Goal: Task Accomplishment & Management: Complete application form

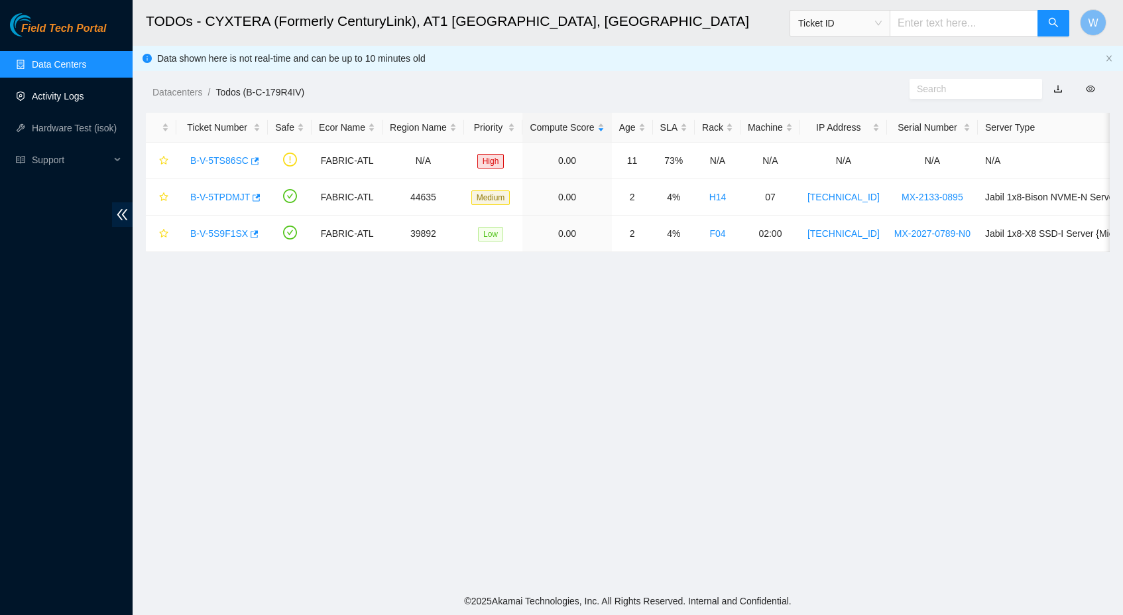
click at [72, 97] on link "Activity Logs" at bounding box center [58, 96] width 52 height 11
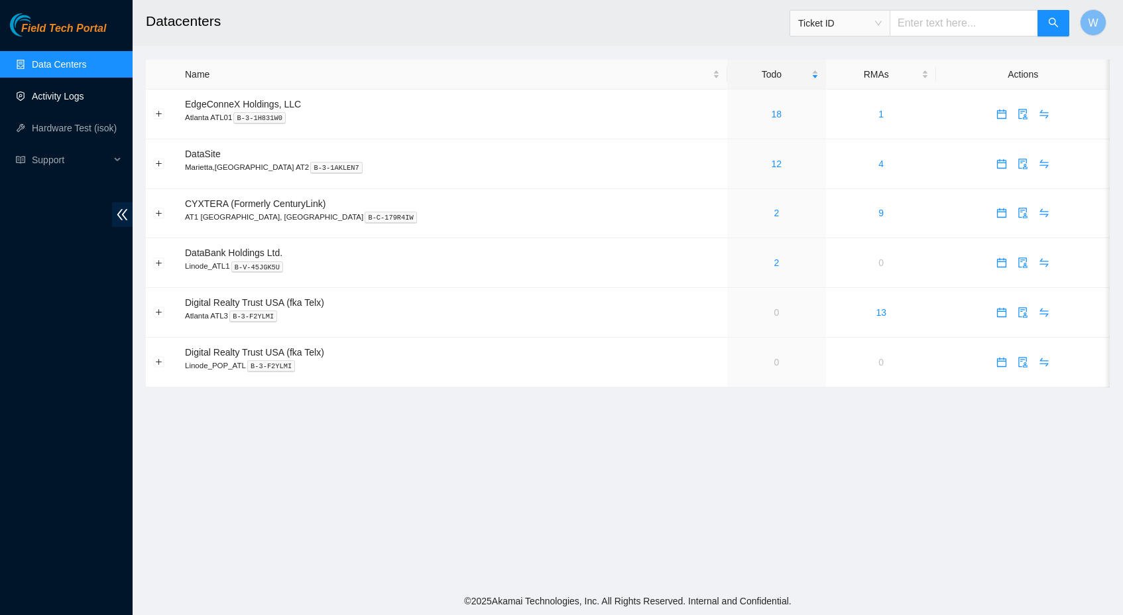
click at [66, 94] on link "Activity Logs" at bounding box center [58, 96] width 52 height 11
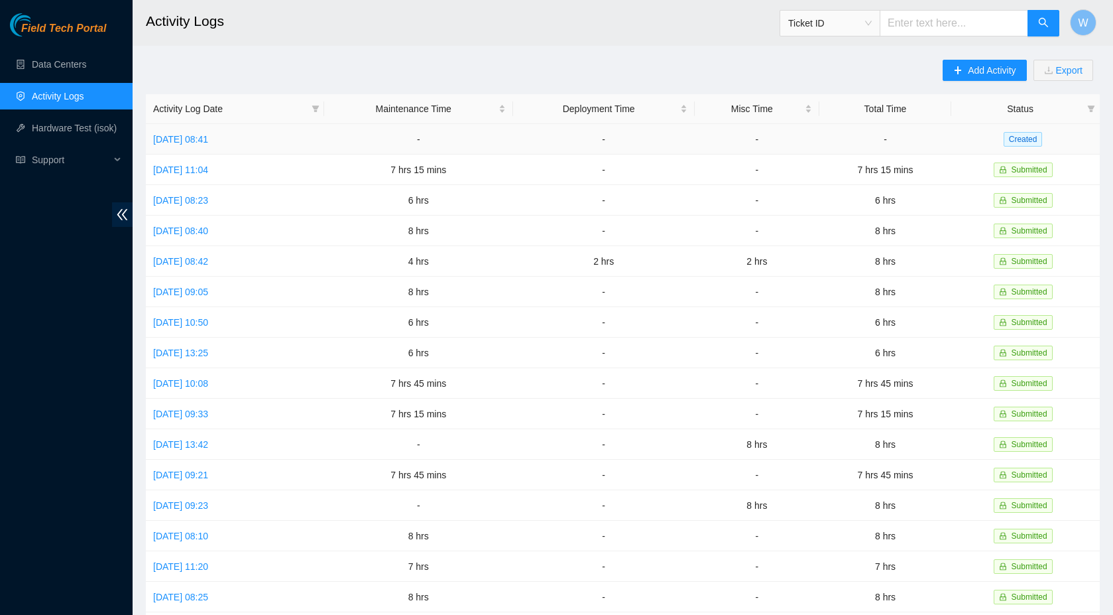
click at [231, 125] on td "[DATE] 08:41" at bounding box center [235, 139] width 178 height 30
click at [208, 140] on link "[DATE] 08:41" at bounding box center [180, 139] width 55 height 11
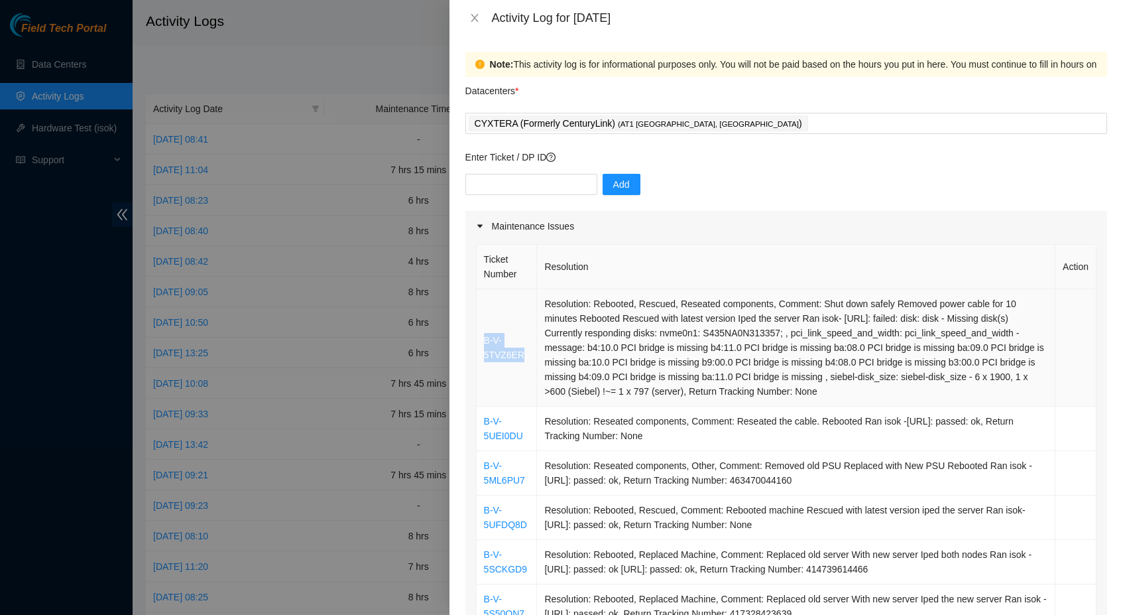
drag, startPoint x: 526, startPoint y: 362, endPoint x: 481, endPoint y: 349, distance: 46.8
click at [480, 349] on td "B-V-5TVZ6ER" at bounding box center [507, 347] width 61 height 117
copy link "B-V-5TVZ6ER"
click at [534, 186] on input "text" at bounding box center [531, 184] width 132 height 21
paste input "B-V-5TVZ6ER"
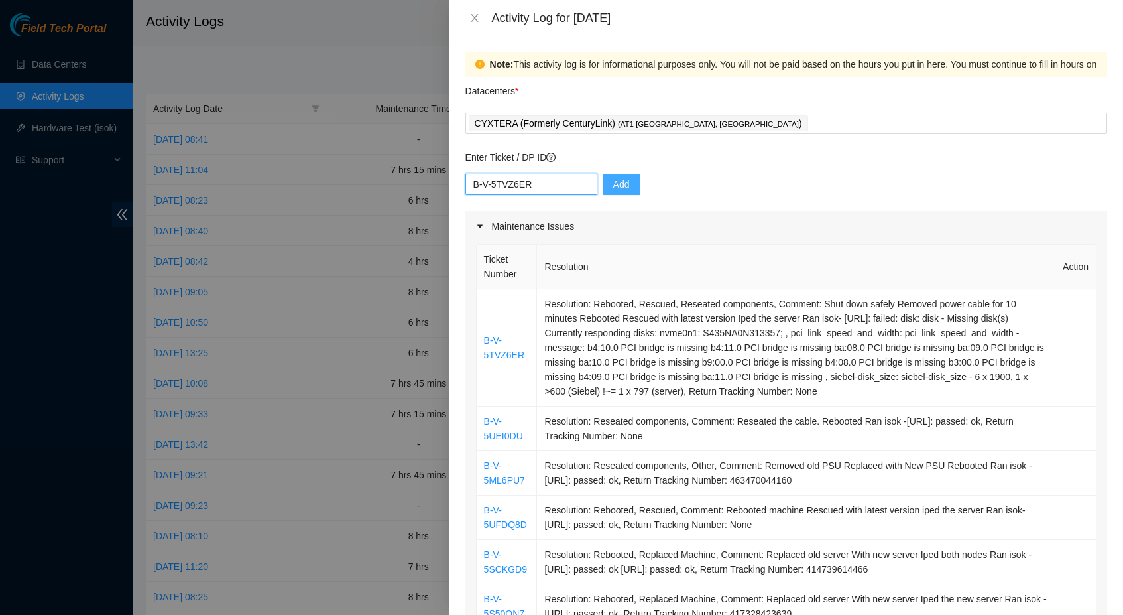
type input "B-V-5TVZ6ER"
click at [632, 184] on button "Add" at bounding box center [622, 184] width 38 height 21
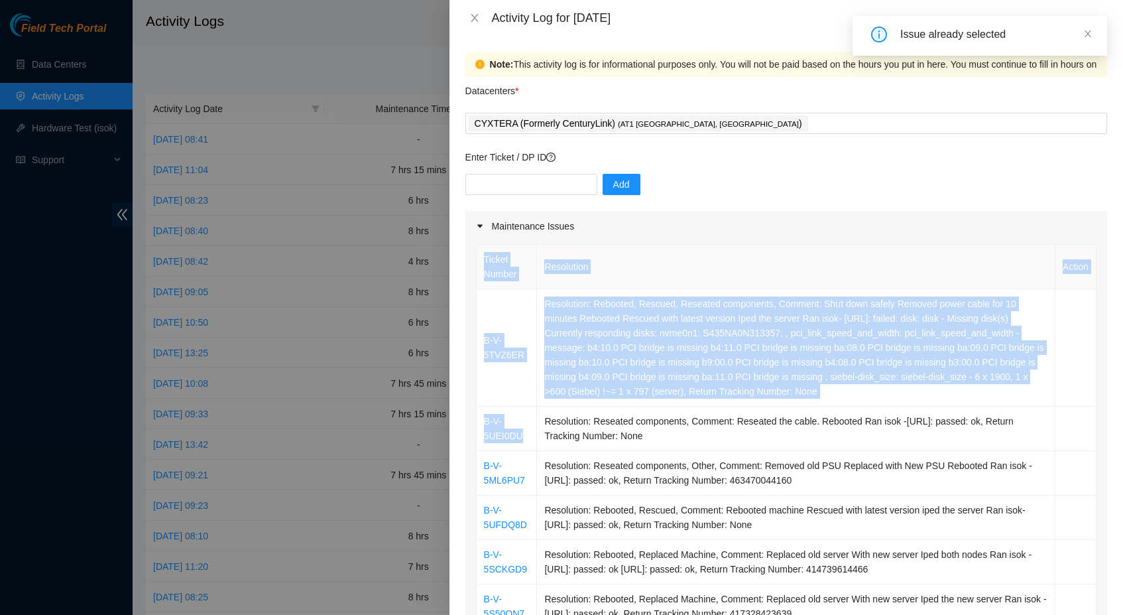
drag, startPoint x: 524, startPoint y: 449, endPoint x: 475, endPoint y: 432, distance: 51.8
click at [476, 432] on div "Ticket Number Resolution Action B-V-5TVZ6ER Resolution: Rebooted, Rescued, Rese…" at bounding box center [786, 458] width 621 height 429
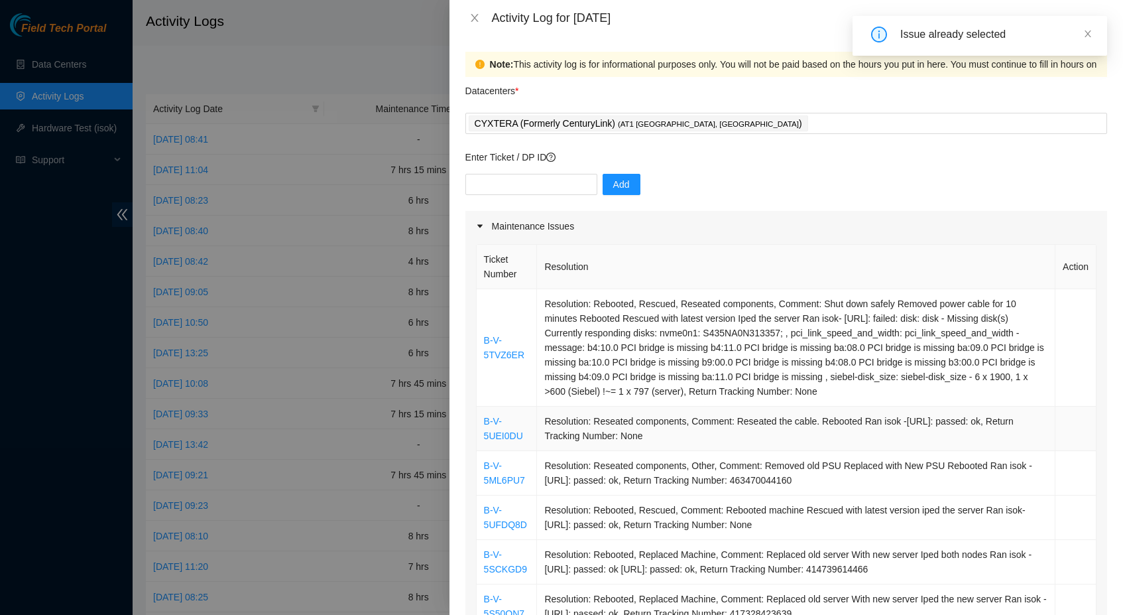
click at [521, 430] on td "B-V-5UEI0DU" at bounding box center [507, 428] width 61 height 44
drag, startPoint x: 524, startPoint y: 451, endPoint x: 482, endPoint y: 436, distance: 45.1
click at [482, 436] on td "B-V-5UEI0DU" at bounding box center [507, 428] width 61 height 44
copy link "B-V-5UEI0DU"
click at [540, 186] on input "text" at bounding box center [531, 184] width 132 height 21
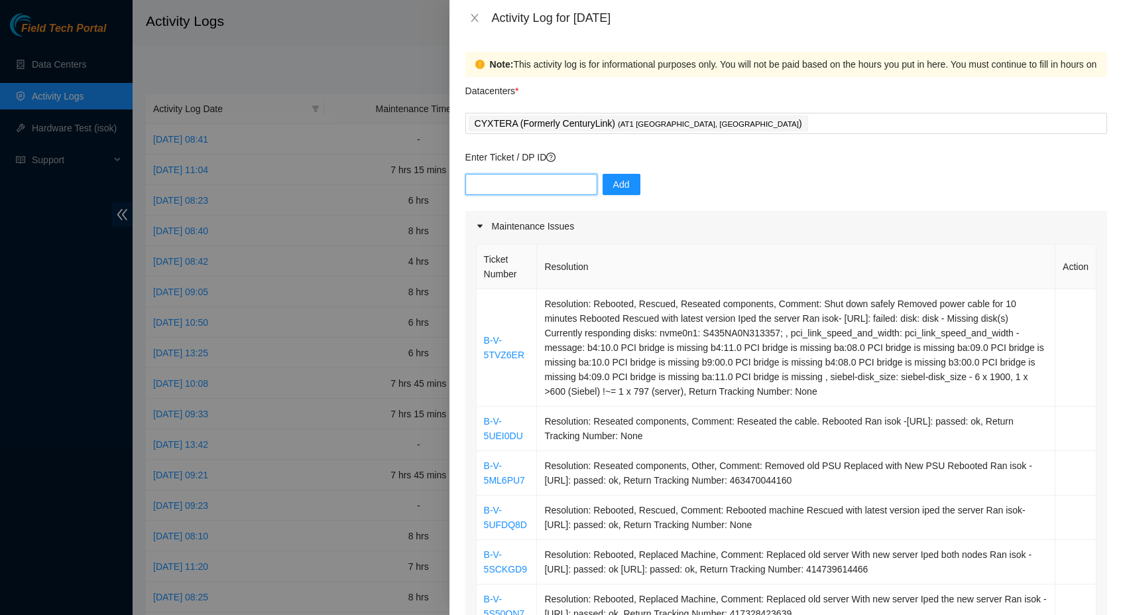
paste input "B-V-5UEI0DU"
type input "B-V-5UEI0DU"
click at [623, 188] on span "Add" at bounding box center [621, 184] width 17 height 15
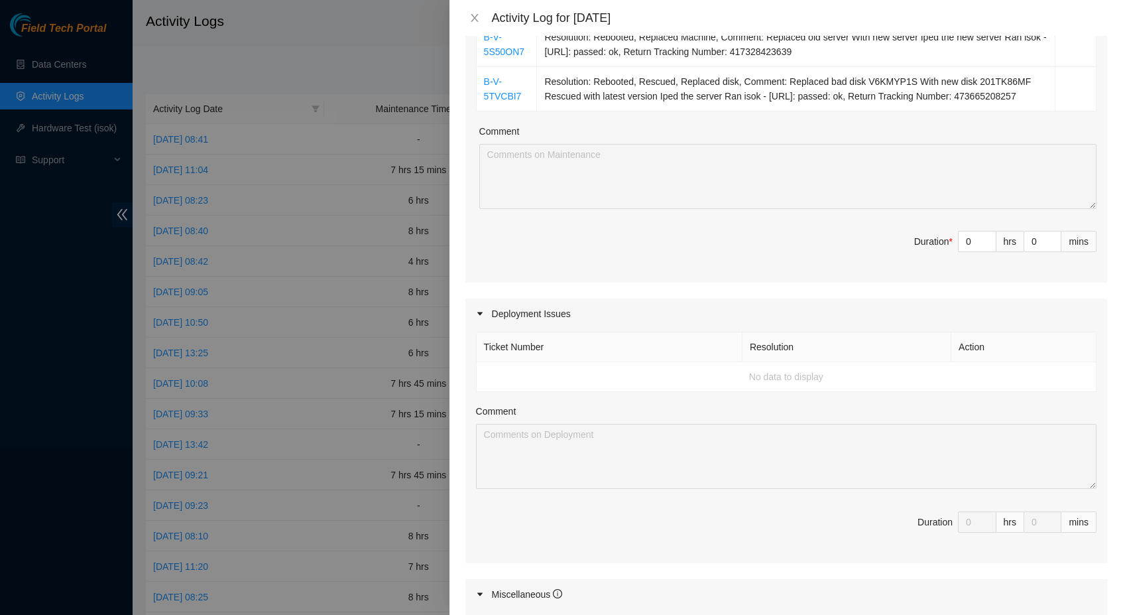
scroll to position [627, 0]
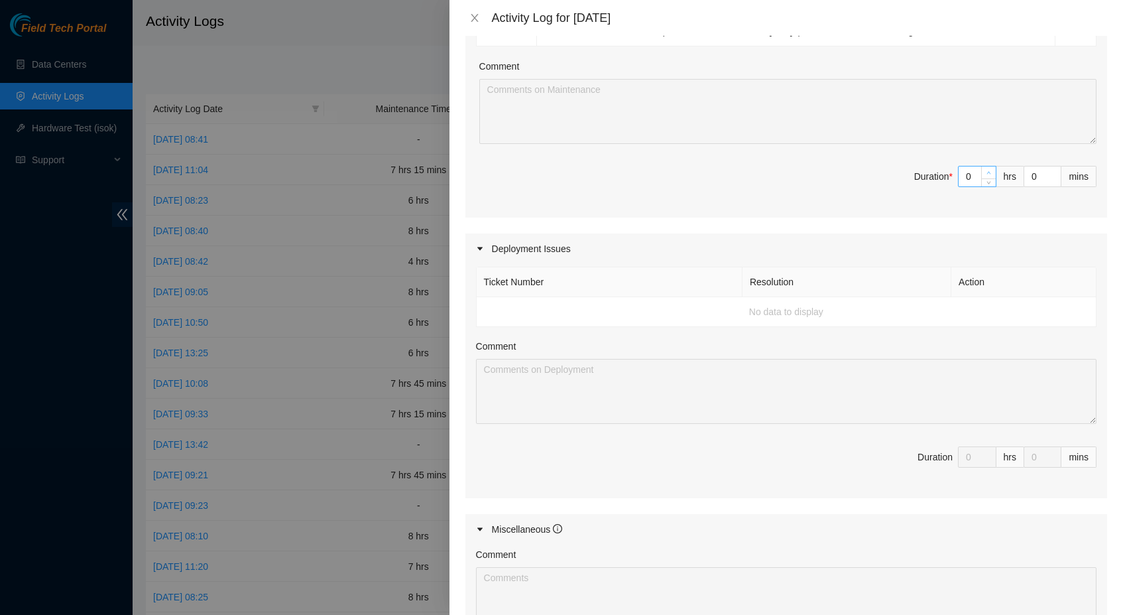
type input "1"
click at [987, 175] on icon "up" at bounding box center [989, 172] width 5 height 5
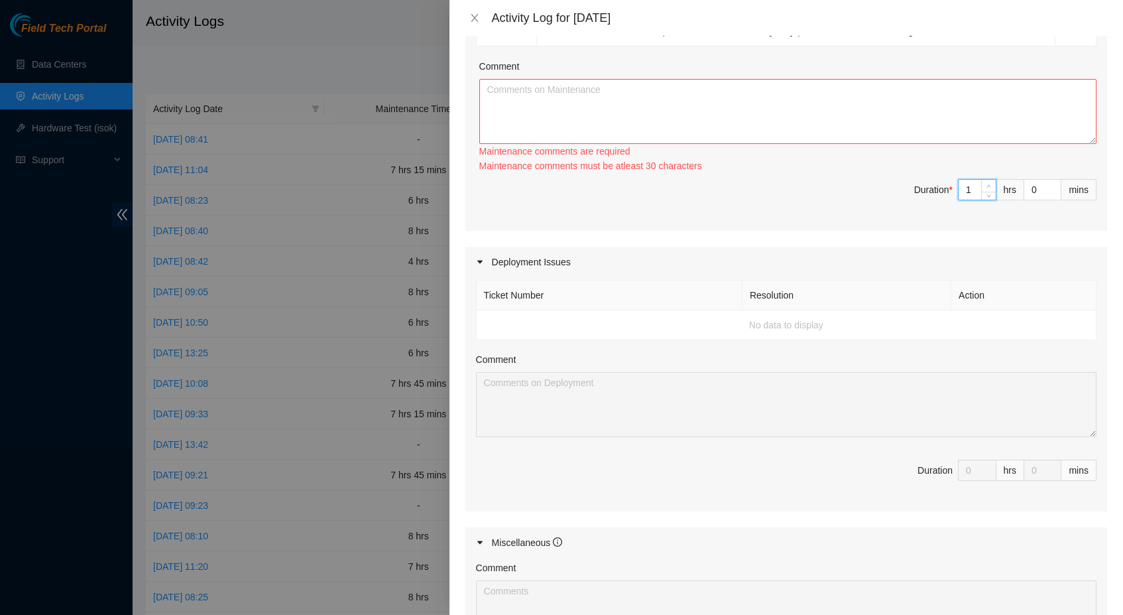
type input "2"
click at [987, 188] on icon "up" at bounding box center [989, 186] width 5 height 5
type input "3"
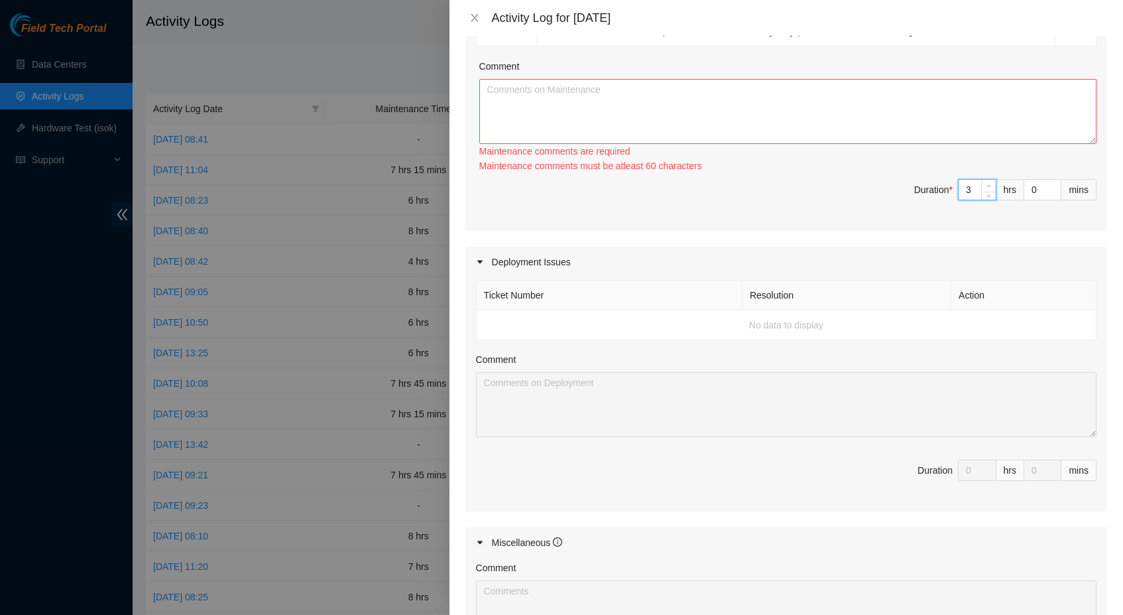
click at [987, 188] on icon "up" at bounding box center [989, 186] width 4 height 3
type input "4"
click at [987, 188] on icon "up" at bounding box center [989, 186] width 5 height 5
type input "5"
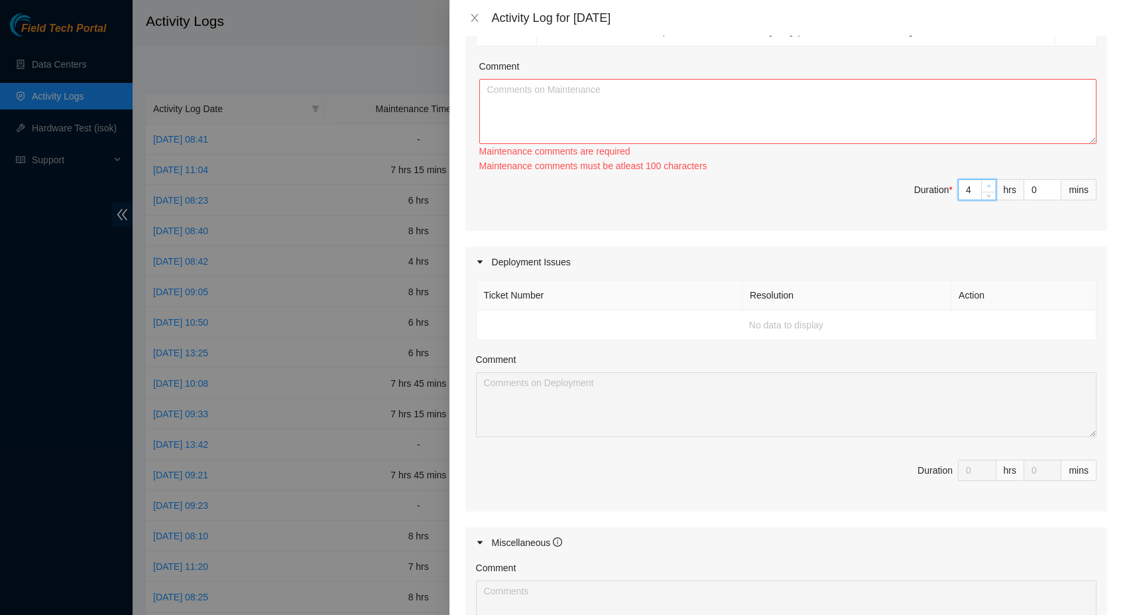
type input "5"
click at [987, 188] on icon "up" at bounding box center [989, 186] width 4 height 3
type input "6"
click at [987, 188] on icon "up" at bounding box center [989, 186] width 4 height 3
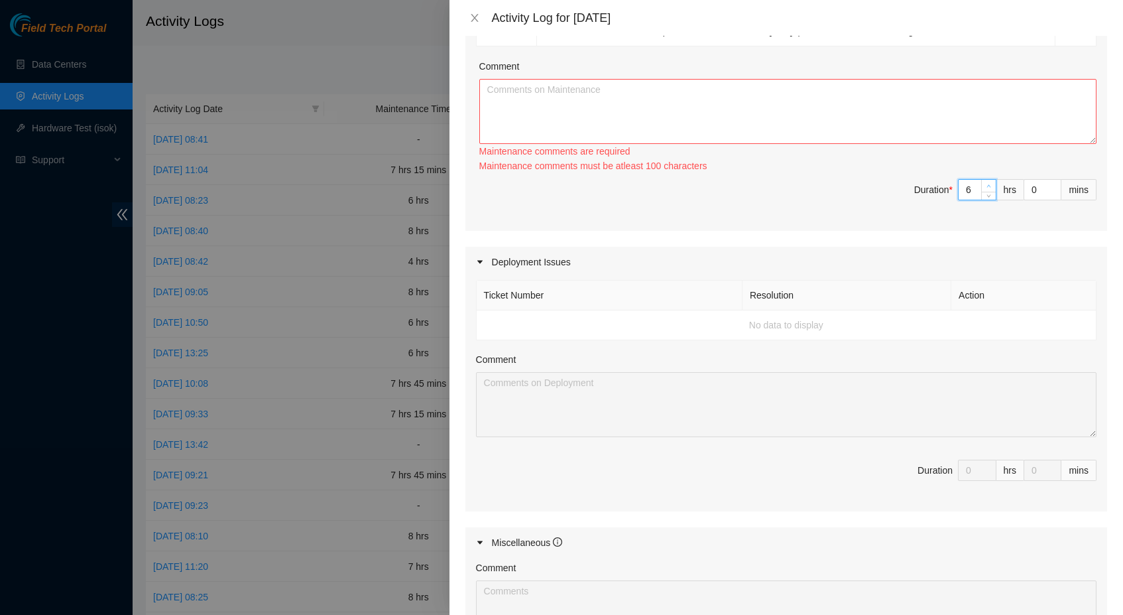
type input "7"
click at [987, 188] on icon "up" at bounding box center [989, 186] width 4 height 3
type input "8"
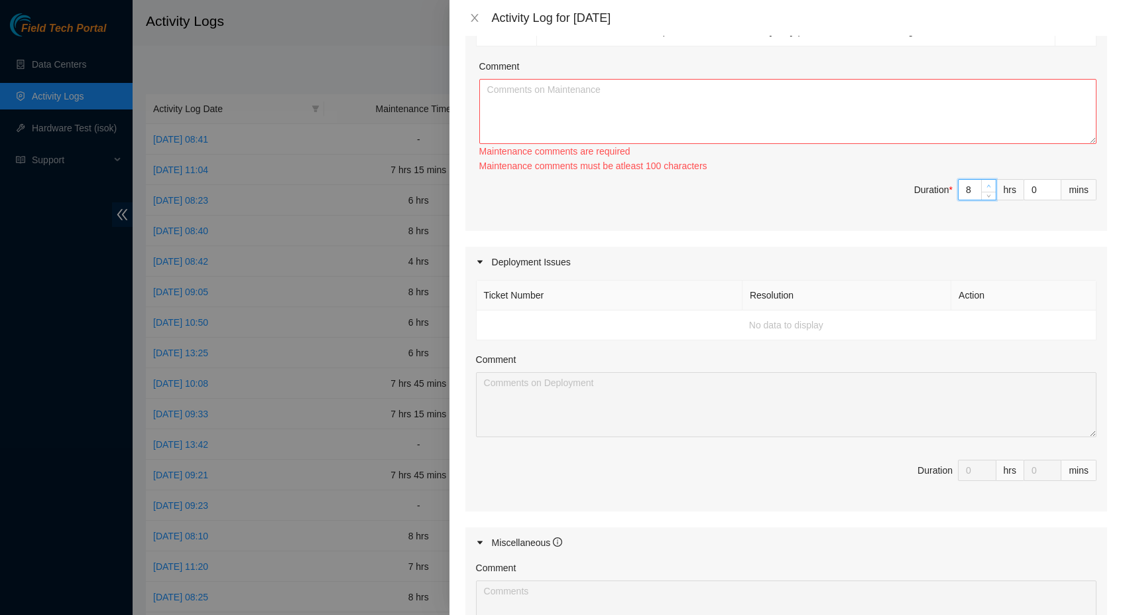
click at [987, 188] on icon "up" at bounding box center [989, 186] width 4 height 3
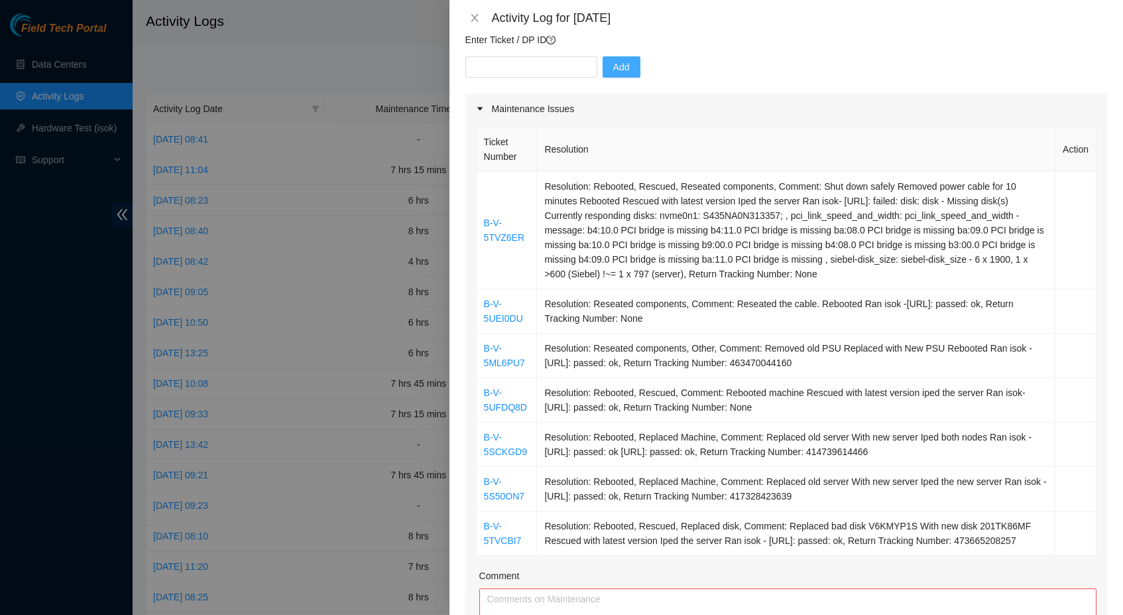
scroll to position [113, 0]
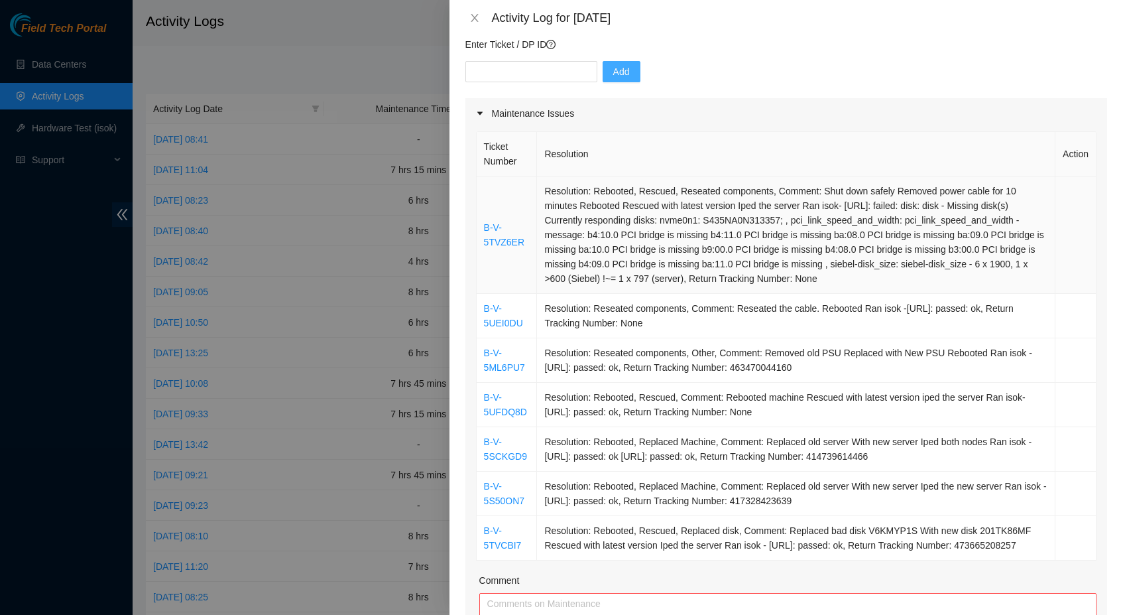
drag, startPoint x: 649, startPoint y: 62, endPoint x: 495, endPoint y: 197, distance: 204.9
click at [495, 197] on tbody "B-V-5TVZ6ER Resolution: Rebooted, Rescued, Reseated components, Comment: Shut d…" at bounding box center [787, 368] width 620 height 384
copy tbody "B-V-5TVZ6ER Resolution: Rebooted, Rescued, Reseated components, Comment: Shut d…"
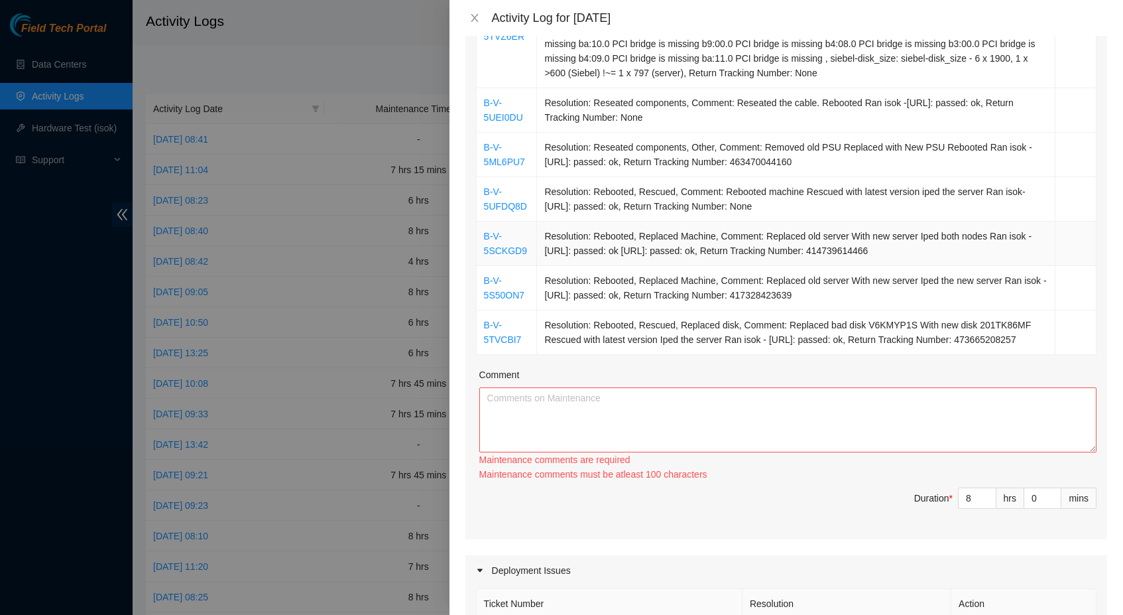
scroll to position [348, 0]
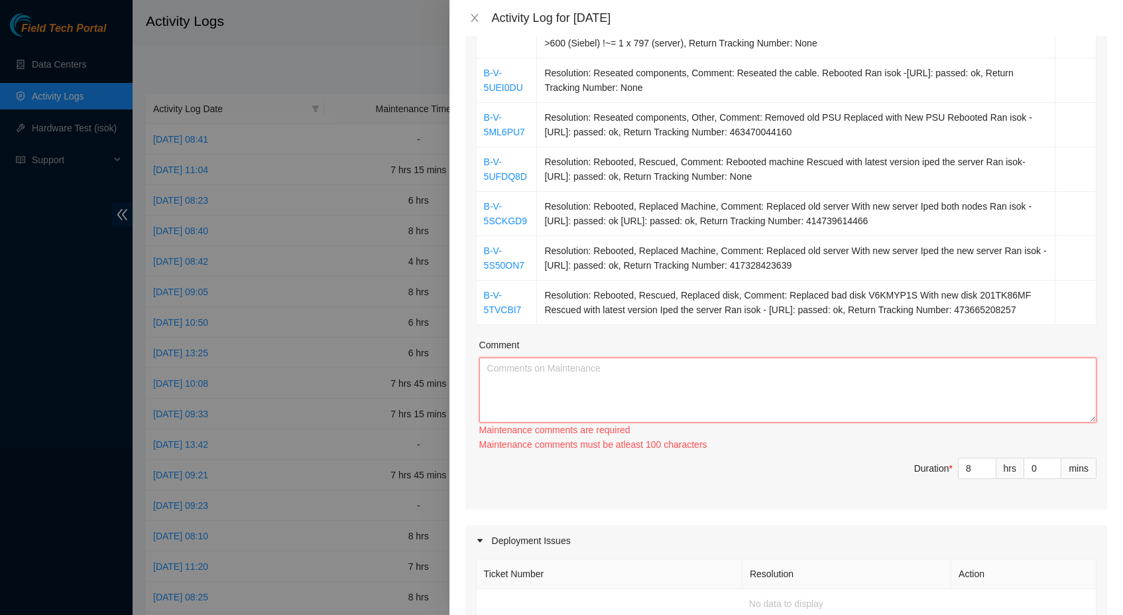
click at [591, 422] on textarea "Comment" at bounding box center [787, 389] width 617 height 65
paste textarea "B-V-5TVZ6ER Resolution: Rebooted, Rescued, Reseated components, Comment: Shut d…"
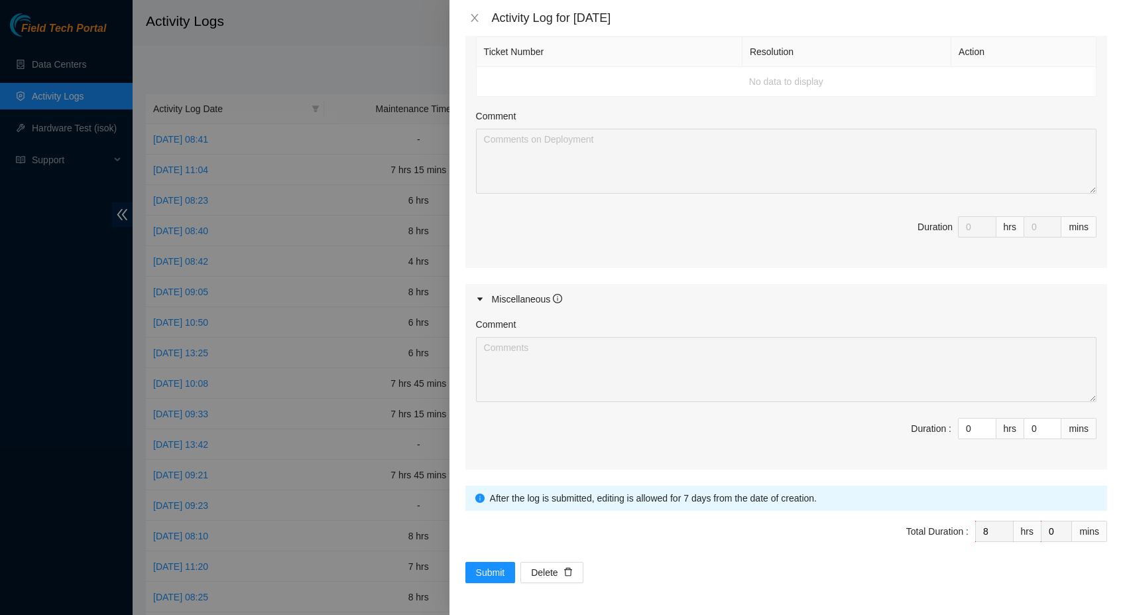
scroll to position [885, 0]
type textarea "B-V-5TVZ6ER Resolution: Rebooted, Rescued, Reseated components, Comment: Shut d…"
click at [496, 570] on span "Submit" at bounding box center [490, 572] width 29 height 15
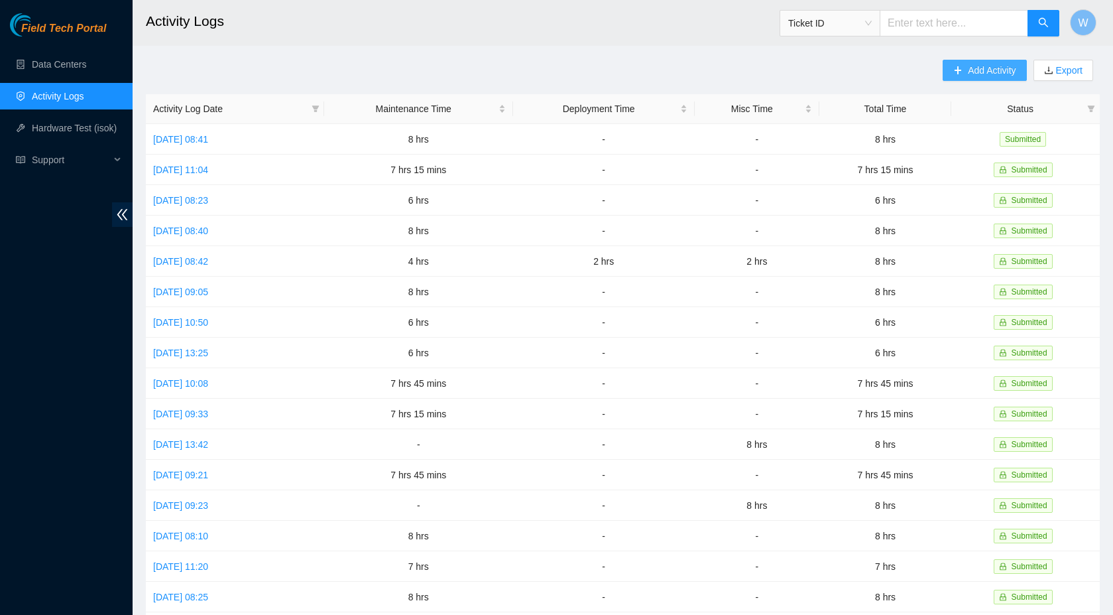
click at [1001, 75] on span "Add Activity" at bounding box center [992, 70] width 48 height 15
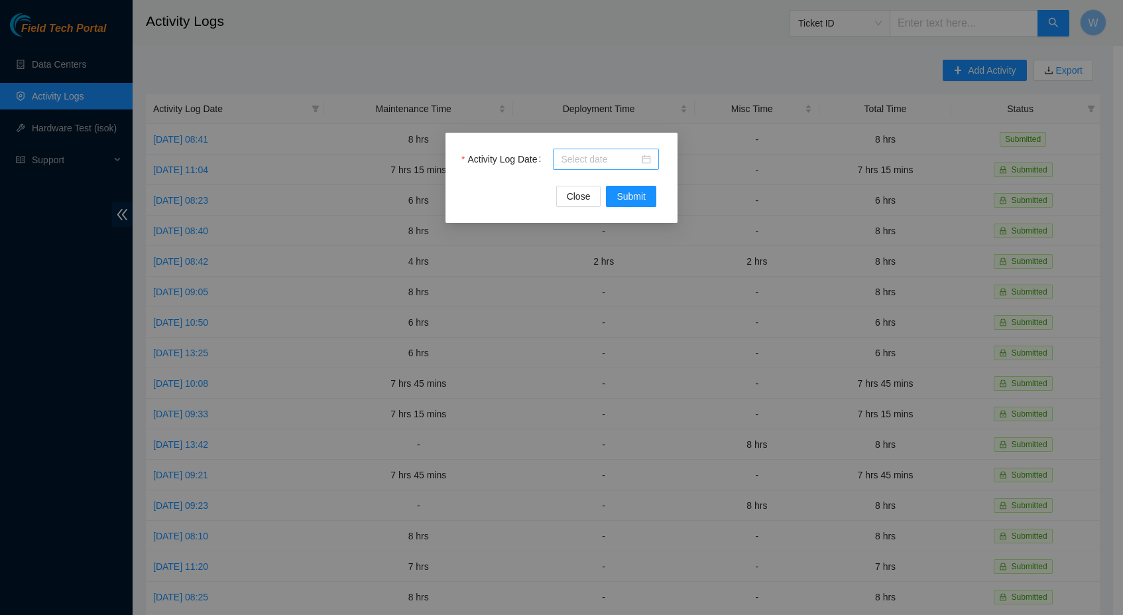
click at [645, 152] on div at bounding box center [606, 159] width 90 height 15
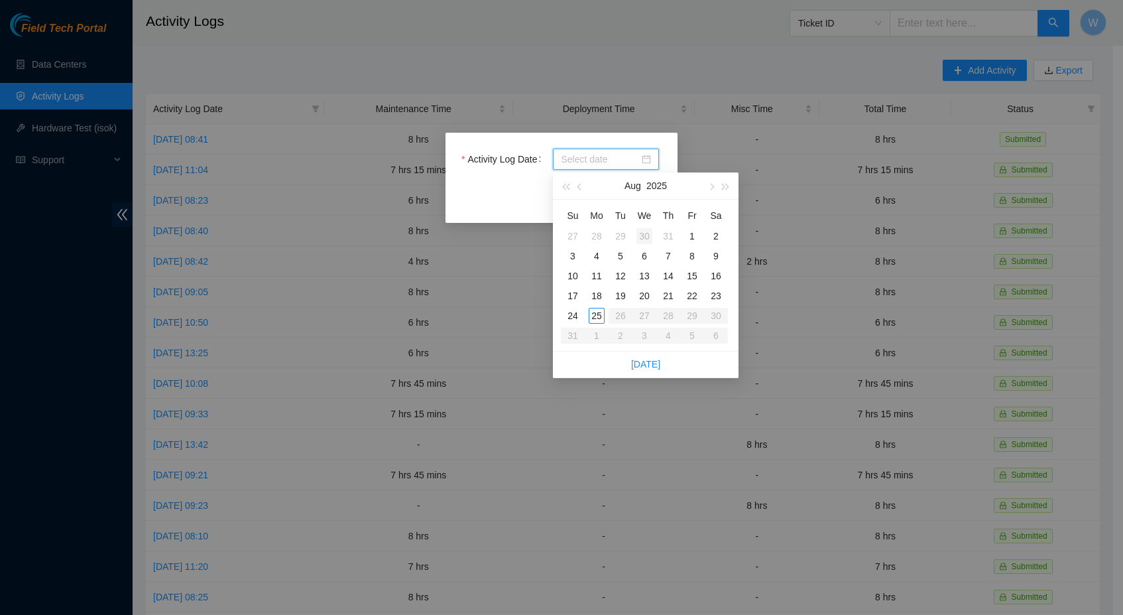
type input "[DATE]"
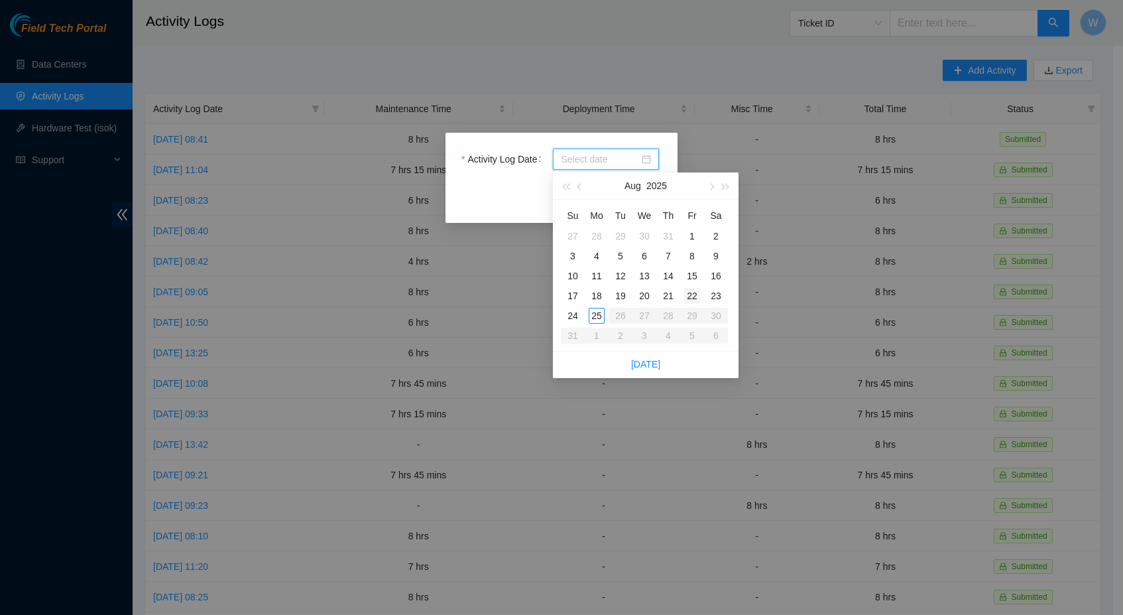
type input "2025-08-22"
type input "[DATE]"
click at [675, 297] on div "21" at bounding box center [668, 296] width 16 height 16
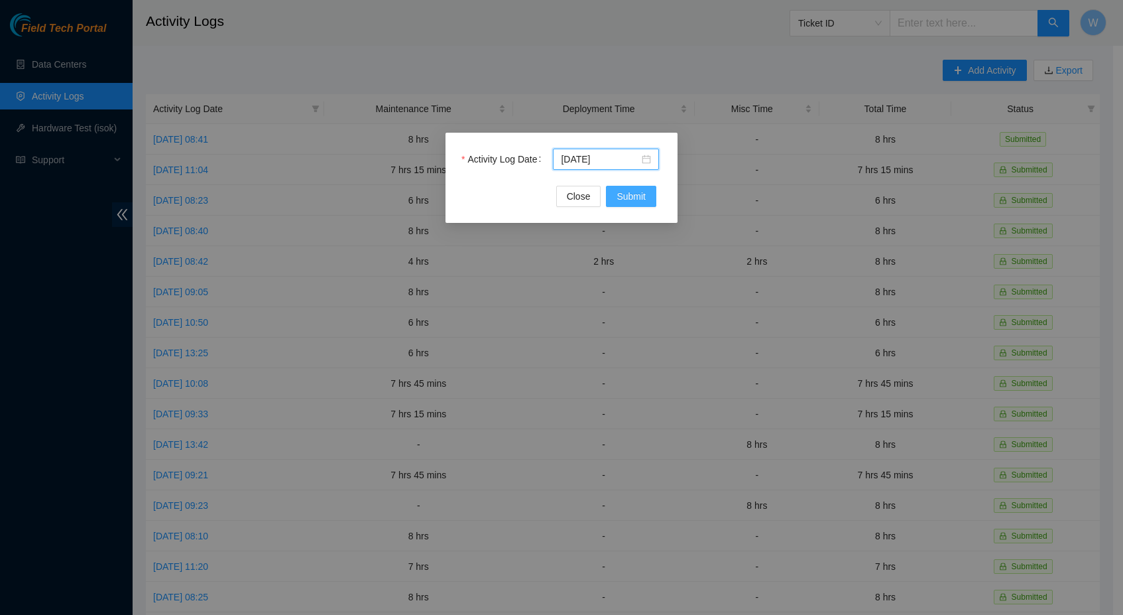
click at [636, 196] on span "Submit" at bounding box center [631, 196] width 29 height 15
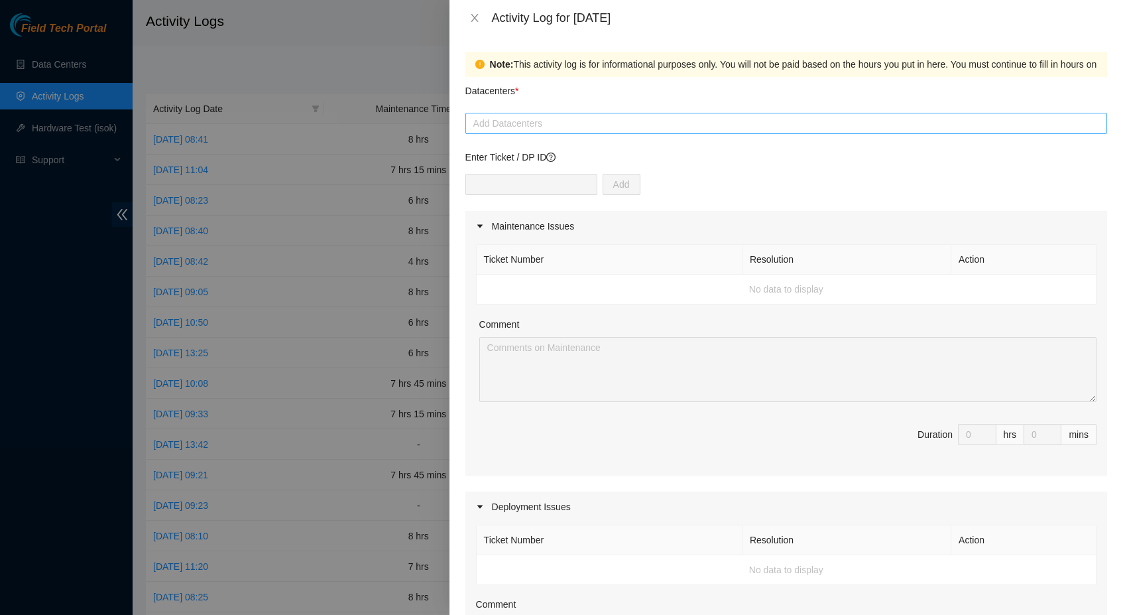
click at [587, 126] on div at bounding box center [786, 123] width 635 height 16
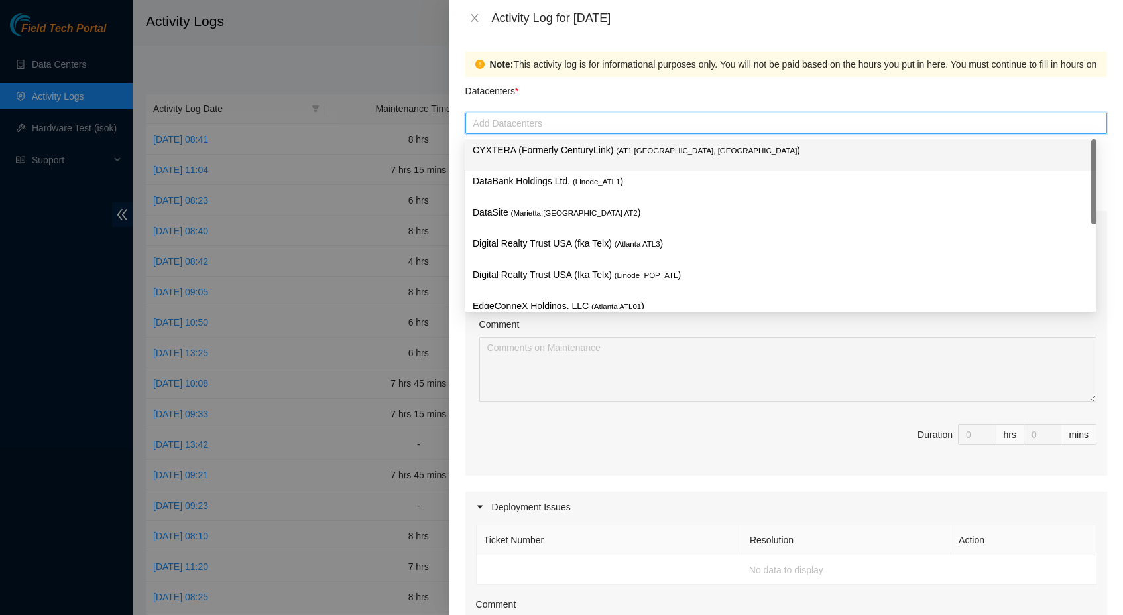
click at [585, 149] on p "CYXTERA (Formerly CenturyLink) ( AT1 [GEOGRAPHIC_DATA], [GEOGRAPHIC_DATA] )" at bounding box center [781, 150] width 616 height 15
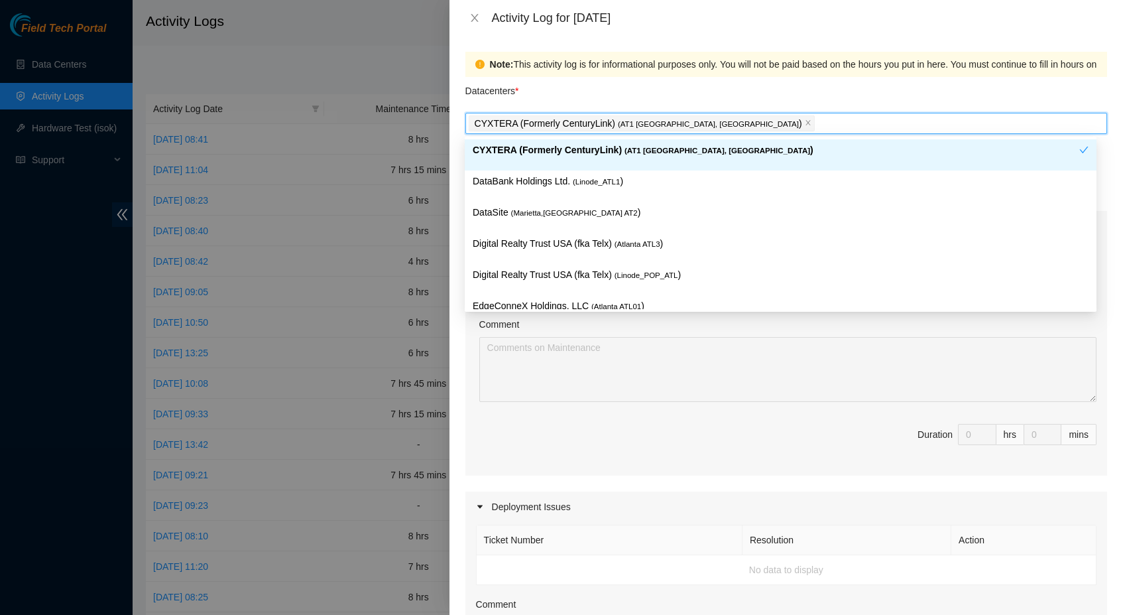
click at [738, 78] on div "Datacenters *" at bounding box center [786, 95] width 642 height 36
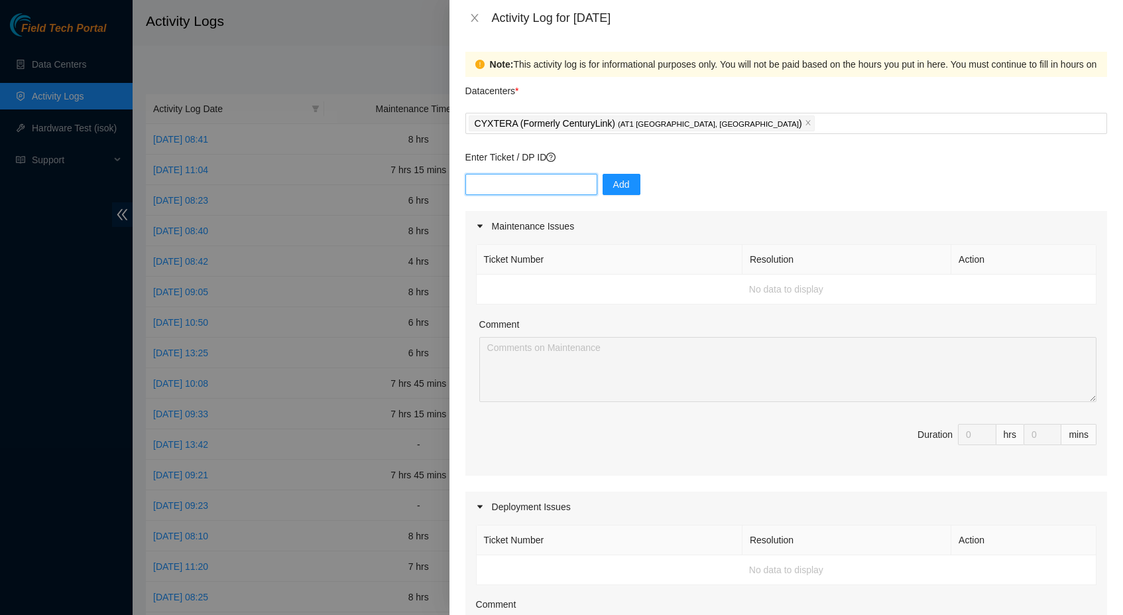
click at [578, 186] on input "text" at bounding box center [531, 184] width 132 height 21
type input "DP38332"
click at [642, 190] on div "DP38332 Add" at bounding box center [786, 192] width 642 height 37
click at [632, 190] on button "Add" at bounding box center [622, 184] width 38 height 21
click at [478, 227] on icon "caret-right" at bounding box center [480, 226] width 8 height 8
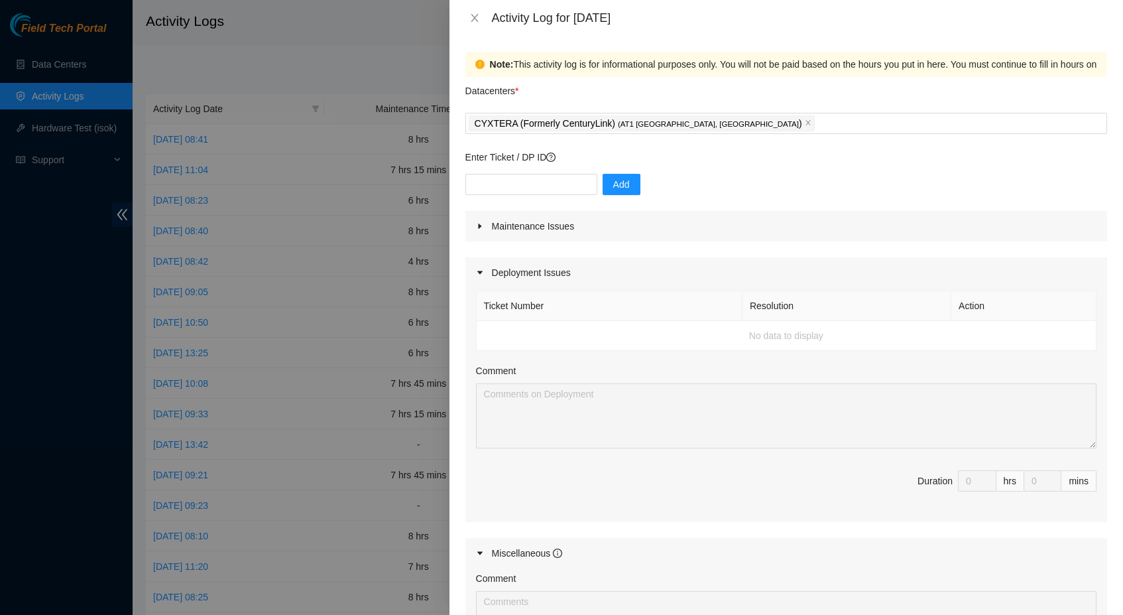
click at [483, 550] on icon "caret-right" at bounding box center [480, 553] width 8 height 8
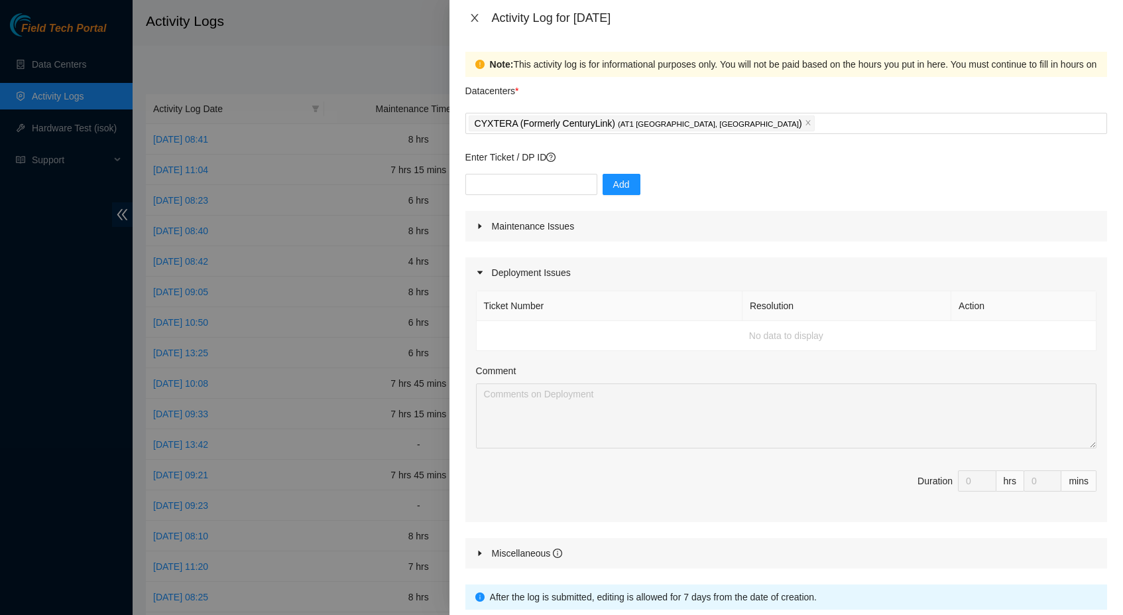
click at [473, 18] on icon "close" at bounding box center [474, 18] width 11 height 11
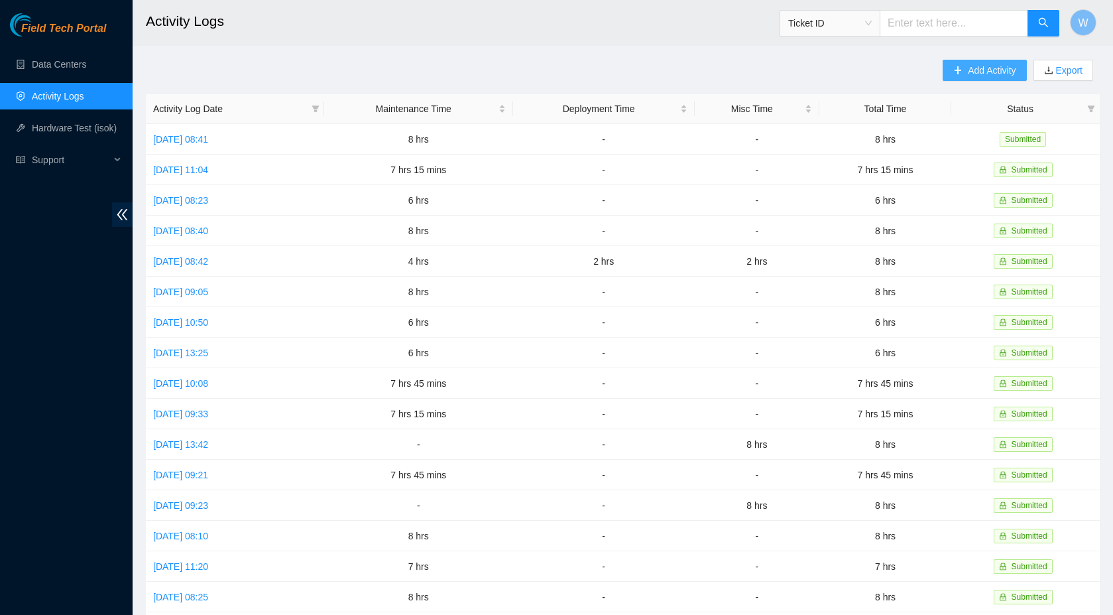
click at [968, 72] on span "Add Activity" at bounding box center [992, 70] width 48 height 15
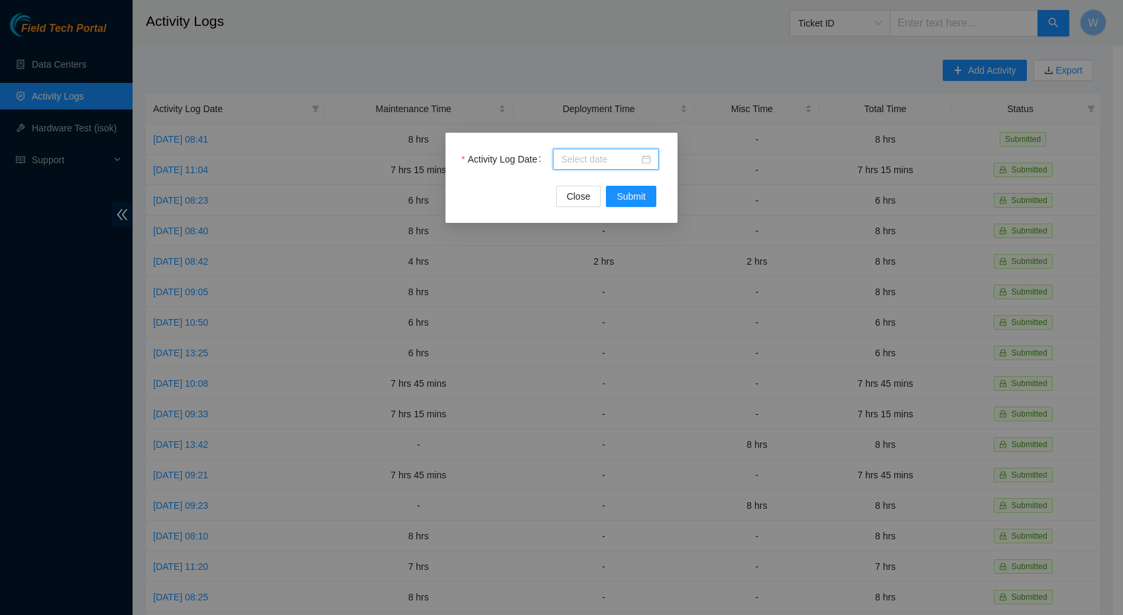
click at [621, 156] on input "Activity Log Date" at bounding box center [600, 159] width 78 height 15
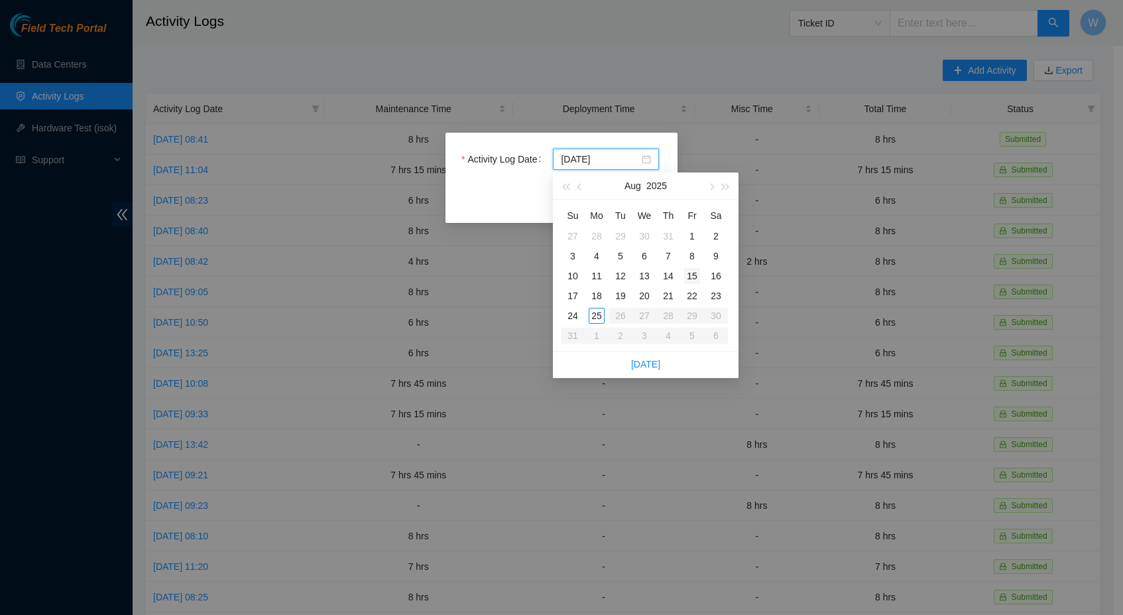
type input "[DATE]"
click at [671, 294] on div "21" at bounding box center [668, 296] width 16 height 16
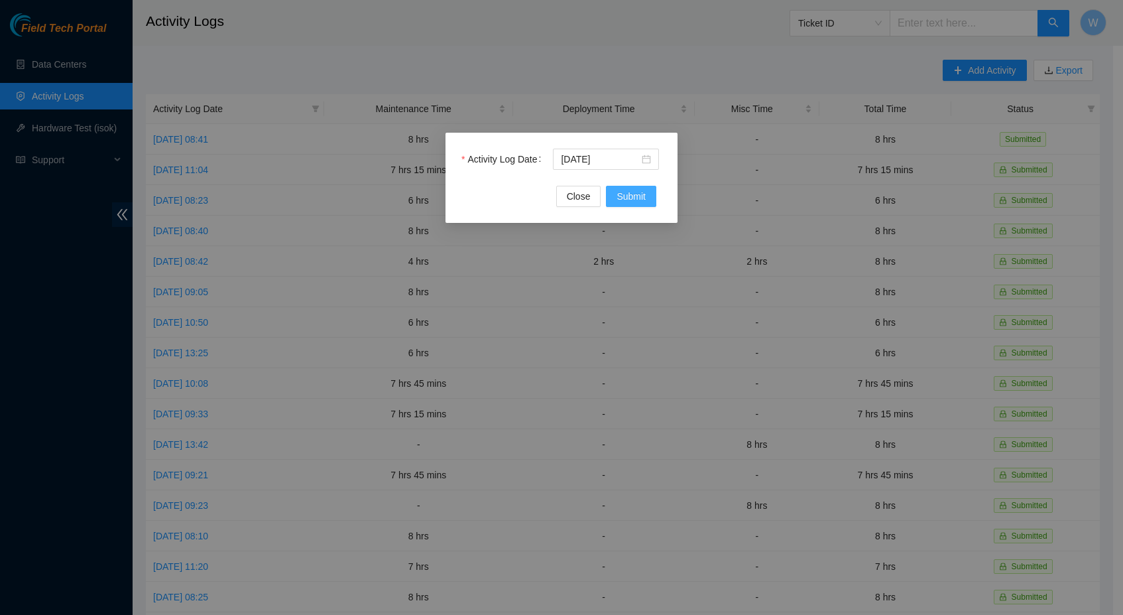
click at [632, 199] on span "Submit" at bounding box center [631, 196] width 29 height 15
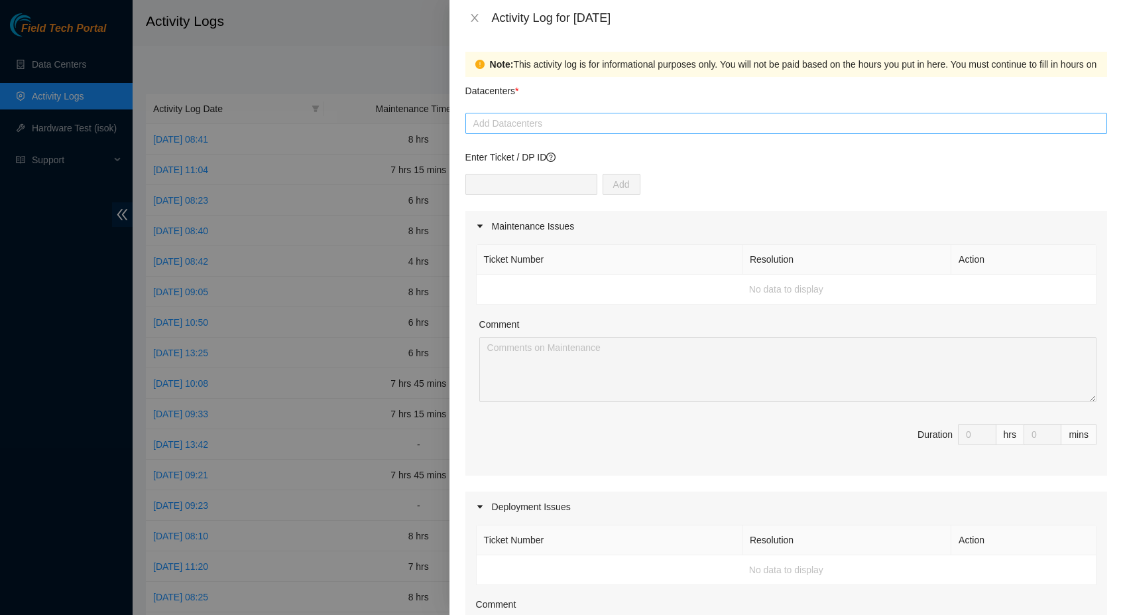
click at [560, 119] on div at bounding box center [786, 123] width 635 height 16
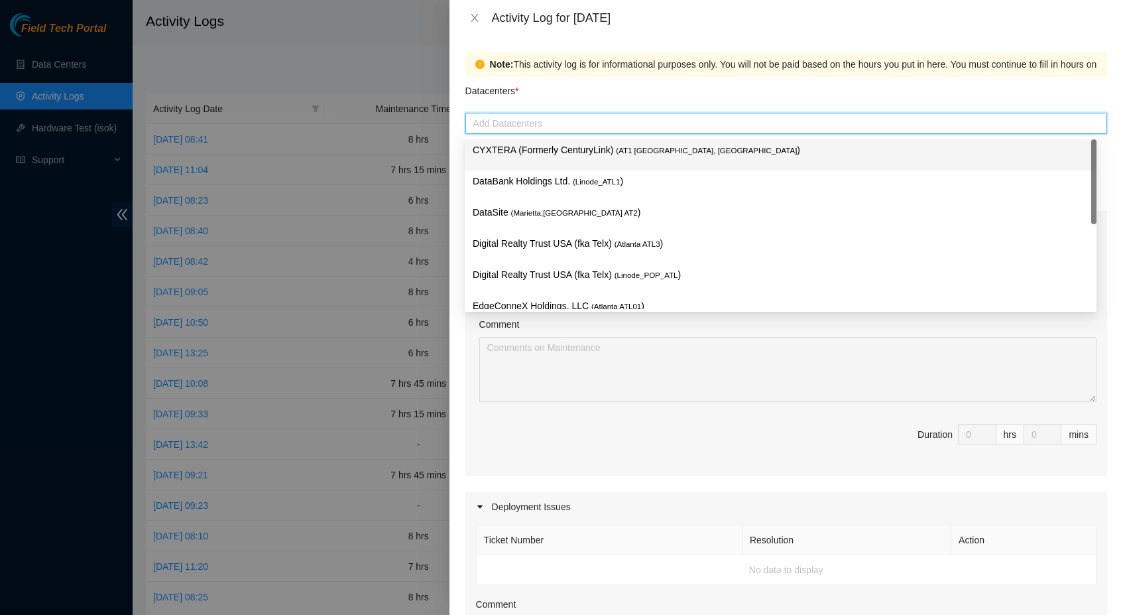
click at [557, 156] on p "CYXTERA (Formerly CenturyLink) ( AT1 [GEOGRAPHIC_DATA], [GEOGRAPHIC_DATA] )" at bounding box center [781, 150] width 616 height 15
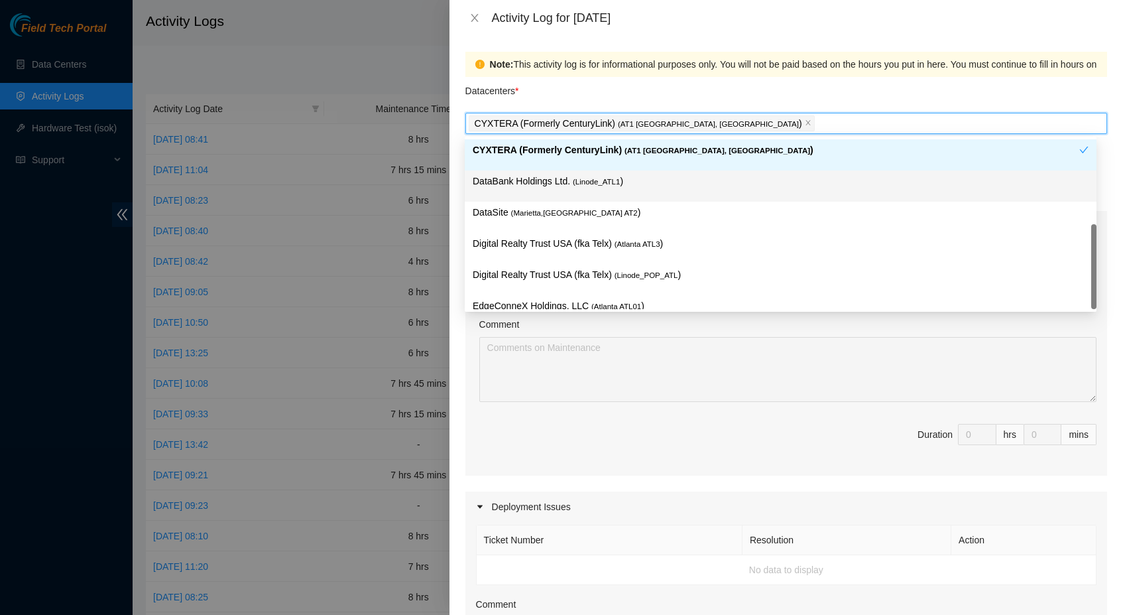
scroll to position [17, 0]
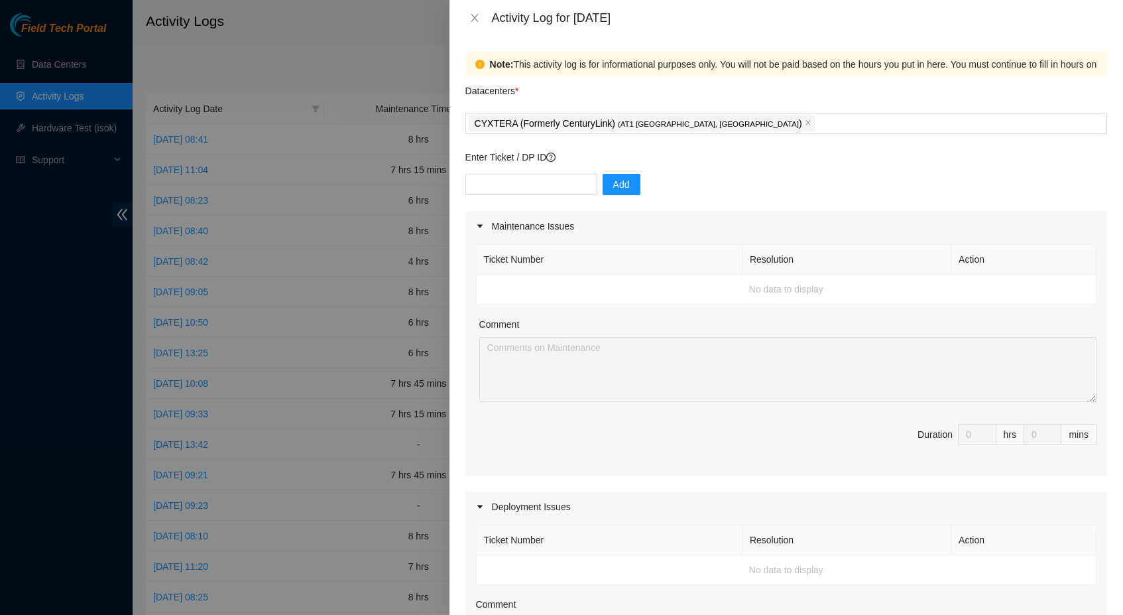
click at [751, 327] on div "Comment" at bounding box center [787, 327] width 617 height 20
click at [759, 190] on div "Add" at bounding box center [786, 192] width 642 height 37
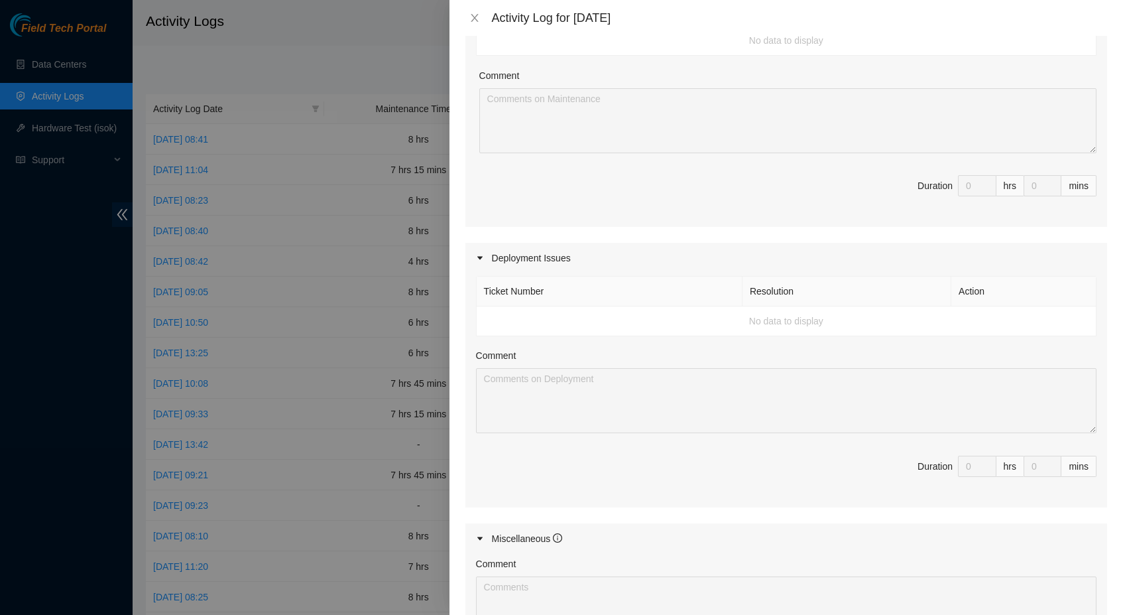
scroll to position [237, 0]
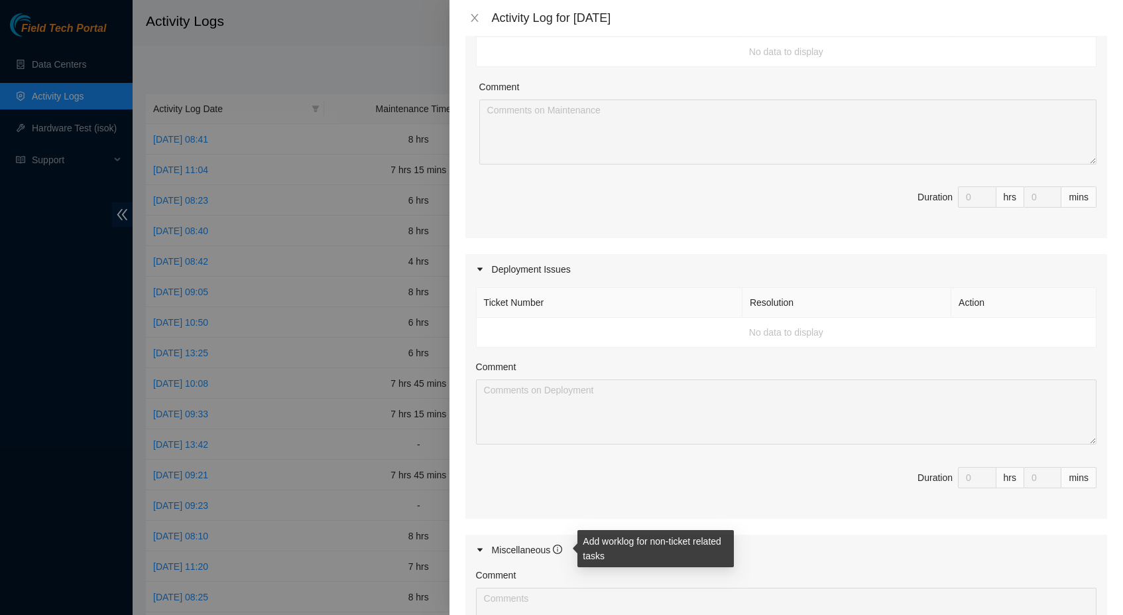
click at [562, 546] on icon "info-circle" at bounding box center [557, 548] width 9 height 9
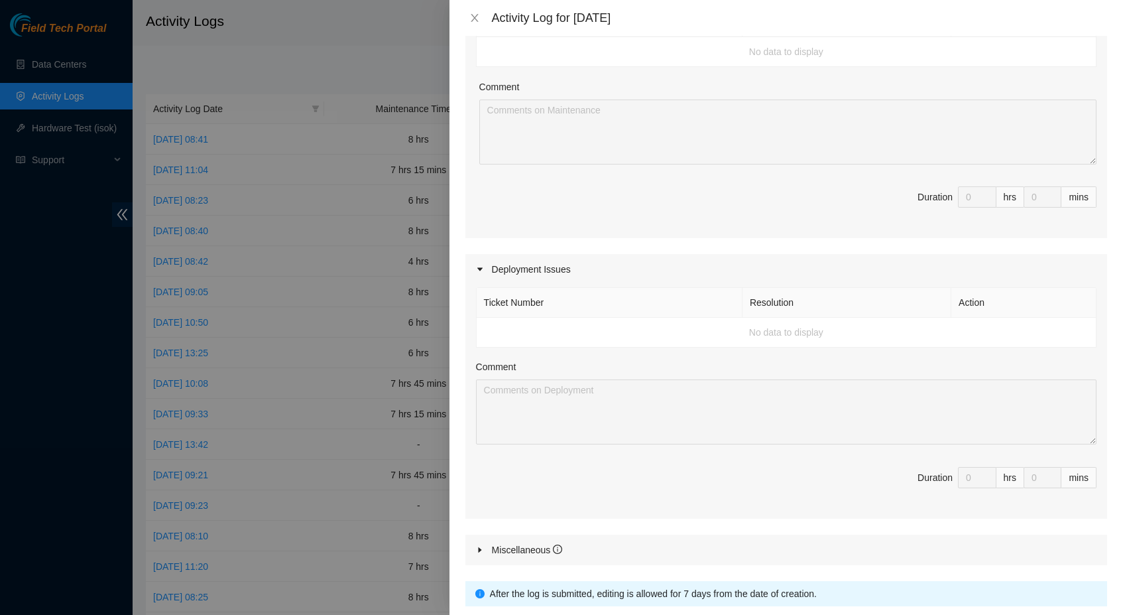
click at [555, 264] on div "Deployment Issues" at bounding box center [786, 269] width 642 height 30
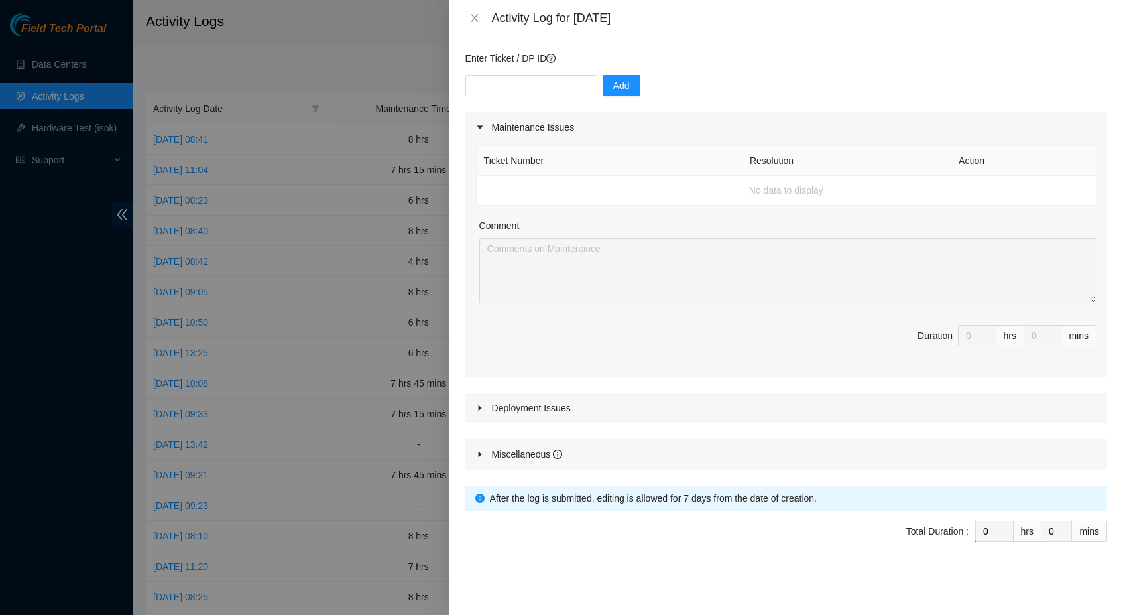
scroll to position [99, 0]
click at [486, 406] on div at bounding box center [484, 407] width 16 height 15
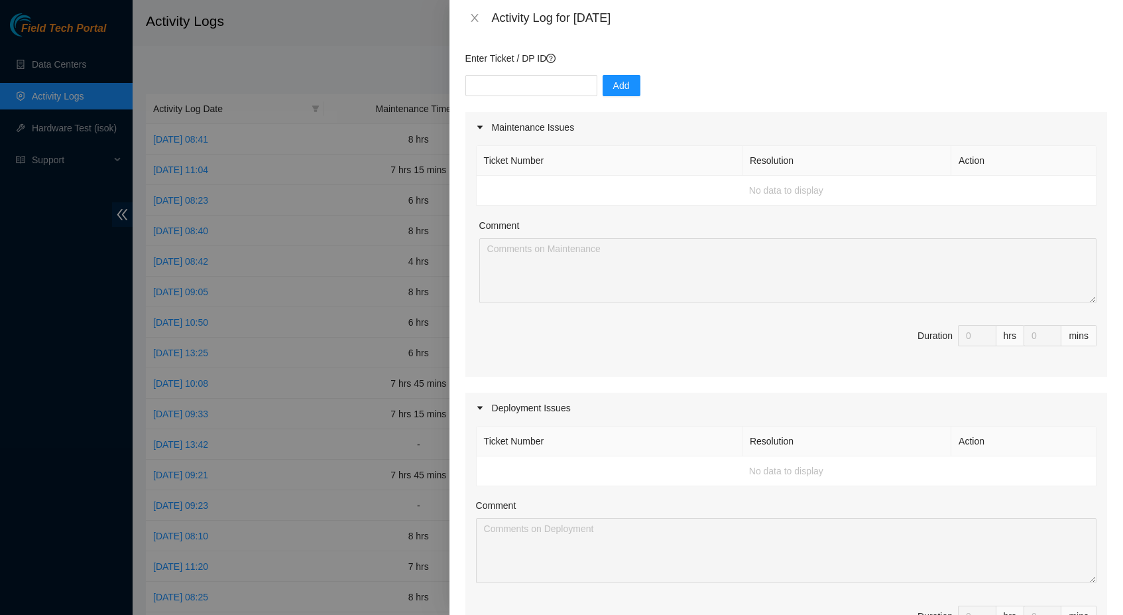
click at [825, 476] on td "No data to display" at bounding box center [787, 471] width 620 height 30
click at [784, 471] on td "No data to display" at bounding box center [787, 471] width 620 height 30
click at [556, 58] on icon "question-circle" at bounding box center [550, 58] width 9 height 9
click at [581, 87] on input "text" at bounding box center [531, 85] width 132 height 21
click at [474, 123] on div "Maintenance Issues" at bounding box center [786, 127] width 642 height 30
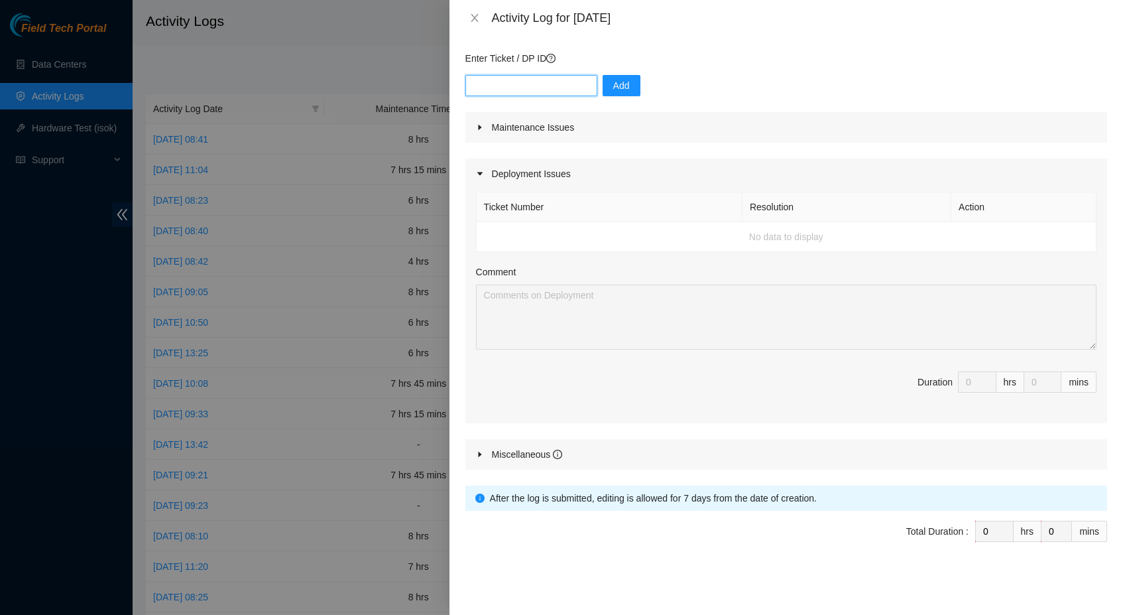
click at [573, 80] on input "text" at bounding box center [531, 85] width 132 height 21
type input "DP83832"
click at [626, 82] on span "Add" at bounding box center [621, 85] width 17 height 15
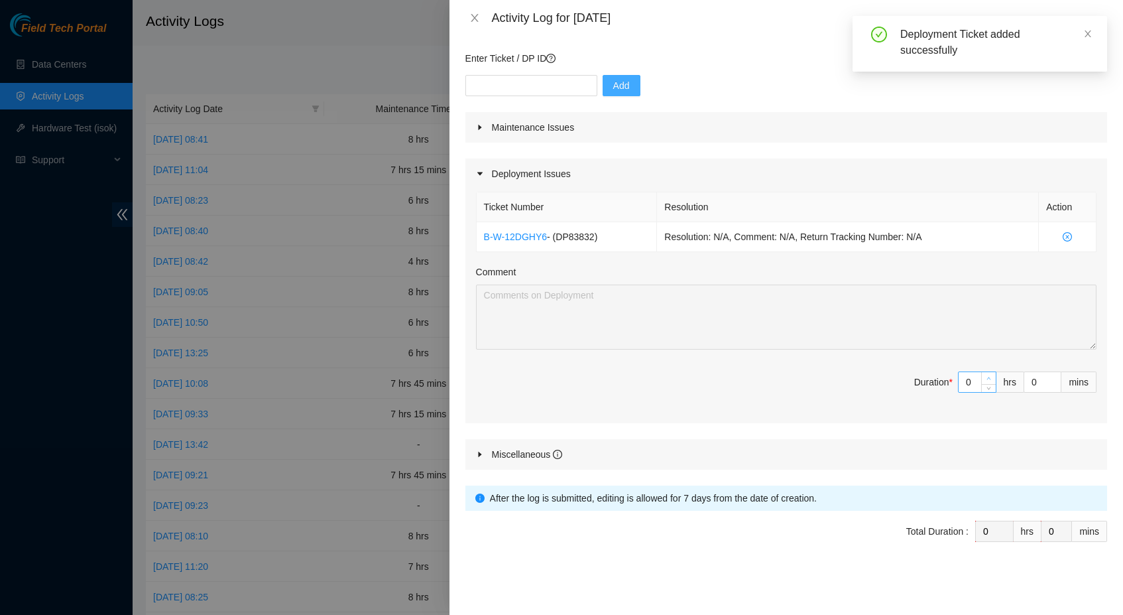
type input "1"
click at [987, 377] on icon "up" at bounding box center [989, 378] width 5 height 5
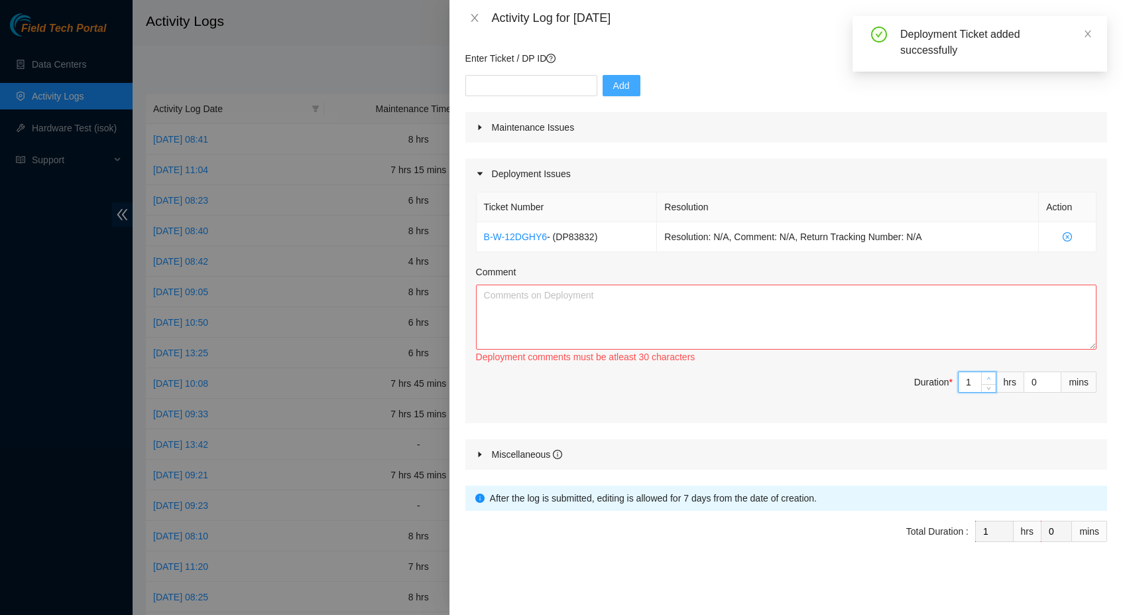
type input "2"
click at [987, 377] on icon "up" at bounding box center [989, 378] width 5 height 5
type input "3"
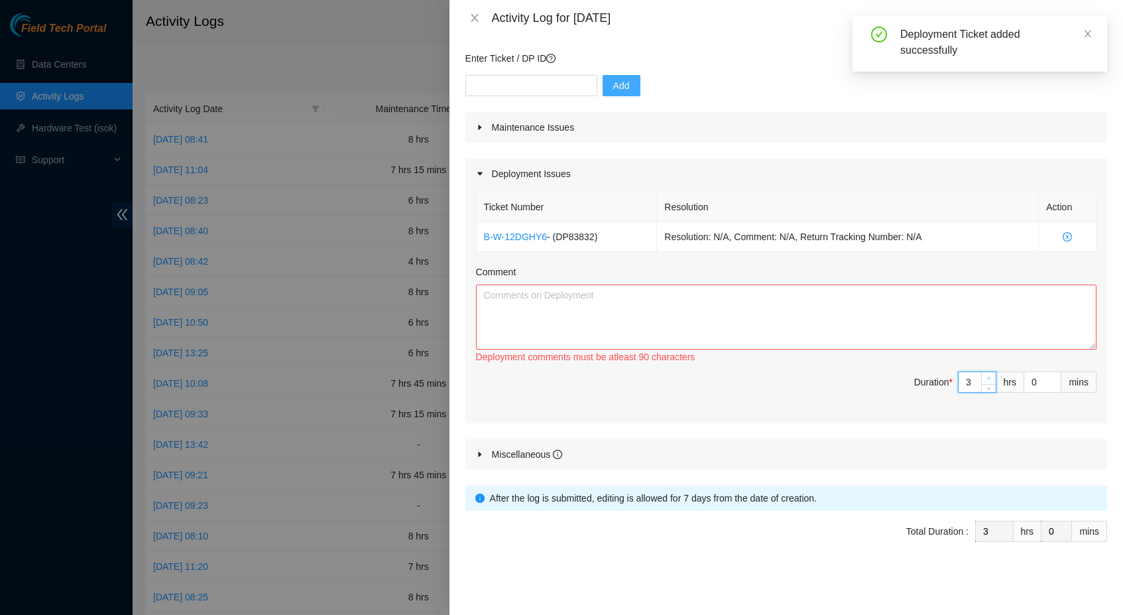
click at [987, 377] on icon "up" at bounding box center [989, 378] width 5 height 5
type input "4"
click at [987, 377] on icon "up" at bounding box center [989, 378] width 5 height 5
type input "5"
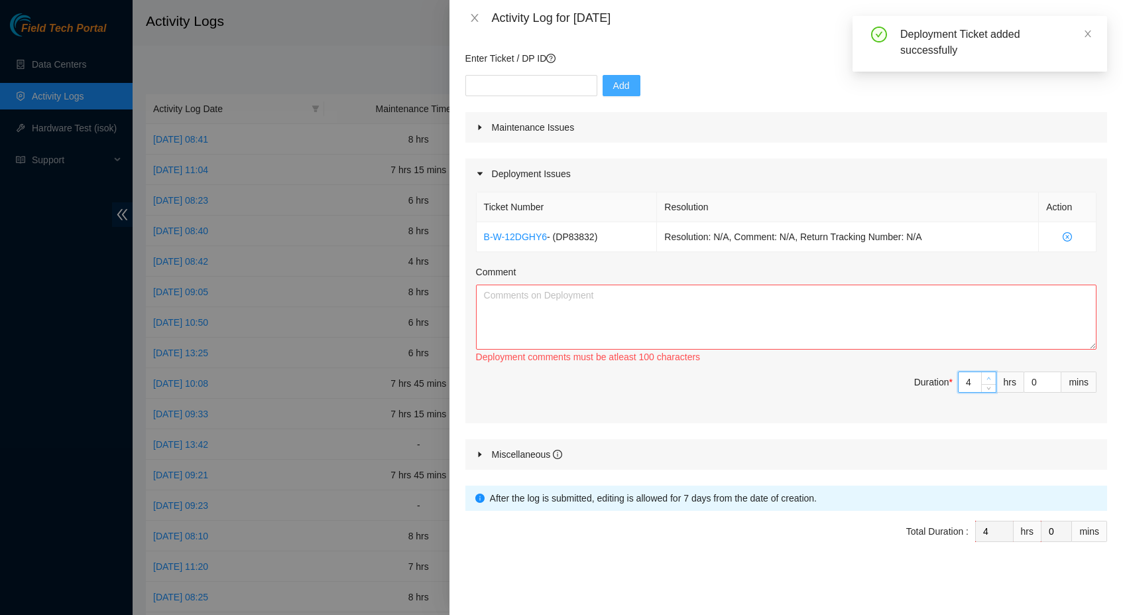
type input "5"
click at [987, 377] on icon "up" at bounding box center [989, 378] width 5 height 5
type input "6"
click at [987, 377] on icon "up" at bounding box center [989, 378] width 5 height 5
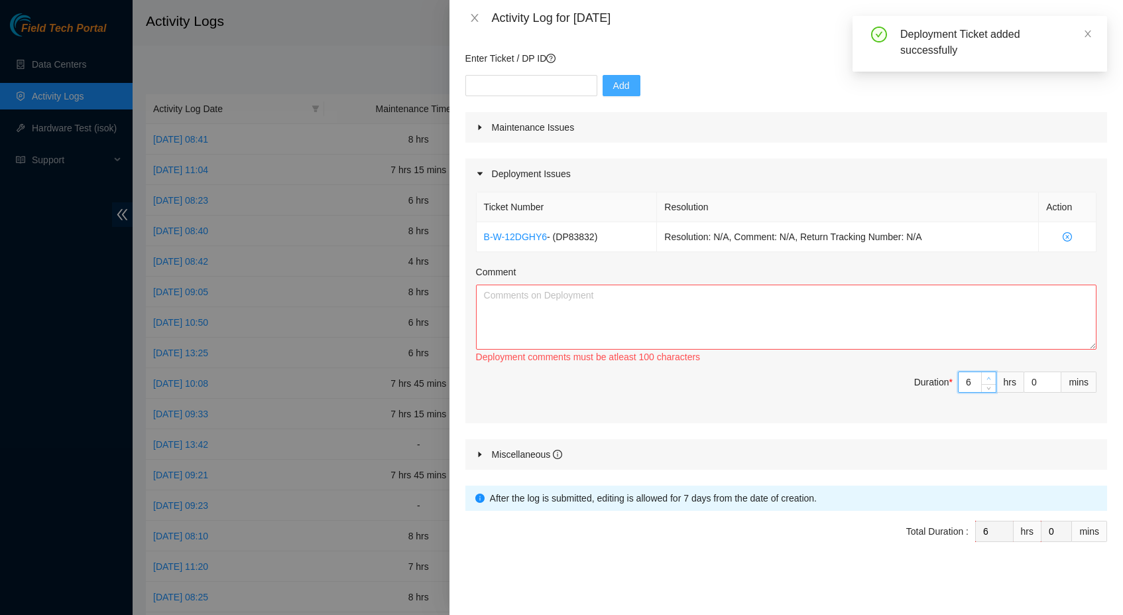
type input "7"
click at [987, 377] on icon "up" at bounding box center [989, 378] width 5 height 5
type input "8"
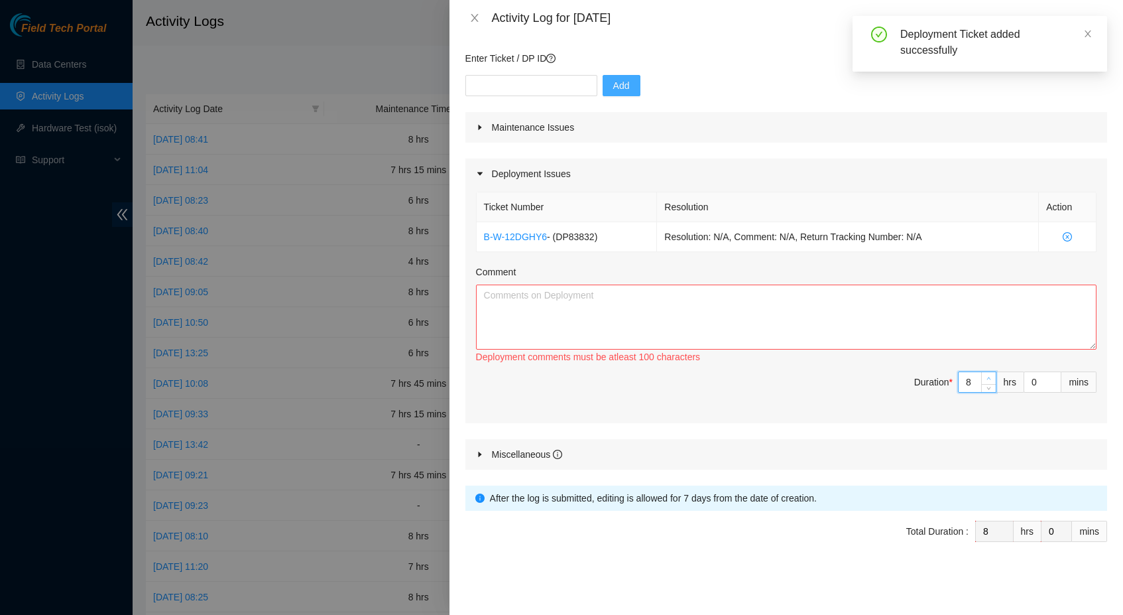
click at [987, 377] on icon "up" at bounding box center [989, 378] width 5 height 5
click at [922, 334] on textarea "Comment" at bounding box center [786, 316] width 621 height 65
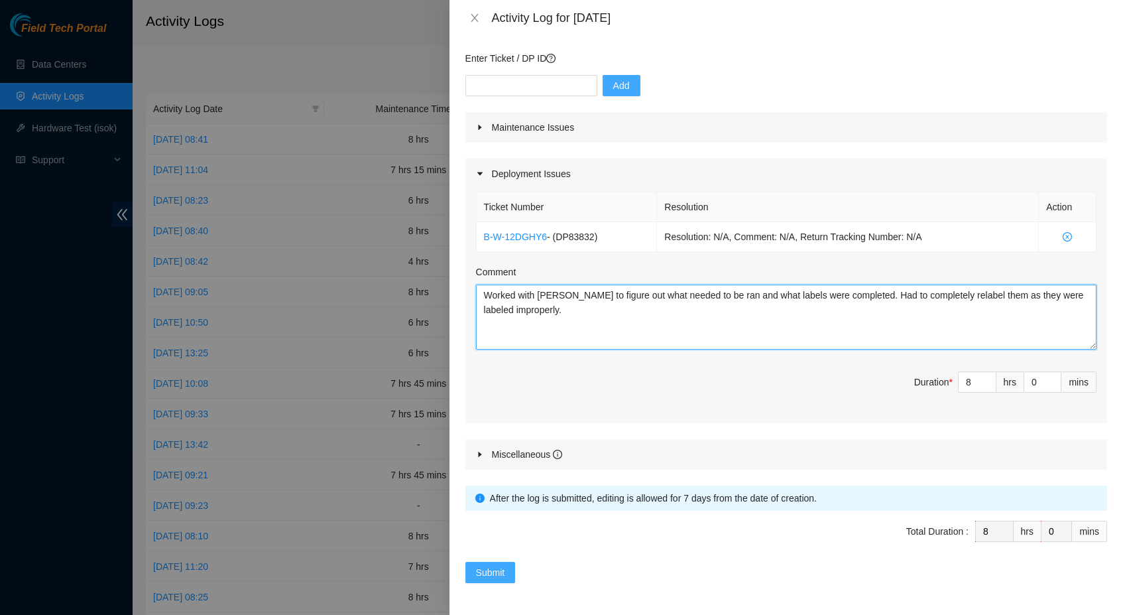
type textarea "Worked with [PERSON_NAME] to figure out what needed to be ran and what labels w…"
click at [496, 568] on span "Submit" at bounding box center [490, 572] width 29 height 15
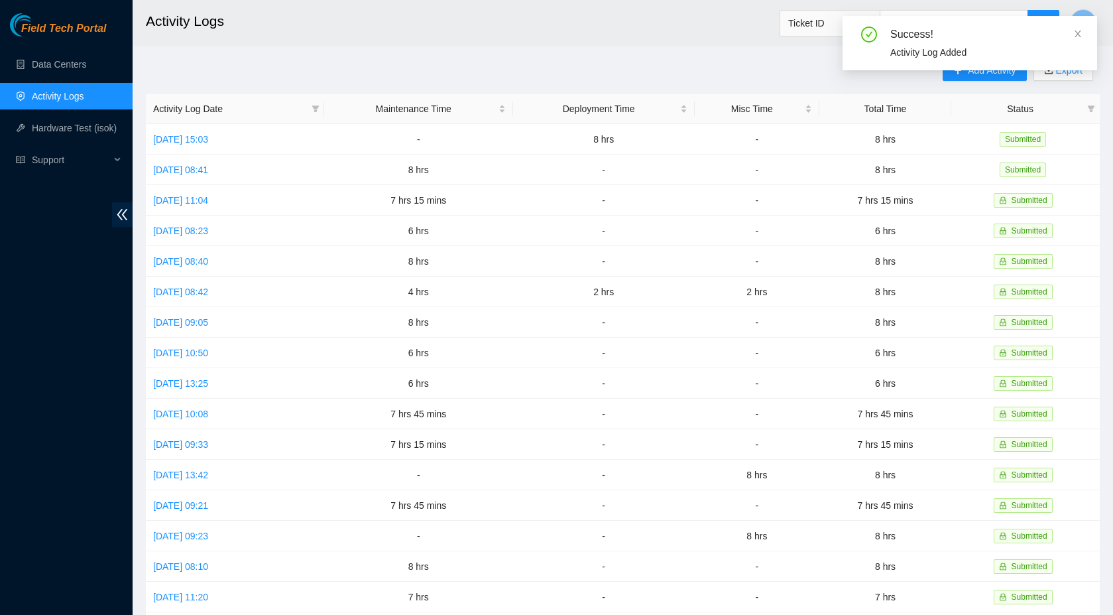
click at [985, 75] on div "Success! Activity Log Added" at bounding box center [970, 48] width 255 height 65
click at [1081, 30] on icon "close" at bounding box center [1077, 33] width 9 height 9
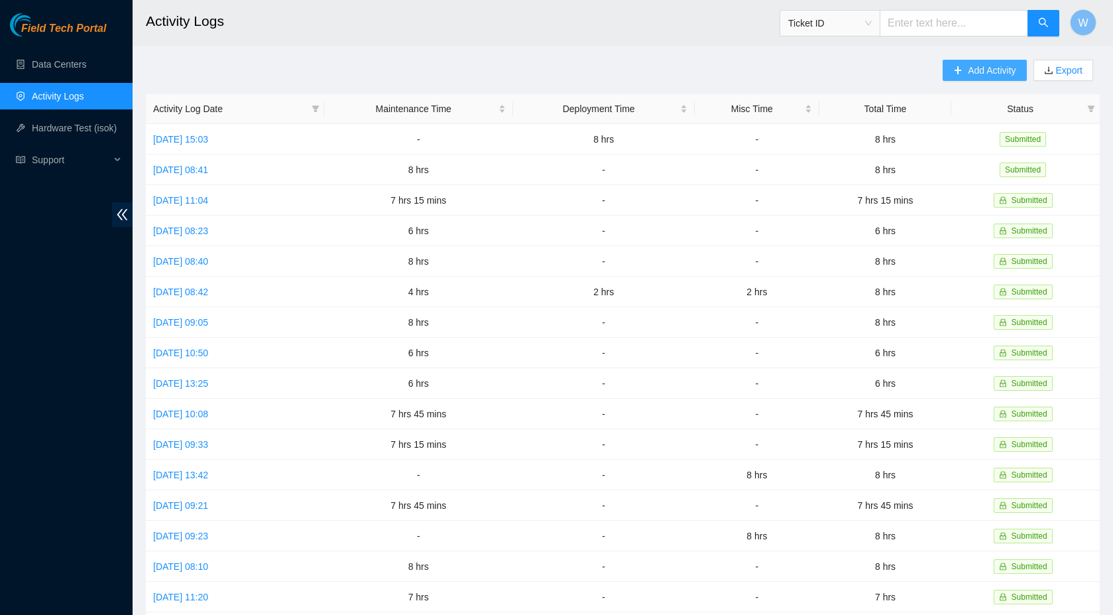
click at [987, 73] on span "Add Activity" at bounding box center [992, 70] width 48 height 15
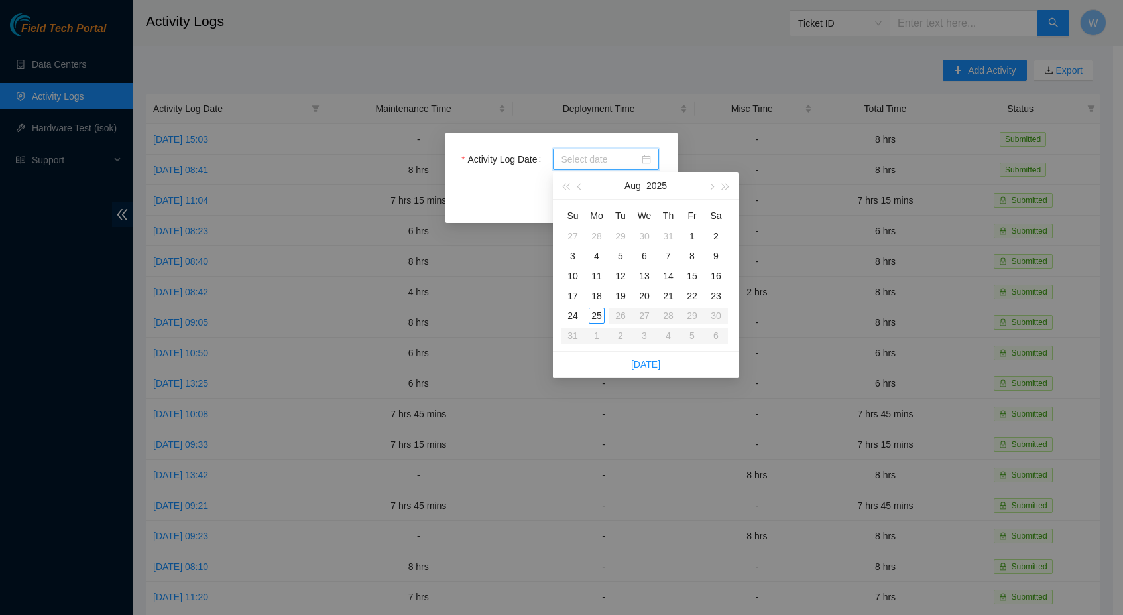
click at [631, 154] on input "Activity Log Date" at bounding box center [600, 159] width 78 height 15
type input "[DATE]"
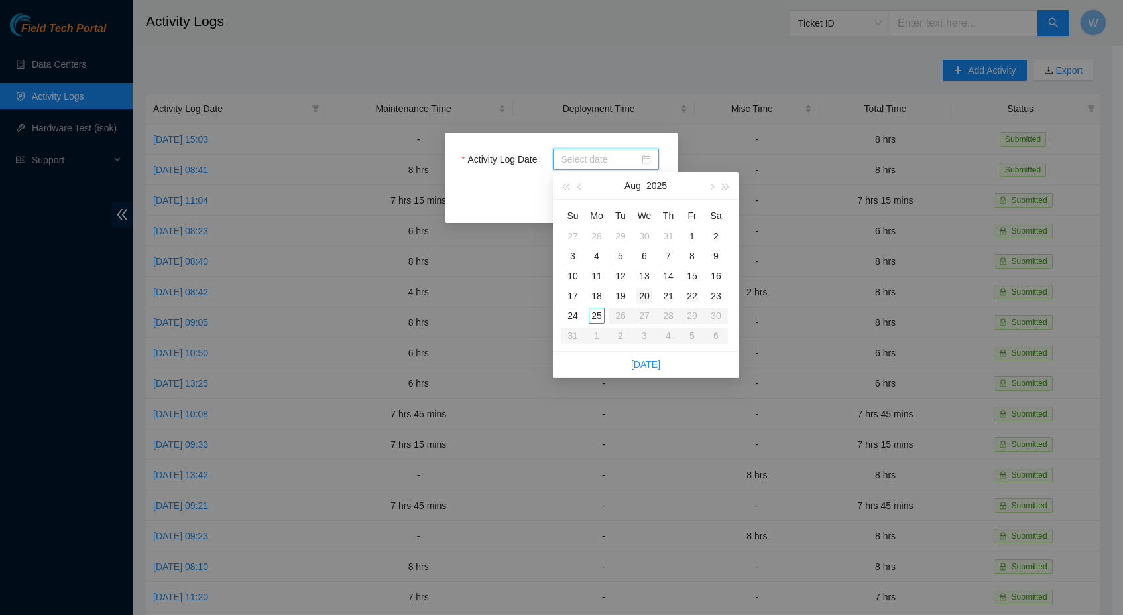
type input "[DATE]"
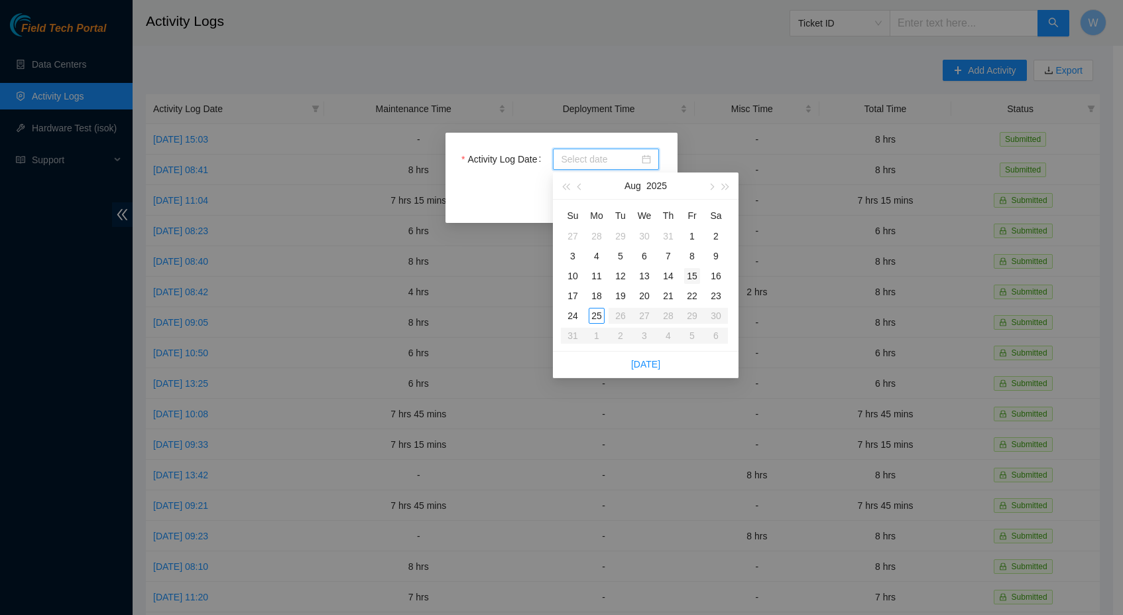
type input "2025-08-22"
type input "[DATE]"
type input "2025-08-22"
click at [693, 296] on div "22" at bounding box center [692, 296] width 16 height 16
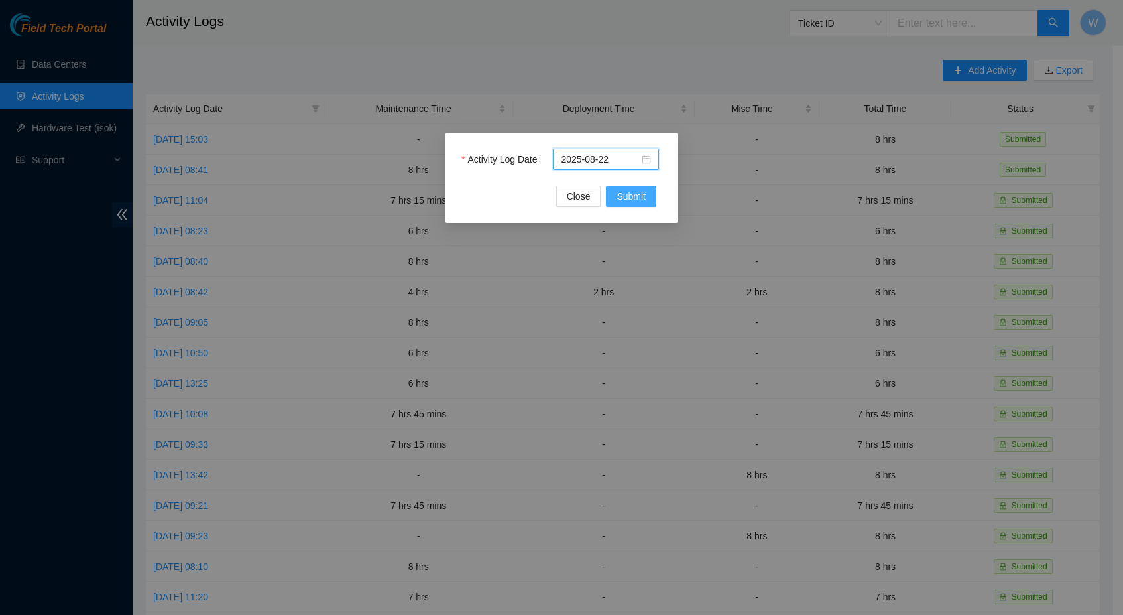
click at [621, 197] on span "Submit" at bounding box center [631, 196] width 29 height 15
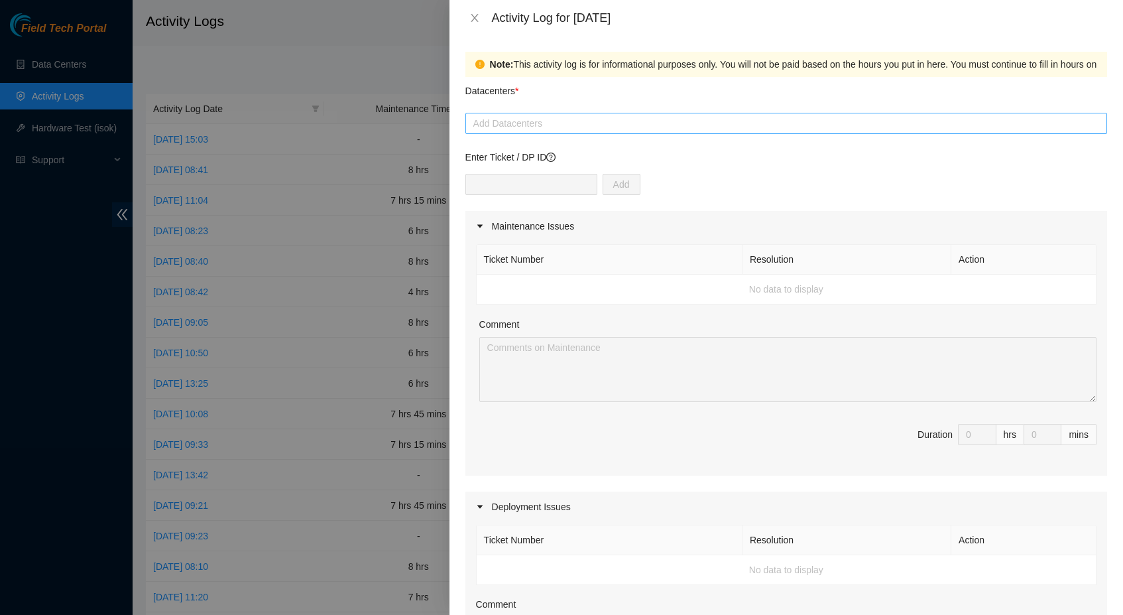
click at [562, 123] on div at bounding box center [786, 123] width 635 height 16
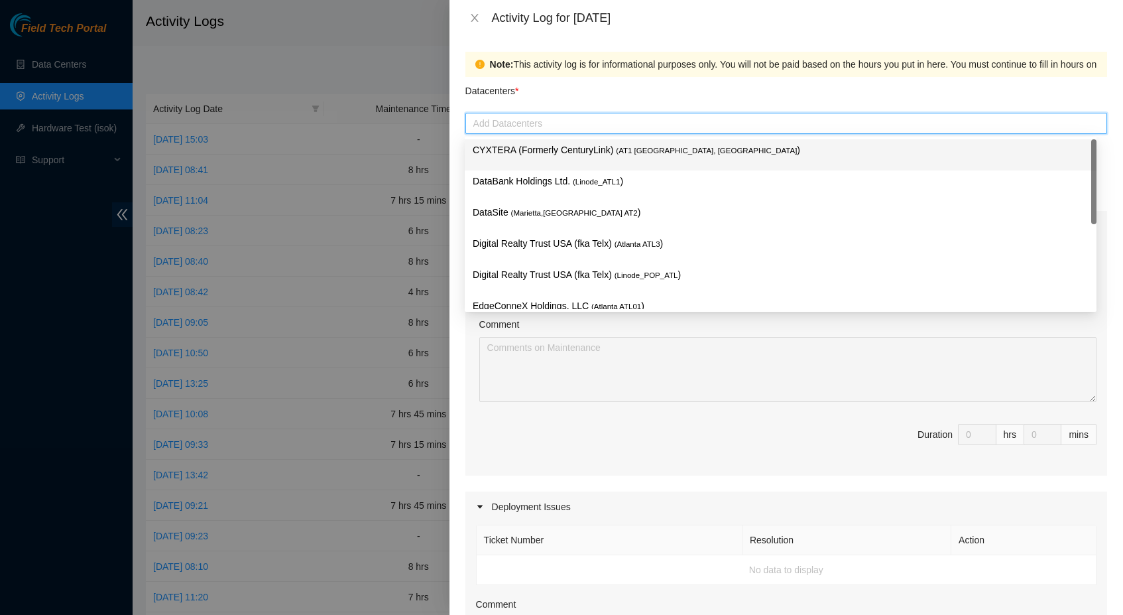
click at [550, 148] on p "CYXTERA (Formerly CenturyLink) ( AT1 [GEOGRAPHIC_DATA], [GEOGRAPHIC_DATA] )" at bounding box center [781, 150] width 616 height 15
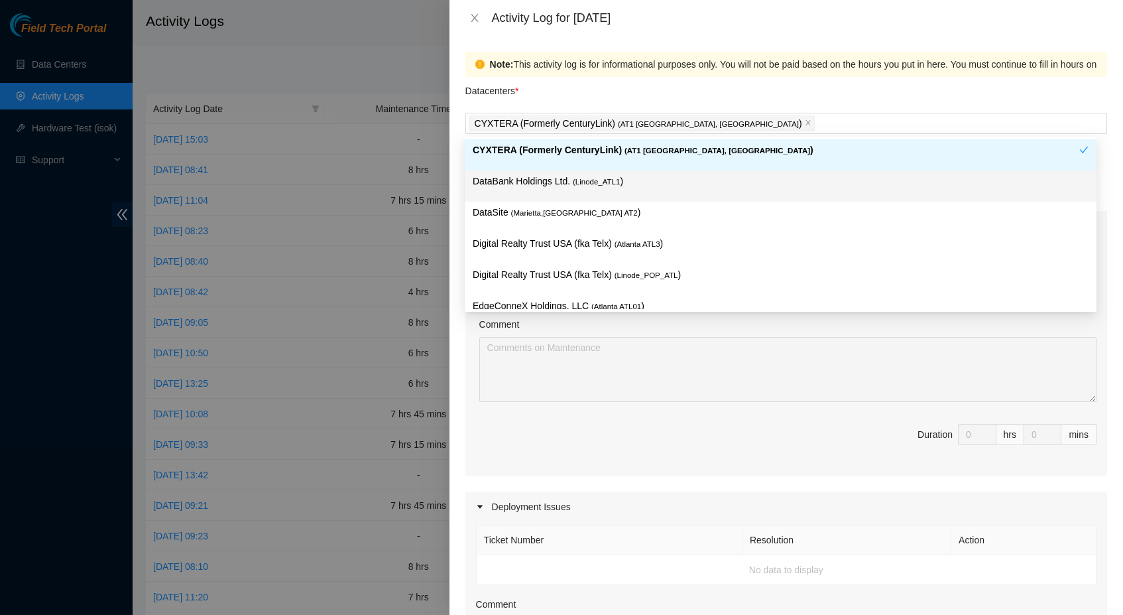
click at [458, 190] on div "Note: This activity log is for informational purposes only. You will not be pai…" at bounding box center [787, 325] width 674 height 579
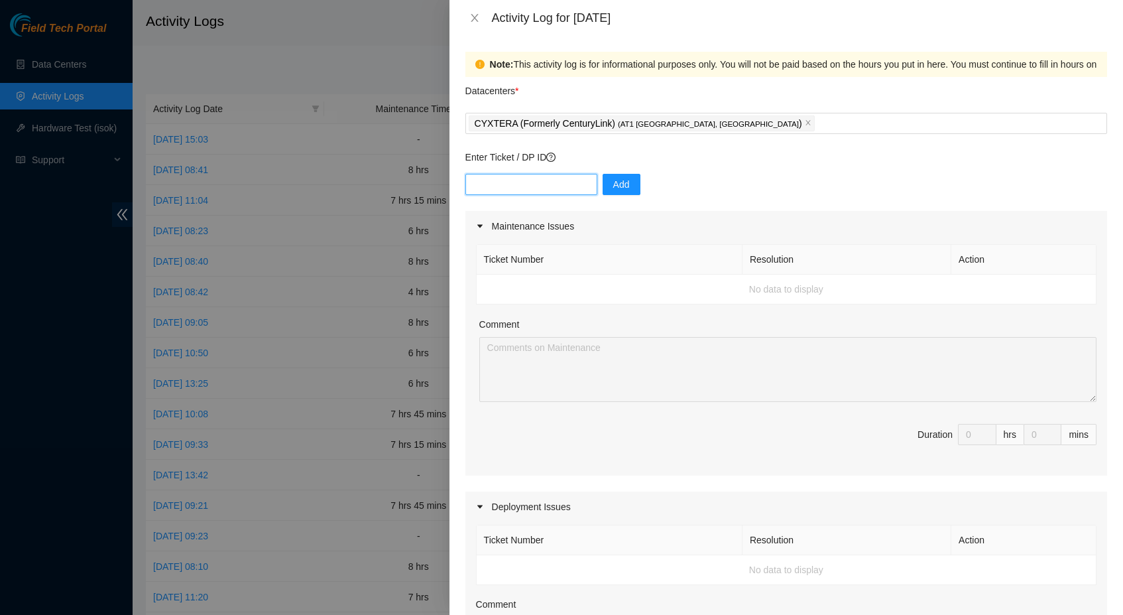
click at [503, 187] on input "text" at bounding box center [531, 184] width 132 height 21
type input "DP83832"
click at [626, 185] on span "Add" at bounding box center [621, 184] width 17 height 15
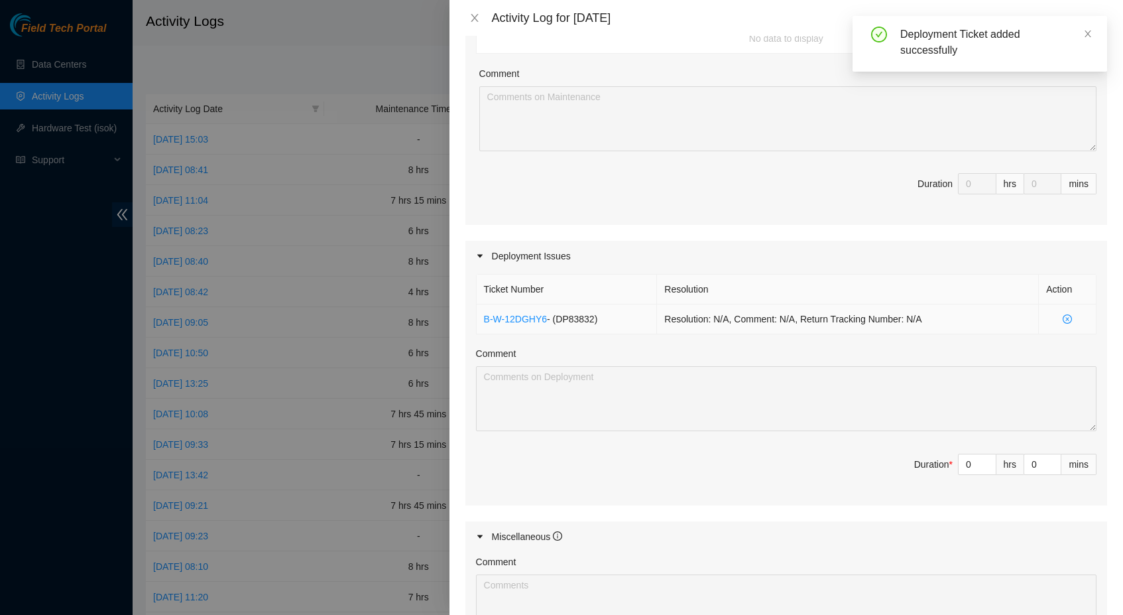
scroll to position [289, 0]
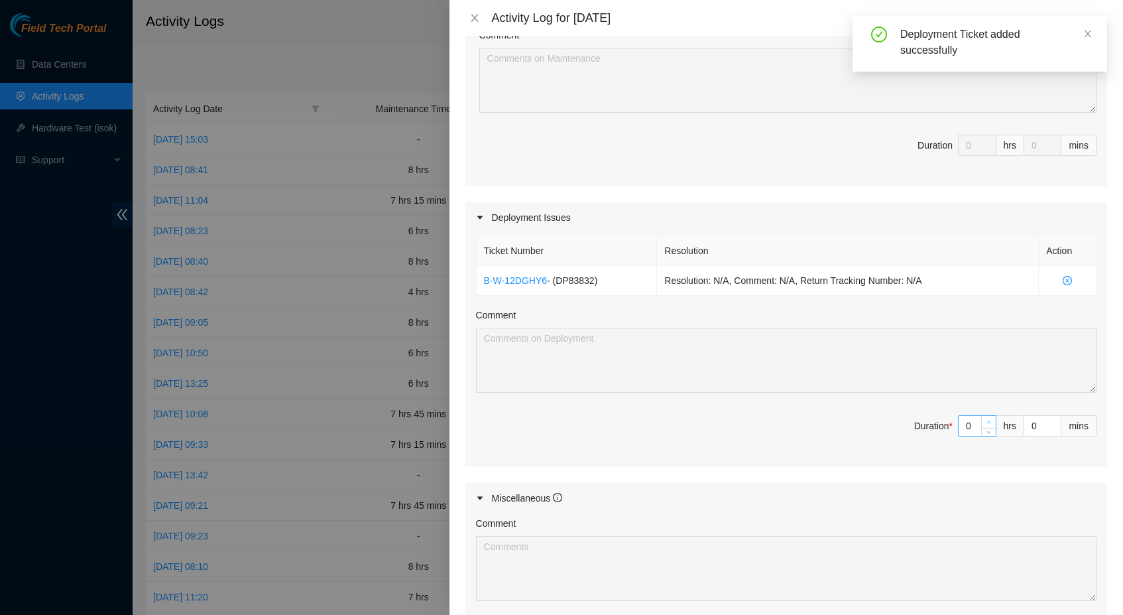
type input "1"
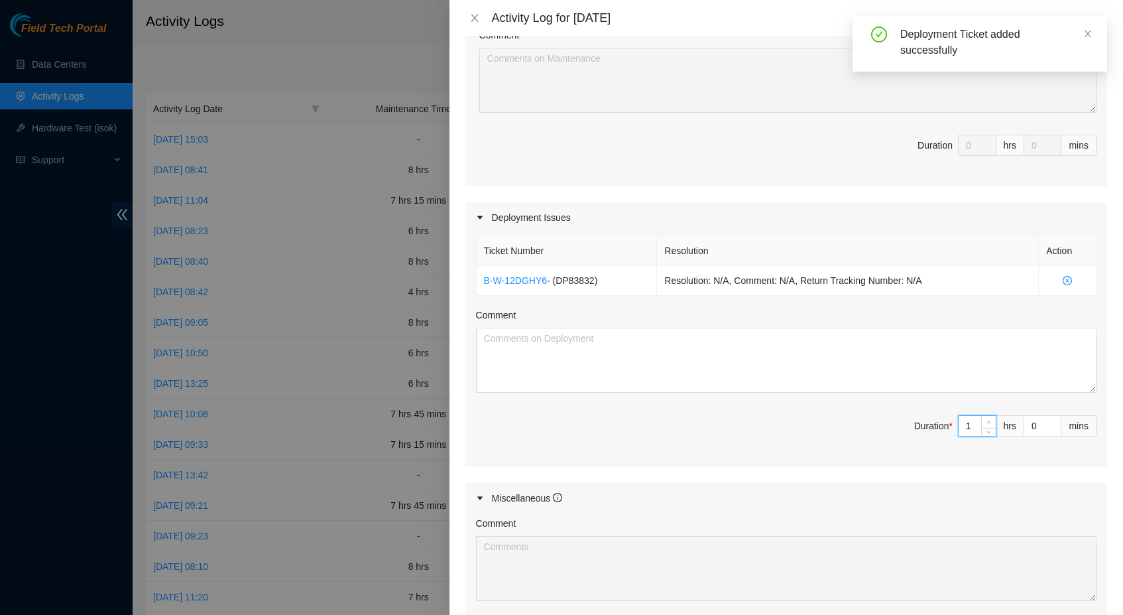
click at [987, 420] on icon "up" at bounding box center [989, 422] width 5 height 5
type input "2"
click at [987, 420] on icon "up" at bounding box center [989, 422] width 5 height 5
type input "3"
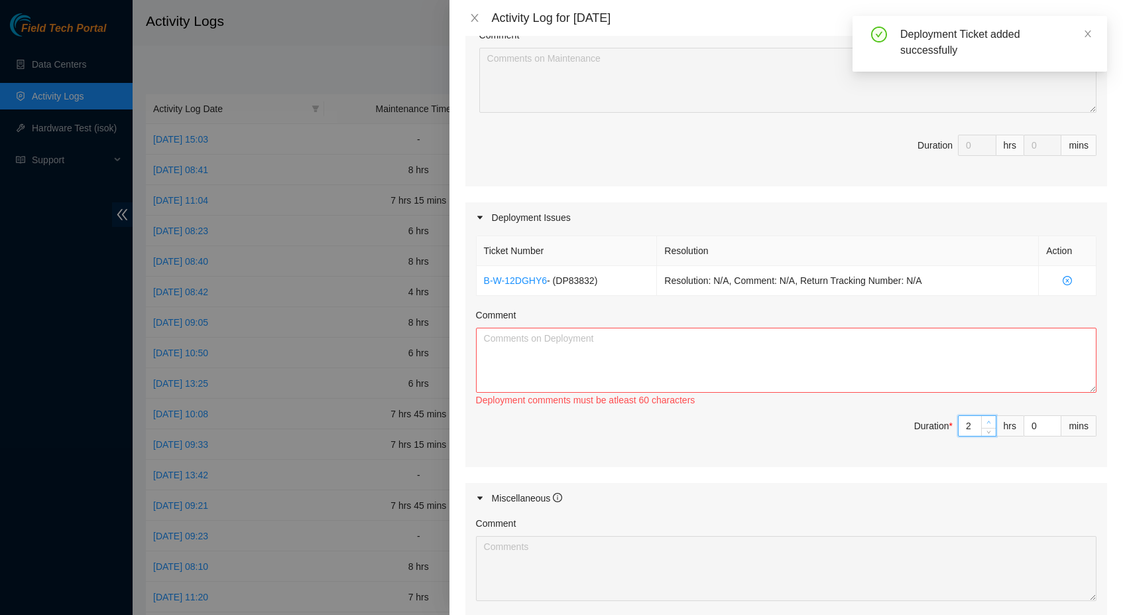
type input "3"
click at [987, 420] on icon "up" at bounding box center [989, 422] width 5 height 5
type input "4"
click at [987, 420] on icon "up" at bounding box center [989, 422] width 5 height 5
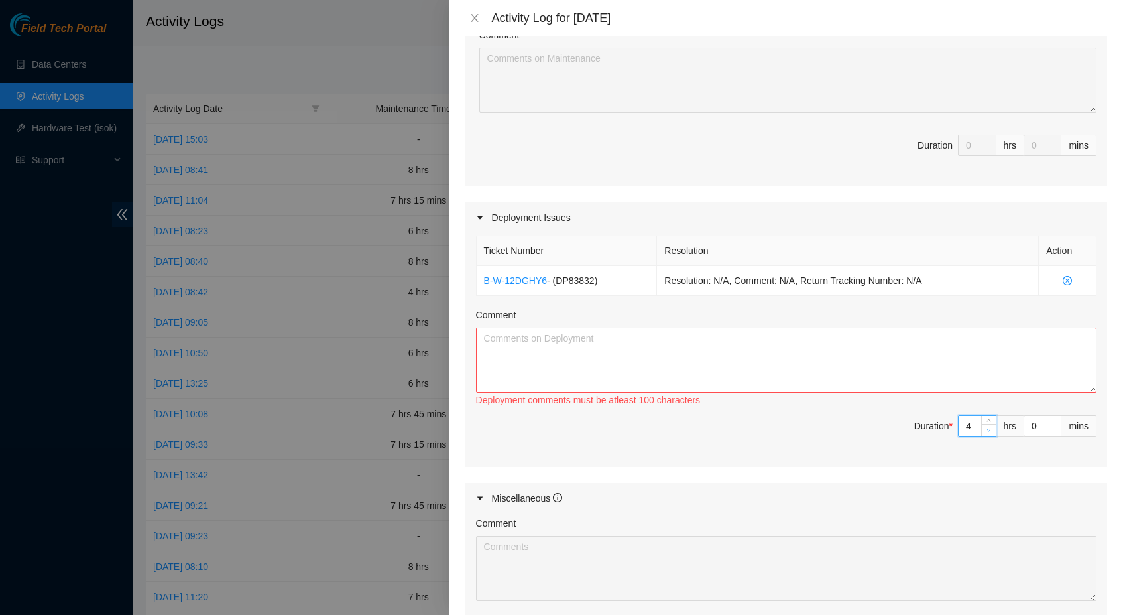
type input "3"
click at [982, 424] on span "Decrease Value" at bounding box center [988, 430] width 15 height 12
type input "4"
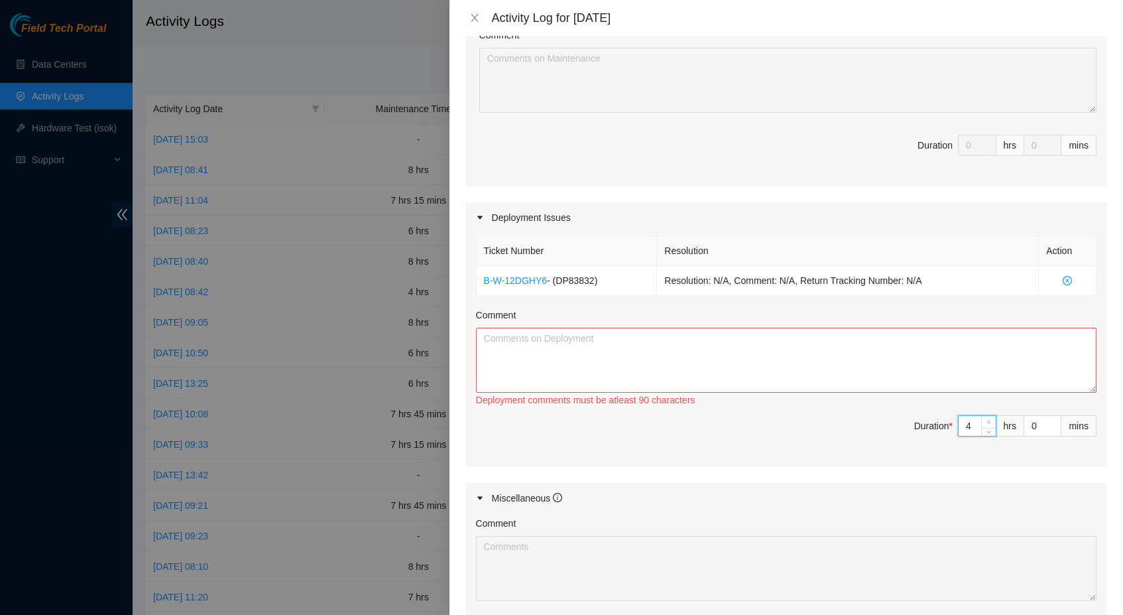
click at [987, 420] on icon "up" at bounding box center [989, 422] width 5 height 5
type input "5"
click at [987, 420] on icon "up" at bounding box center [989, 422] width 5 height 5
type input "1"
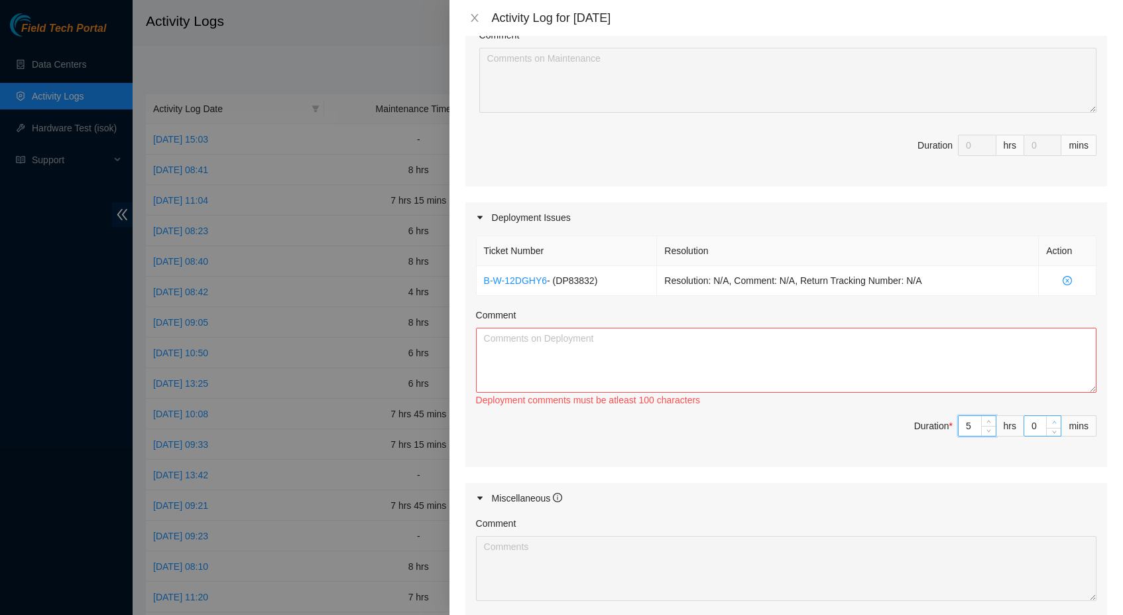
type input "1"
click at [1052, 420] on icon "up" at bounding box center [1054, 422] width 5 height 5
type input "2"
click at [1052, 420] on icon "up" at bounding box center [1054, 422] width 5 height 5
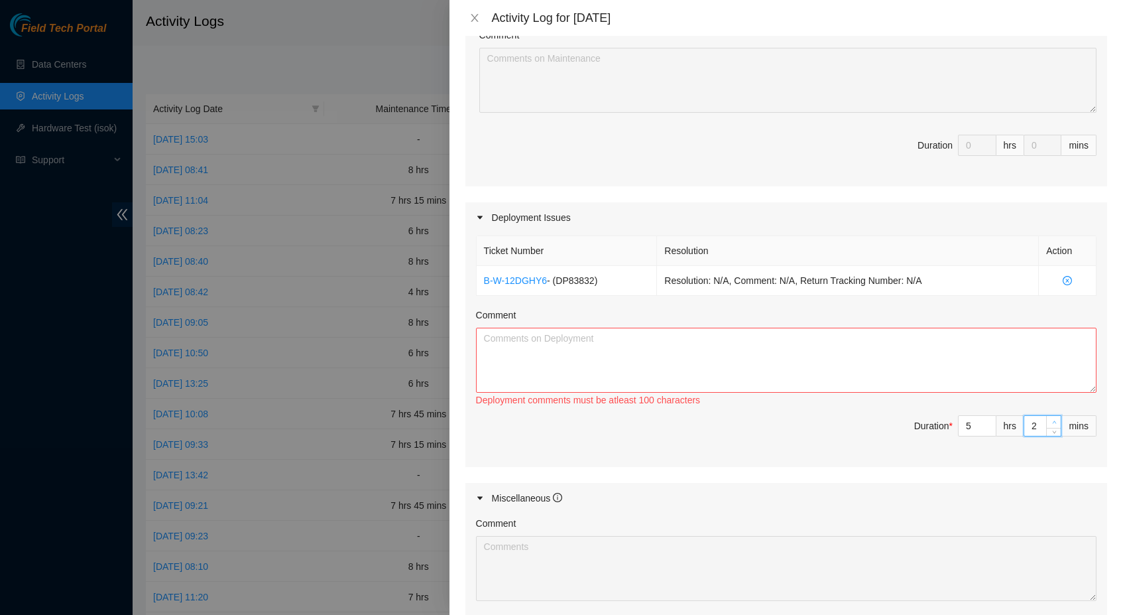
type input "3"
click at [1052, 420] on icon "up" at bounding box center [1054, 422] width 5 height 5
type input "4"
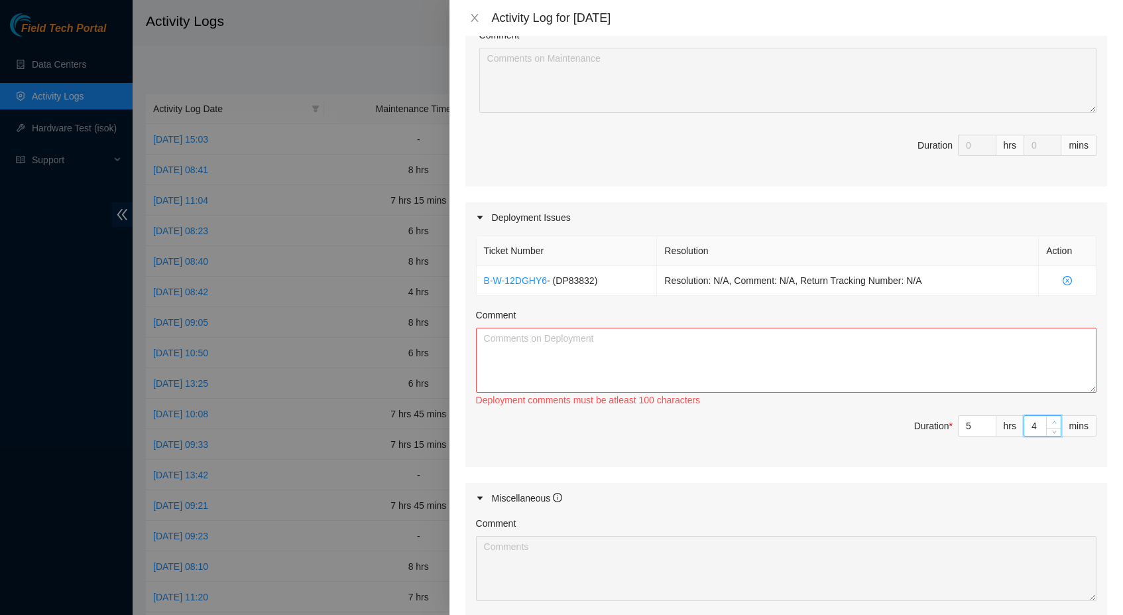
click at [1052, 420] on icon "up" at bounding box center [1054, 422] width 5 height 5
type input "5"
click at [1052, 420] on icon "up" at bounding box center [1054, 422] width 5 height 5
type input "6"
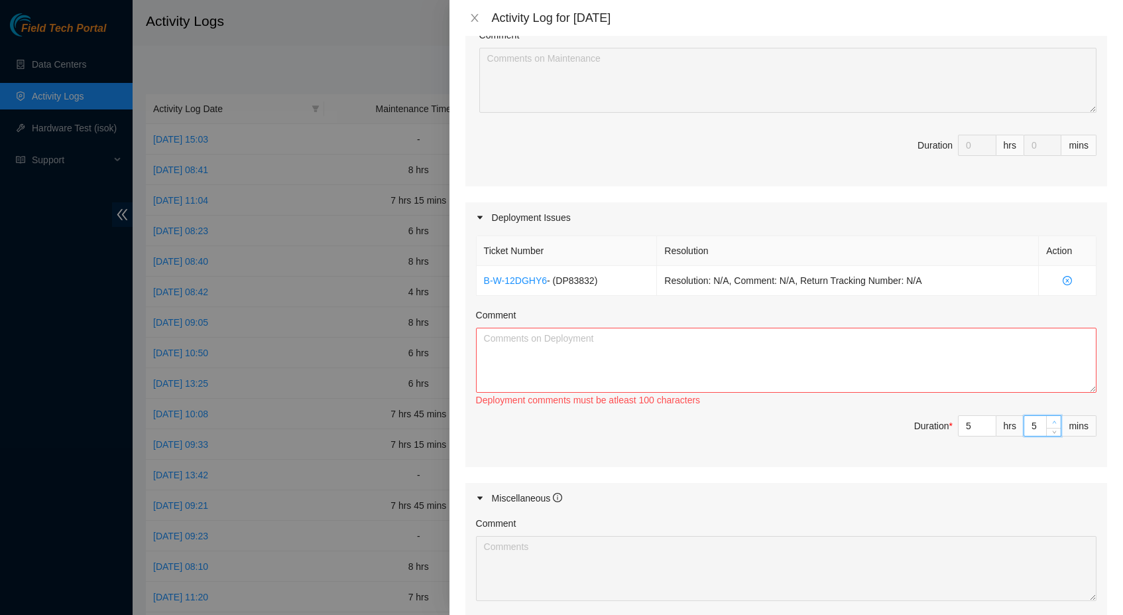
type input "6"
click at [1052, 420] on icon "up" at bounding box center [1054, 422] width 5 height 5
type input "7"
click at [1052, 420] on icon "up" at bounding box center [1054, 422] width 5 height 5
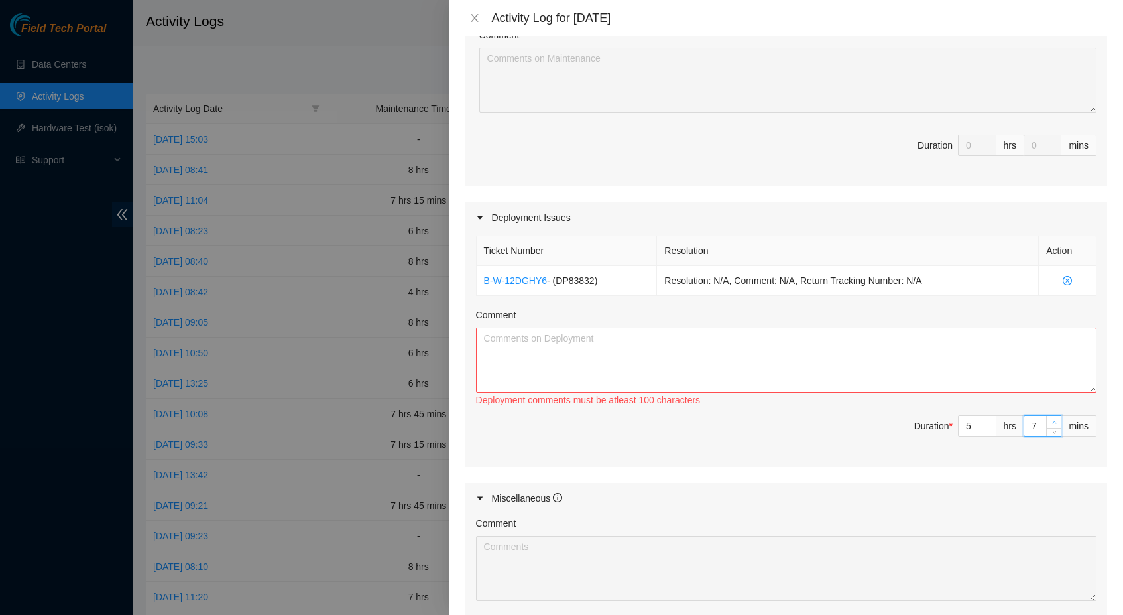
type input "8"
click at [1052, 420] on icon "up" at bounding box center [1054, 422] width 5 height 5
type input "9"
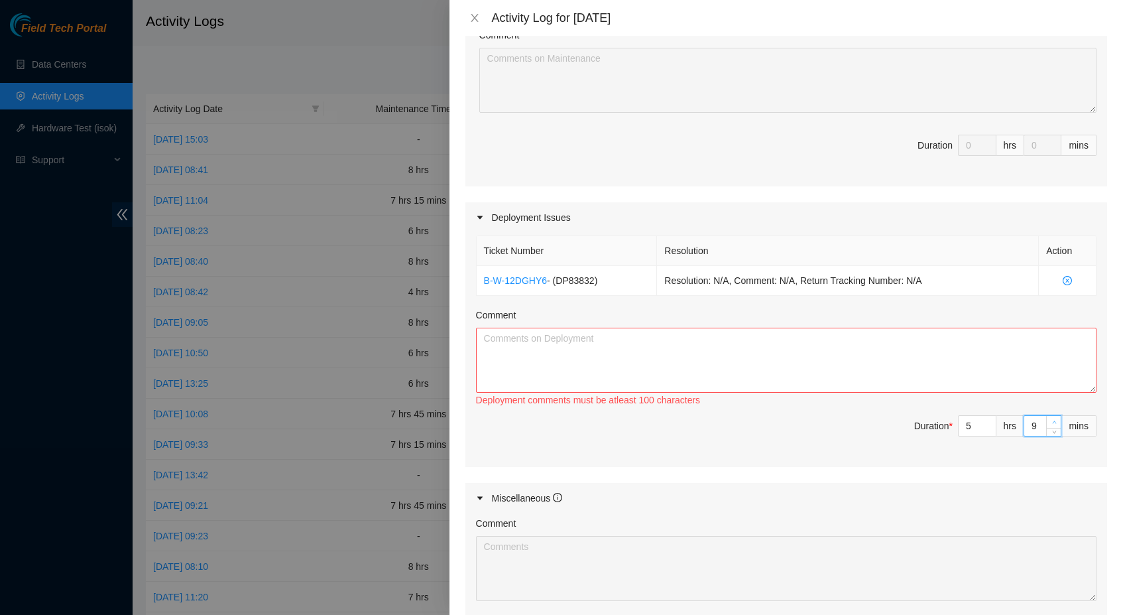
type input "10"
type input "11"
type input "12"
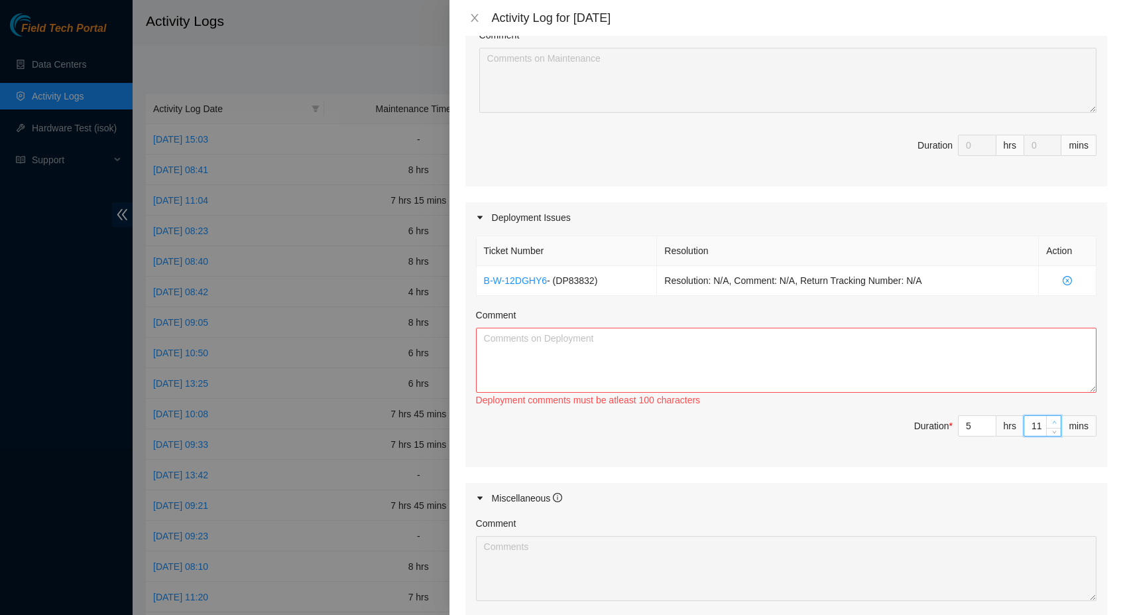
type input "12"
type input "13"
type input "14"
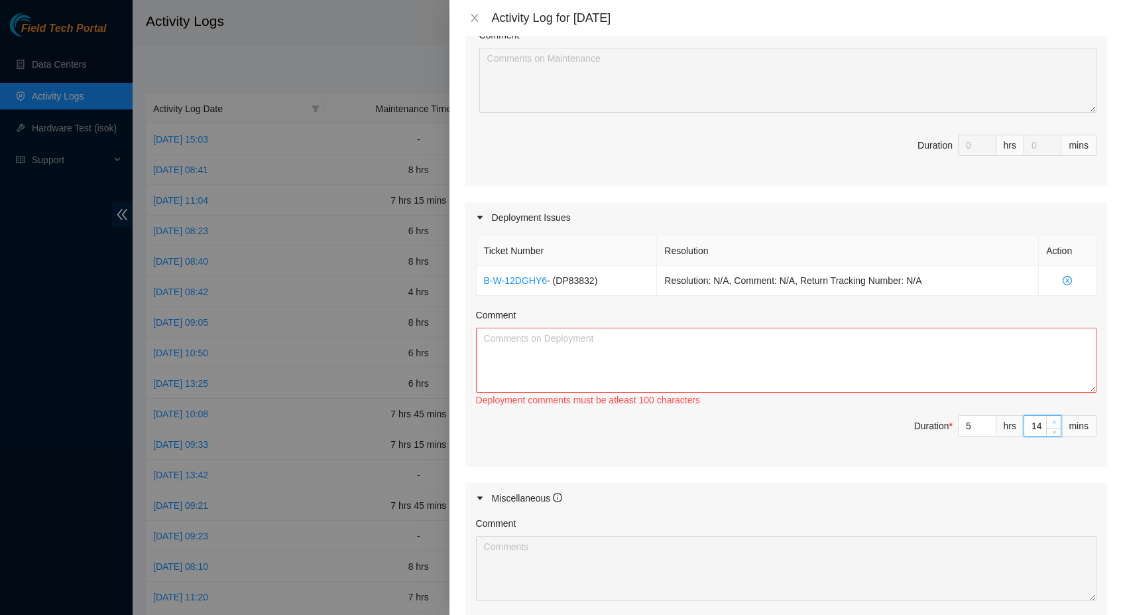
type input "15"
type input "16"
type input "17"
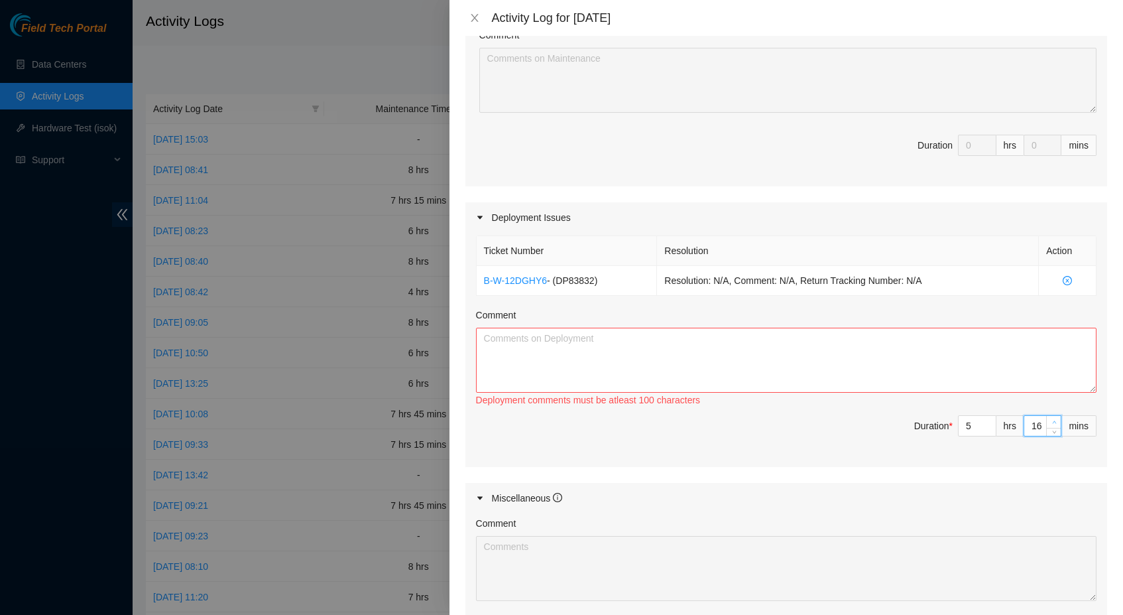
type input "17"
type input "18"
type input "19"
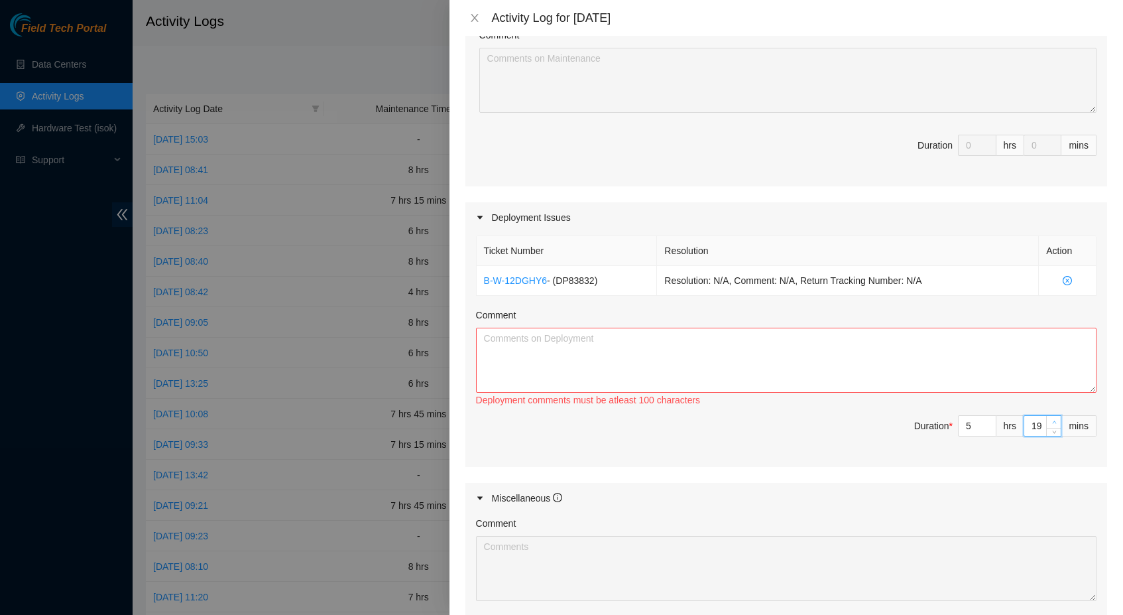
type input "20"
type input "21"
type input "22"
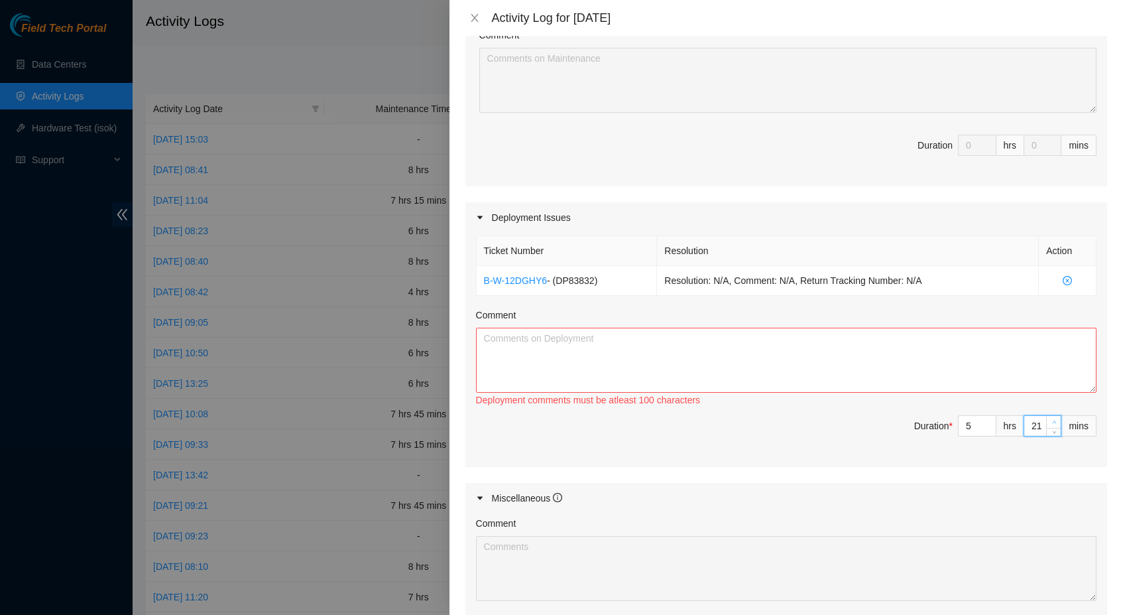
type input "22"
type input "23"
type input "24"
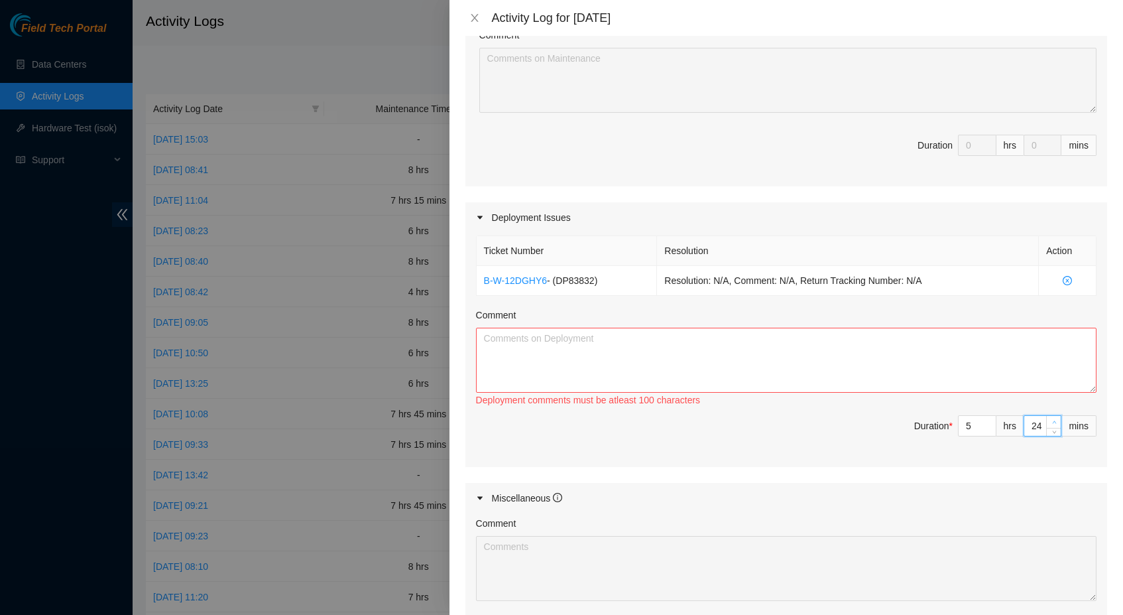
type input "25"
type input "26"
type input "27"
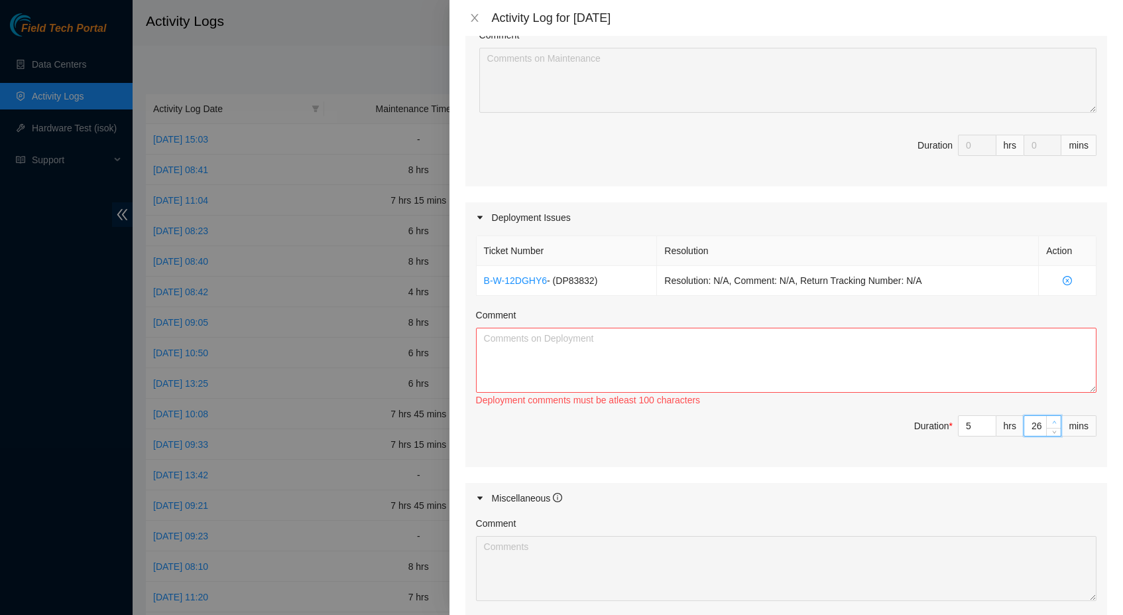
type input "27"
type input "28"
type input "29"
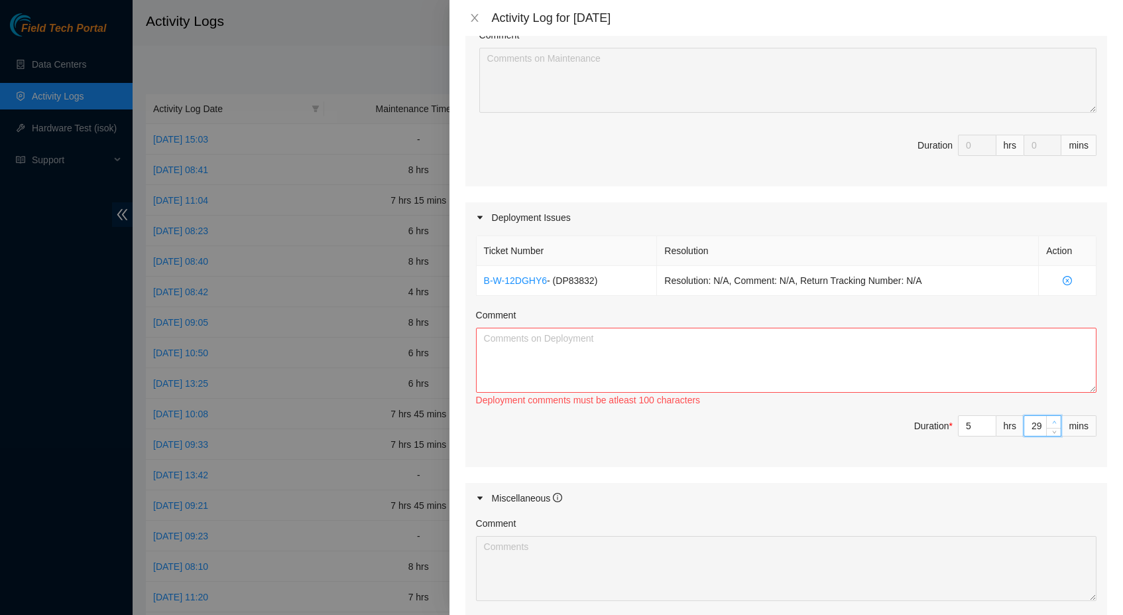
click at [1052, 420] on icon "up" at bounding box center [1054, 422] width 5 height 5
type input "30"
click at [1052, 420] on icon "up" at bounding box center [1054, 422] width 5 height 5
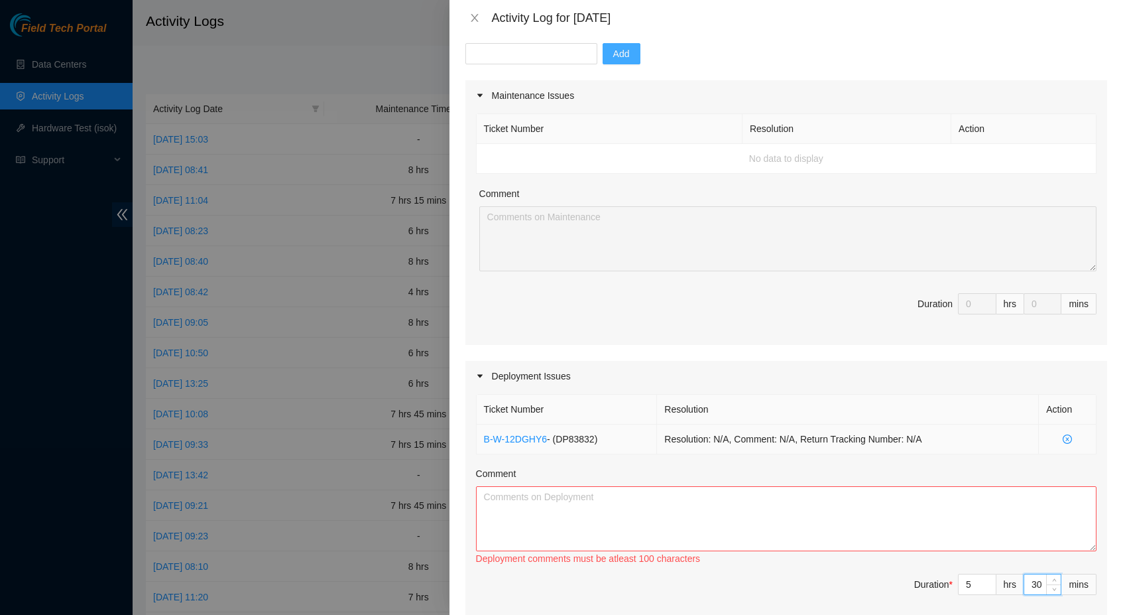
scroll to position [129, 0]
click at [758, 522] on textarea "Comment" at bounding box center [786, 519] width 621 height 65
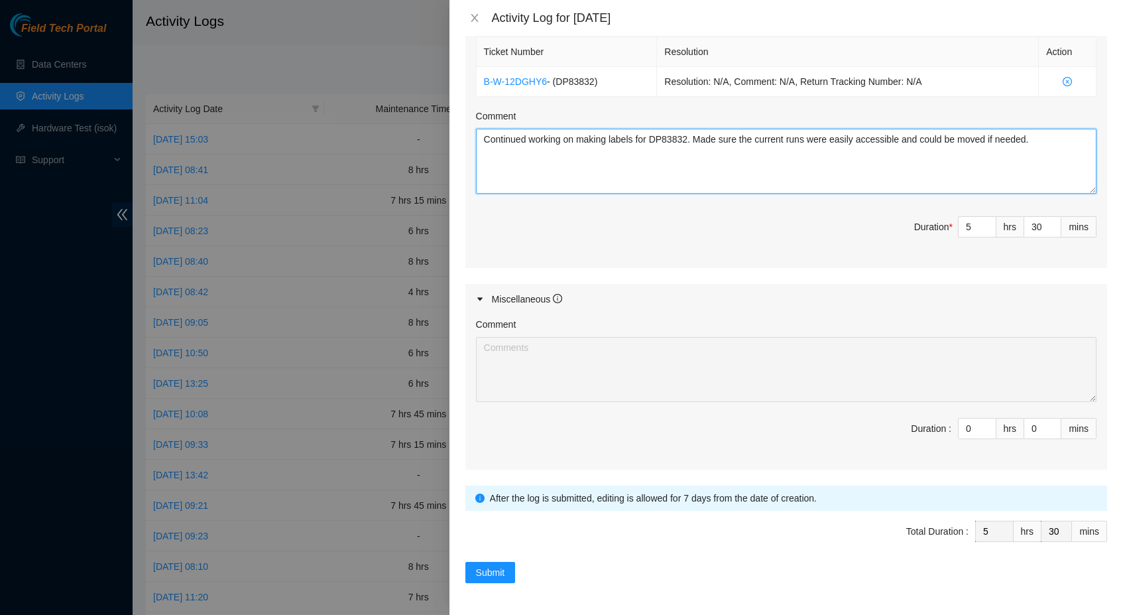
scroll to position [487, 0]
type textarea "Continued working on making labels for DP83832. Made sure the current runs were…"
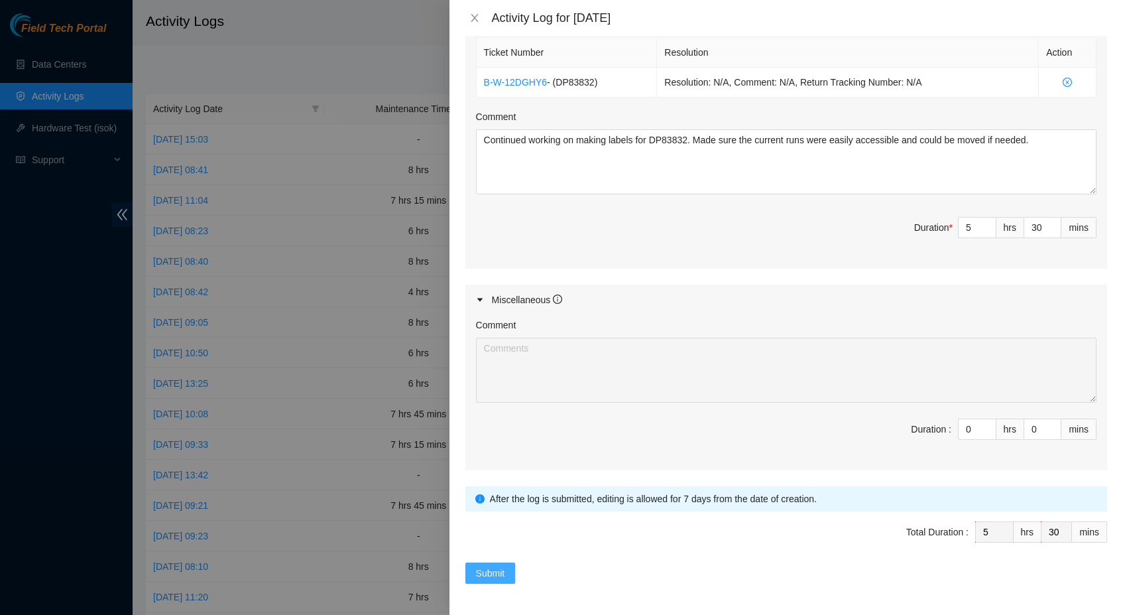
click at [497, 570] on span "Submit" at bounding box center [490, 573] width 29 height 15
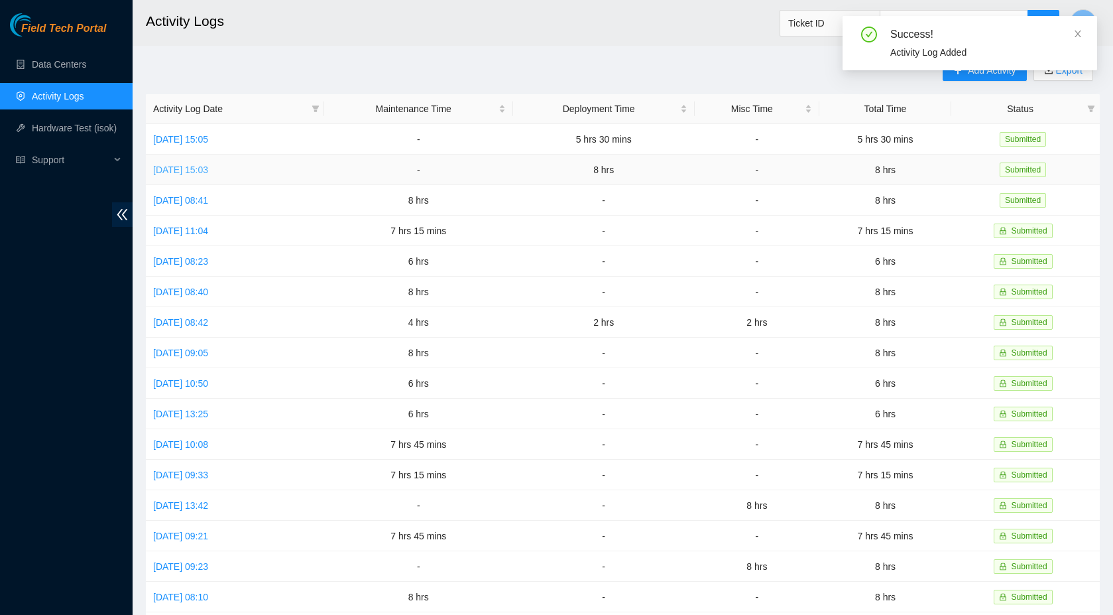
click at [208, 167] on link "[DATE] 15:03" at bounding box center [180, 169] width 55 height 11
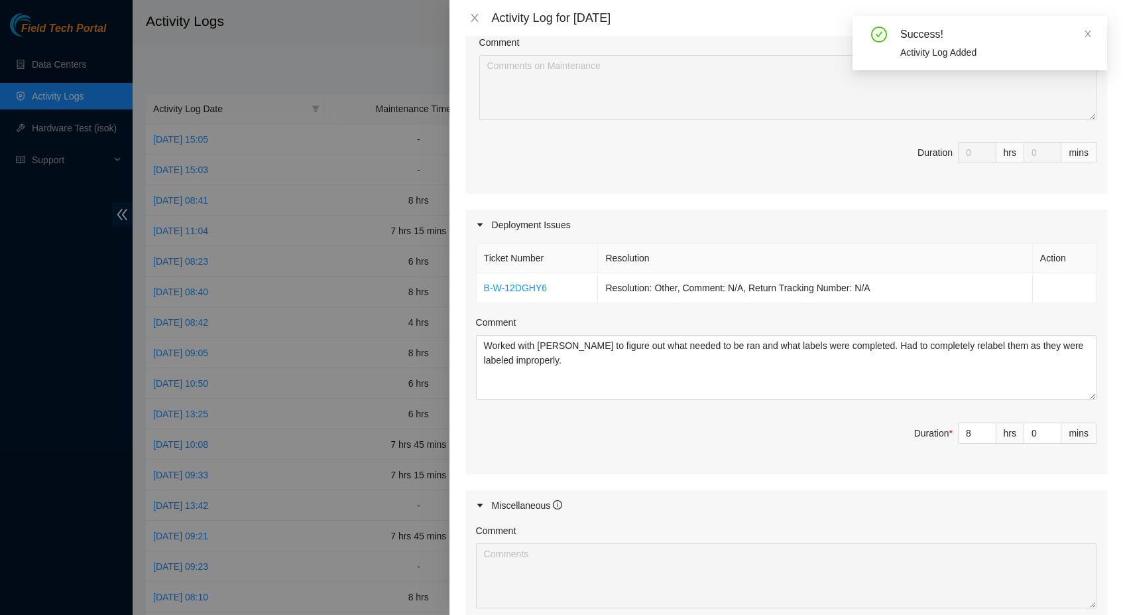
scroll to position [311, 0]
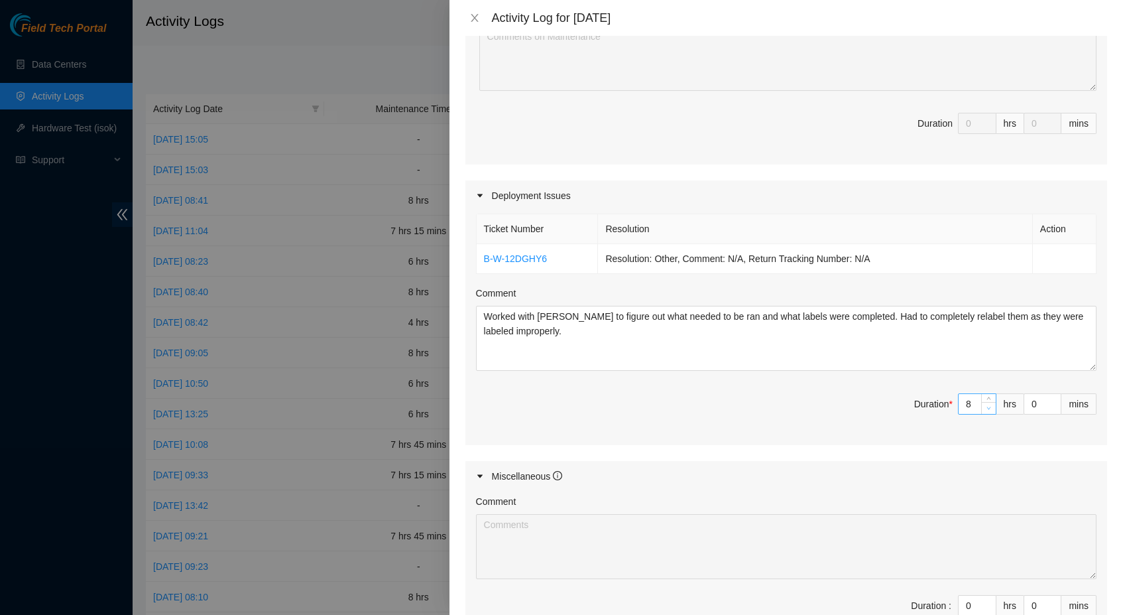
type input "7"
click at [987, 409] on icon "down" at bounding box center [989, 408] width 5 height 5
click at [1052, 407] on icon "down" at bounding box center [1054, 408] width 5 height 5
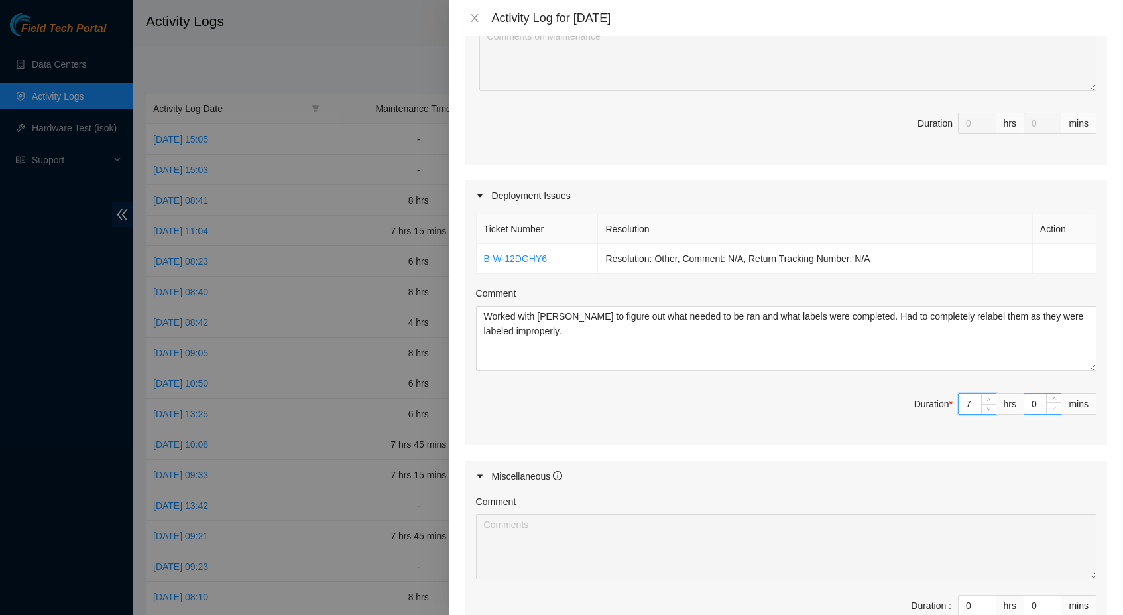
click at [1052, 407] on icon "down" at bounding box center [1054, 408] width 5 height 5
click at [1028, 402] on input "0" at bounding box center [1042, 404] width 36 height 20
type input "30"
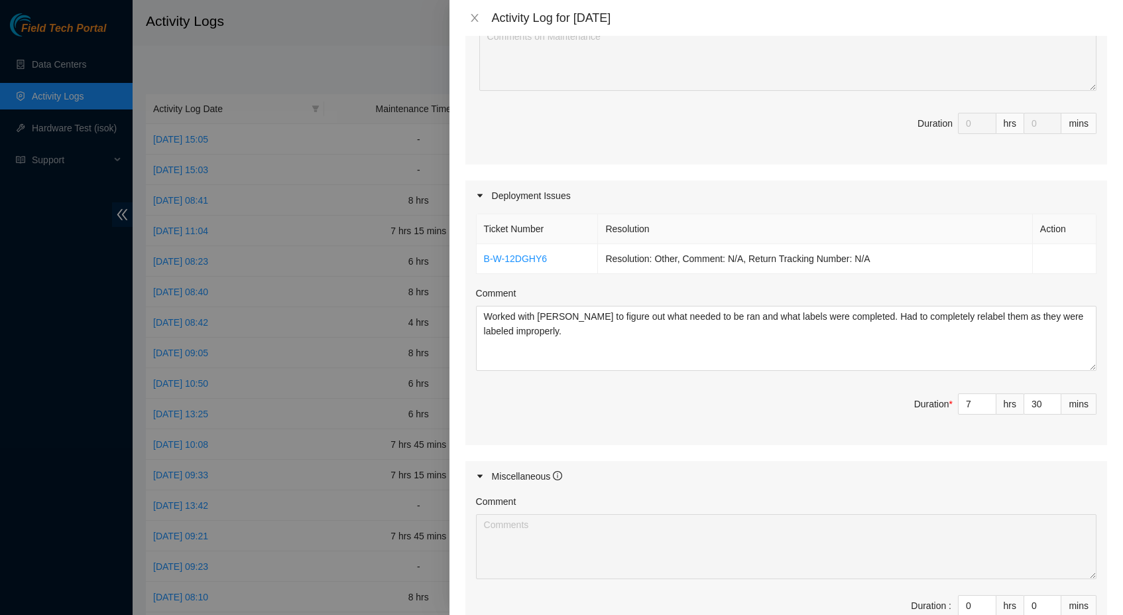
click at [967, 440] on div "Ticket Number Resolution Action B-W-12DGHY6 Resolution: Other, Comment: N/A, Re…" at bounding box center [786, 328] width 642 height 234
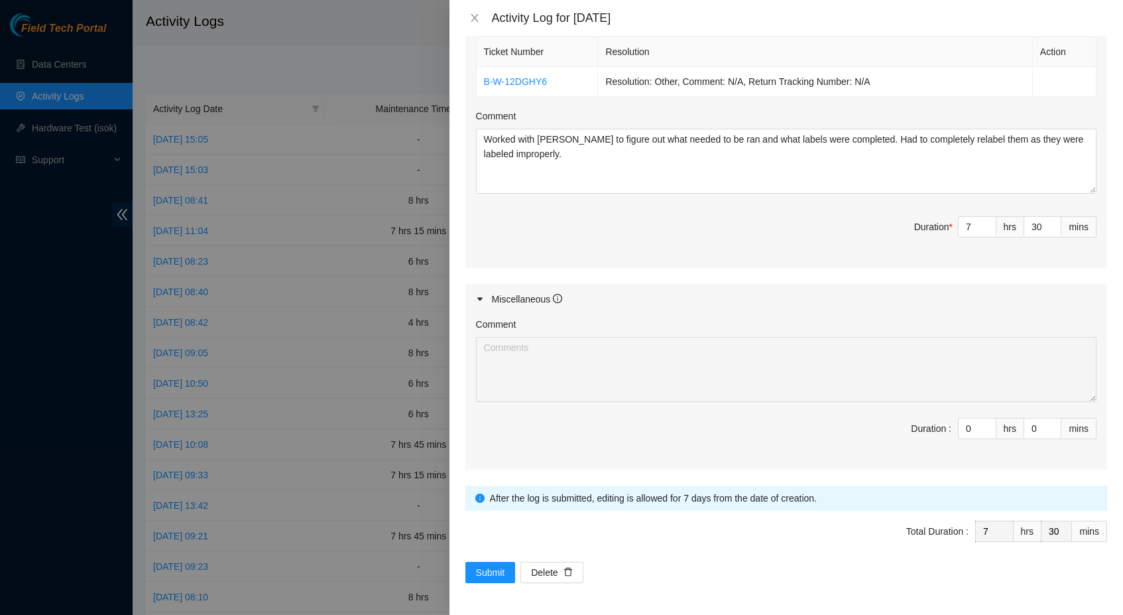
scroll to position [487, 0]
click at [507, 570] on button "Submit" at bounding box center [490, 572] width 50 height 21
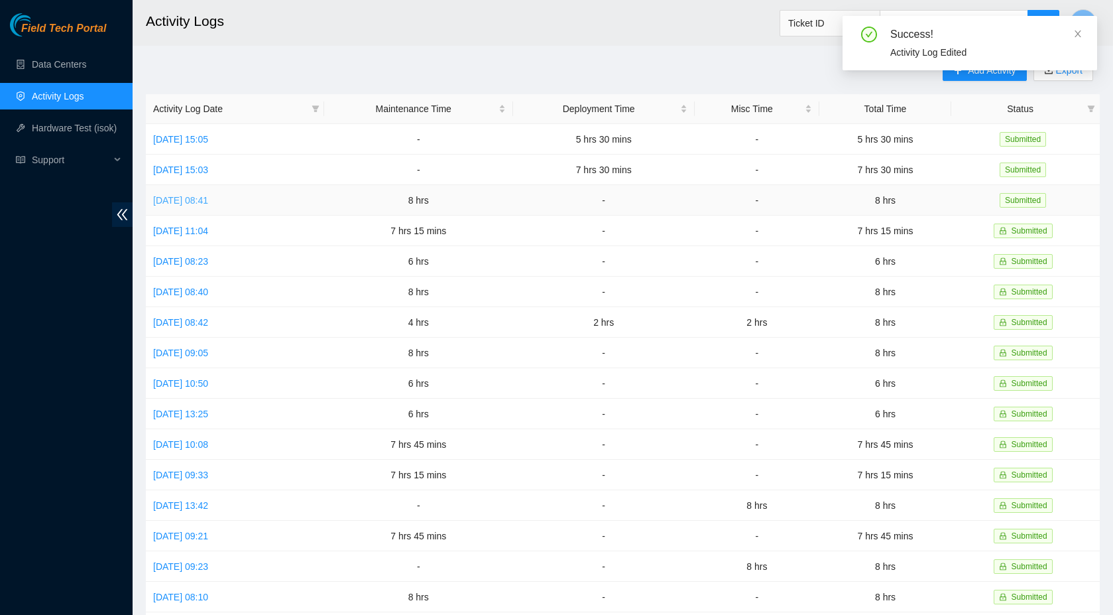
click at [208, 198] on link "[DATE] 08:41" at bounding box center [180, 200] width 55 height 11
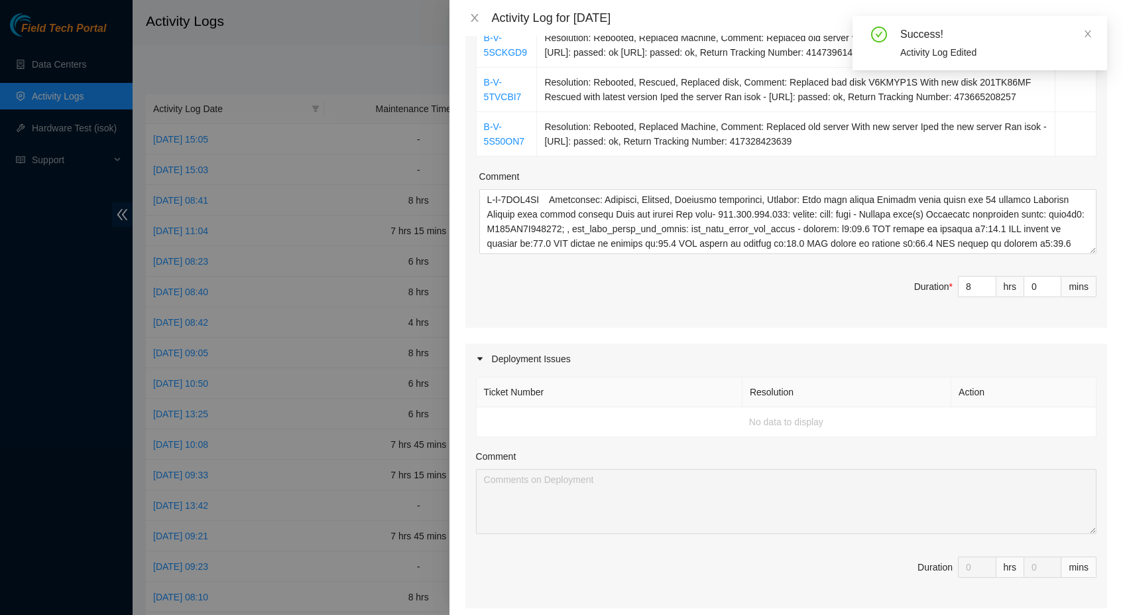
scroll to position [516, 0]
click at [964, 296] on input "8" at bounding box center [977, 286] width 37 height 20
type input "0"
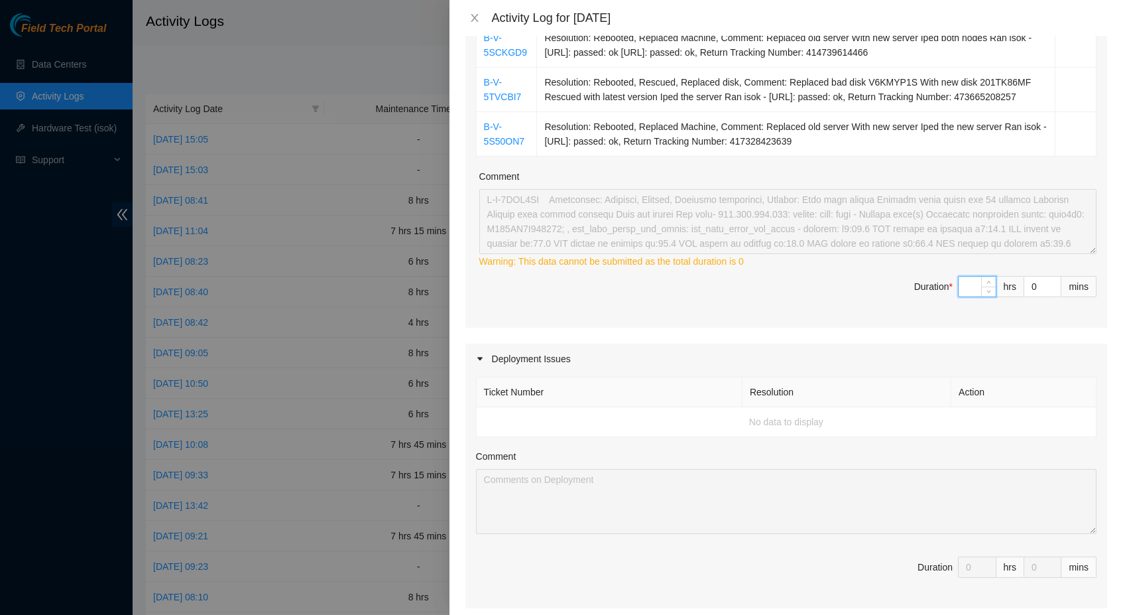
type input "7"
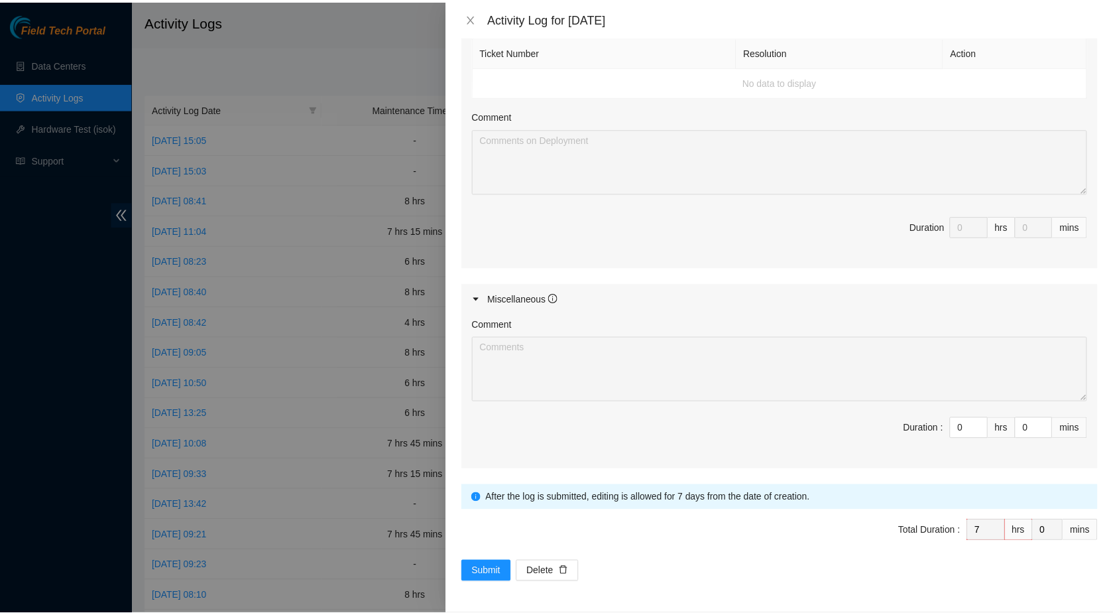
scroll to position [885, 0]
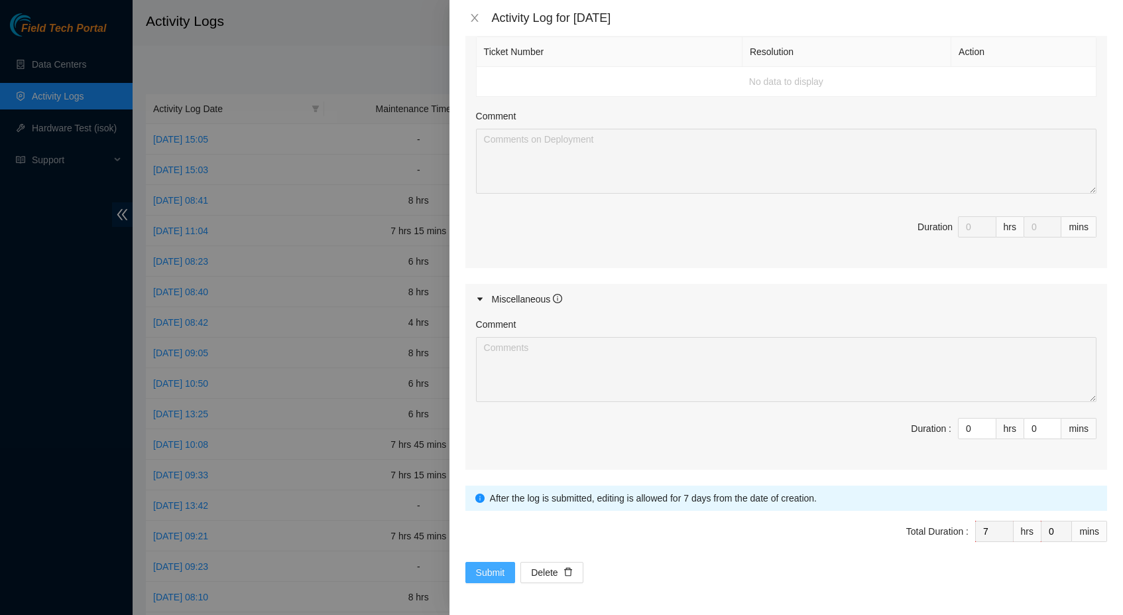
type input "7"
click at [493, 572] on span "Submit" at bounding box center [490, 572] width 29 height 15
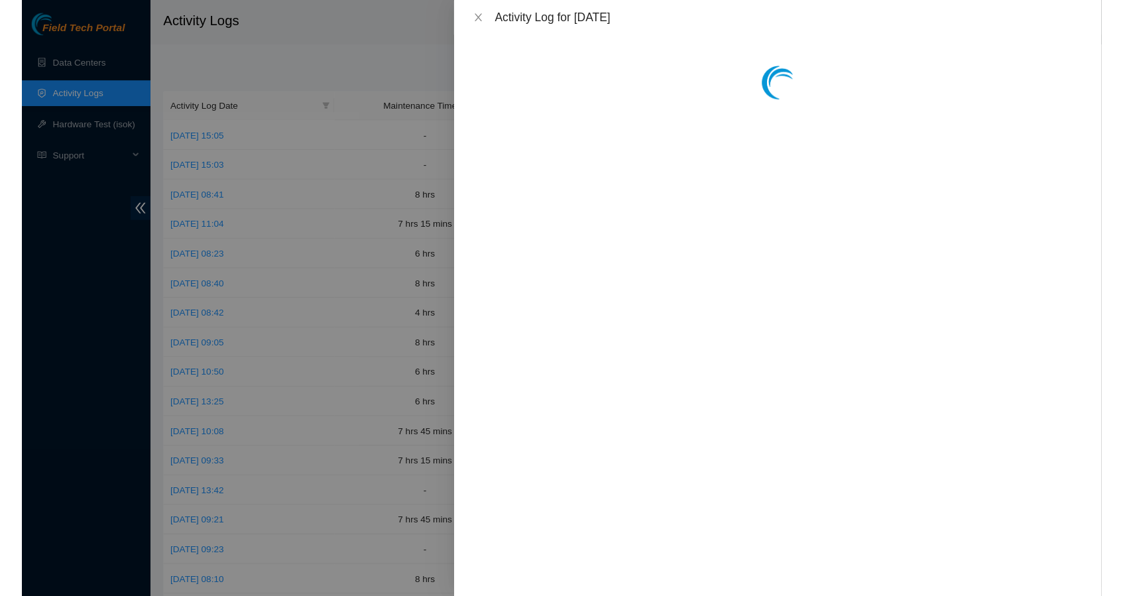
scroll to position [0, 0]
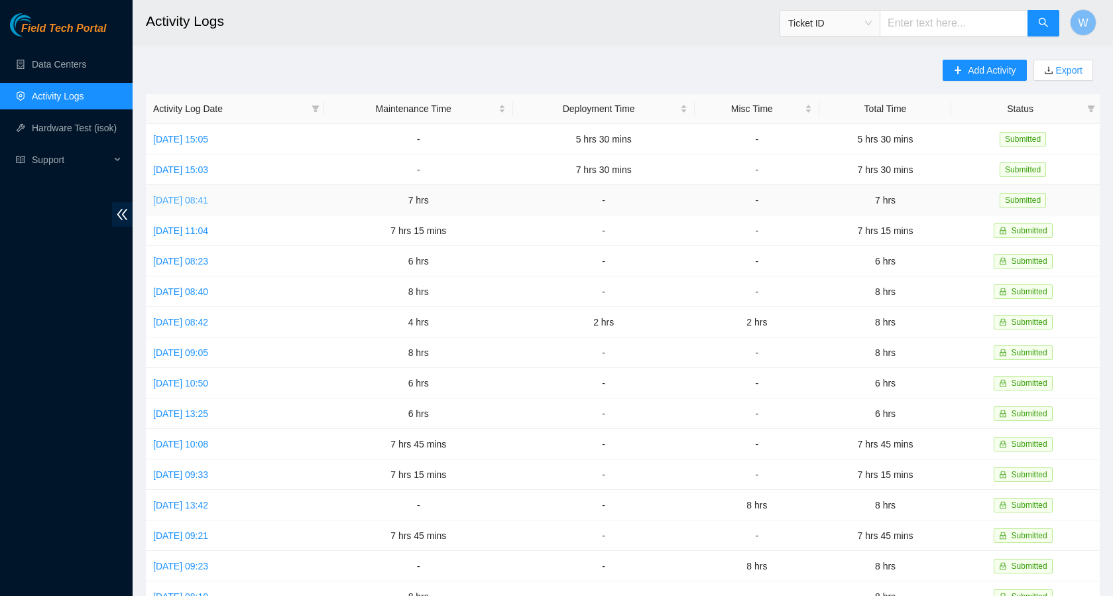
click at [208, 200] on link "[DATE] 08:41" at bounding box center [180, 200] width 55 height 11
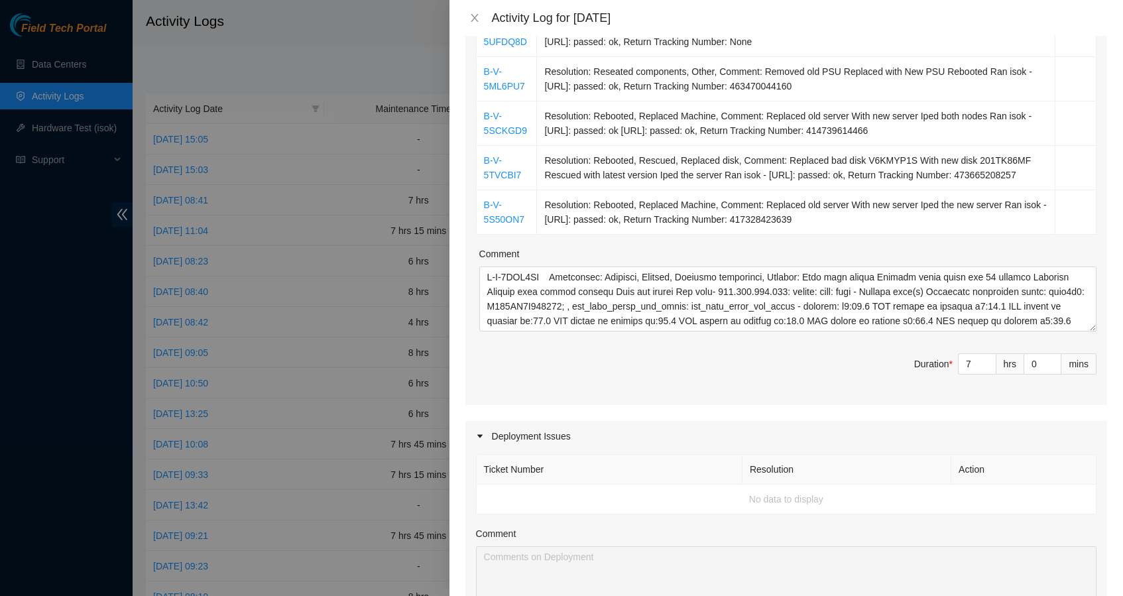
scroll to position [493, 0]
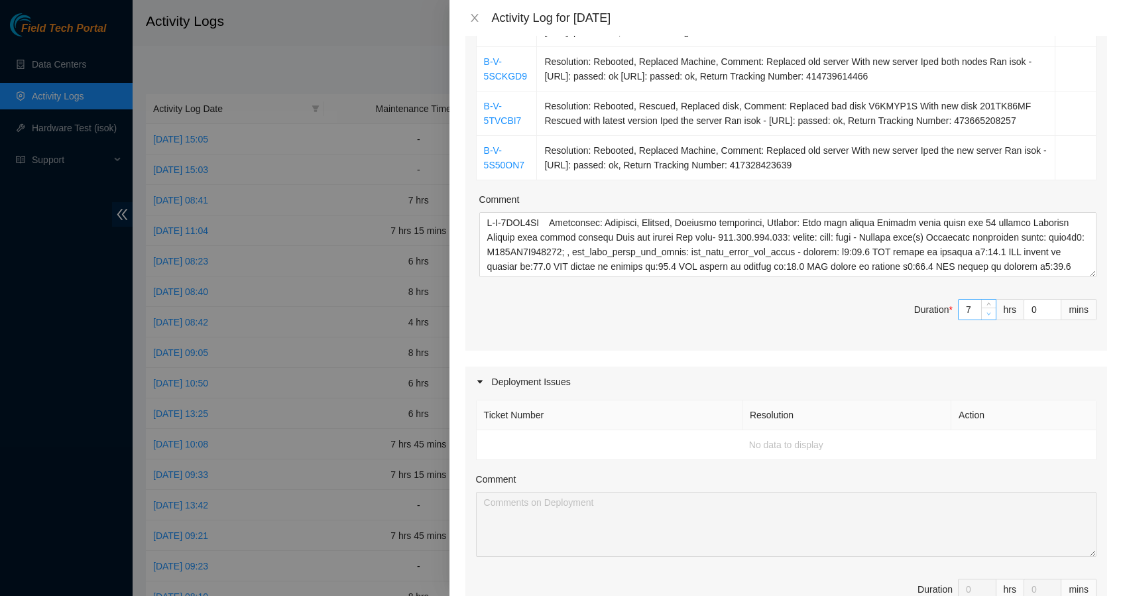
type input "6"
click at [983, 320] on span "Decrease Value" at bounding box center [988, 314] width 15 height 12
click at [1028, 320] on input "0" at bounding box center [1042, 310] width 36 height 20
type input "4"
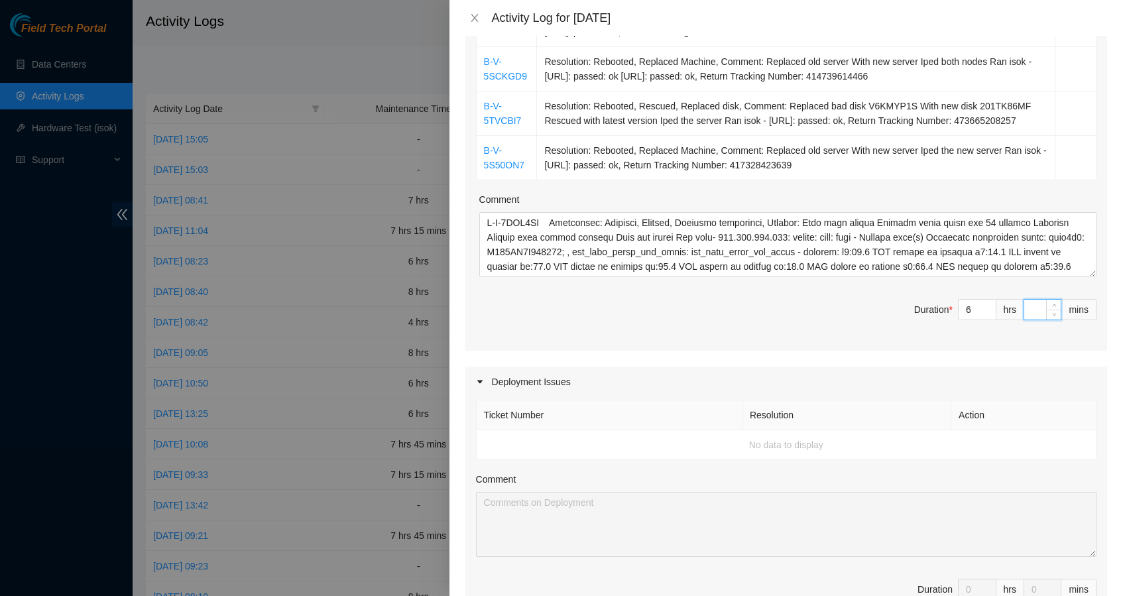
type input "4"
type input "45"
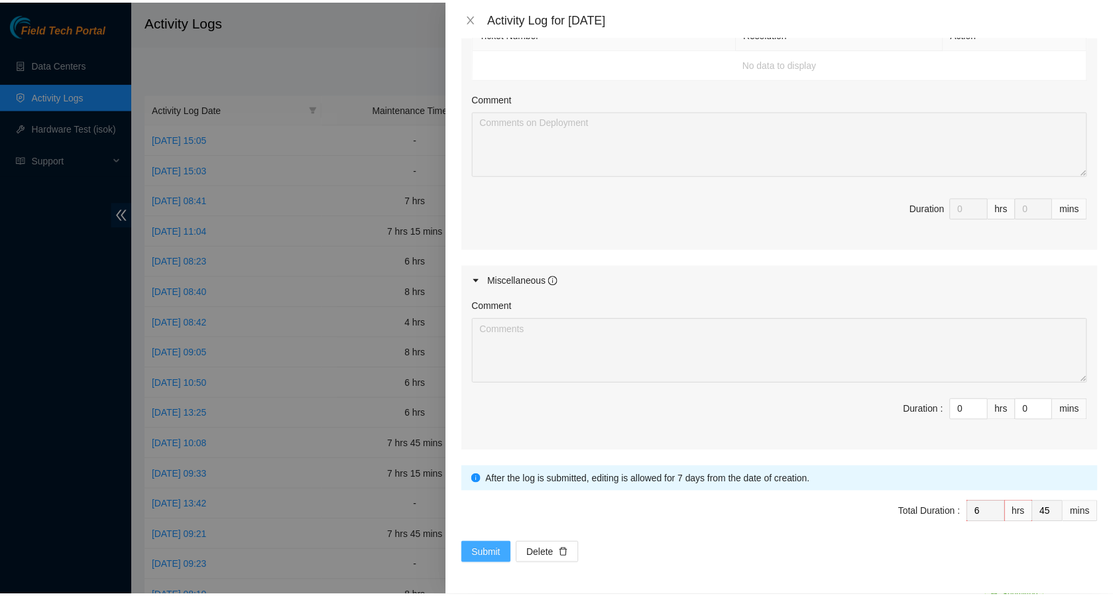
scroll to position [902, 0]
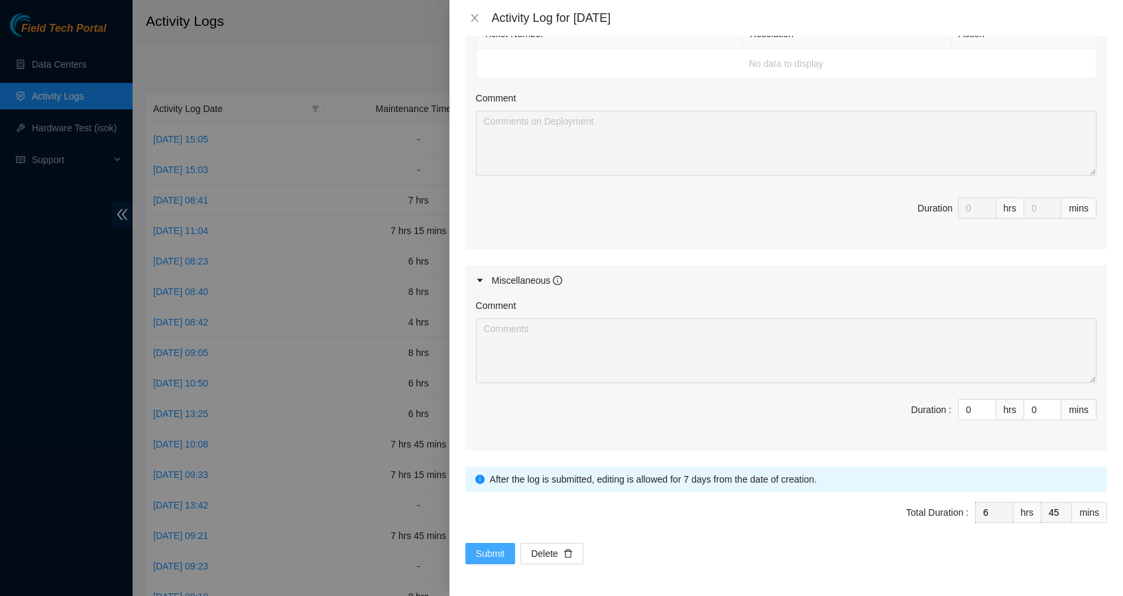
type input "45"
click at [489, 554] on span "Submit" at bounding box center [490, 553] width 29 height 15
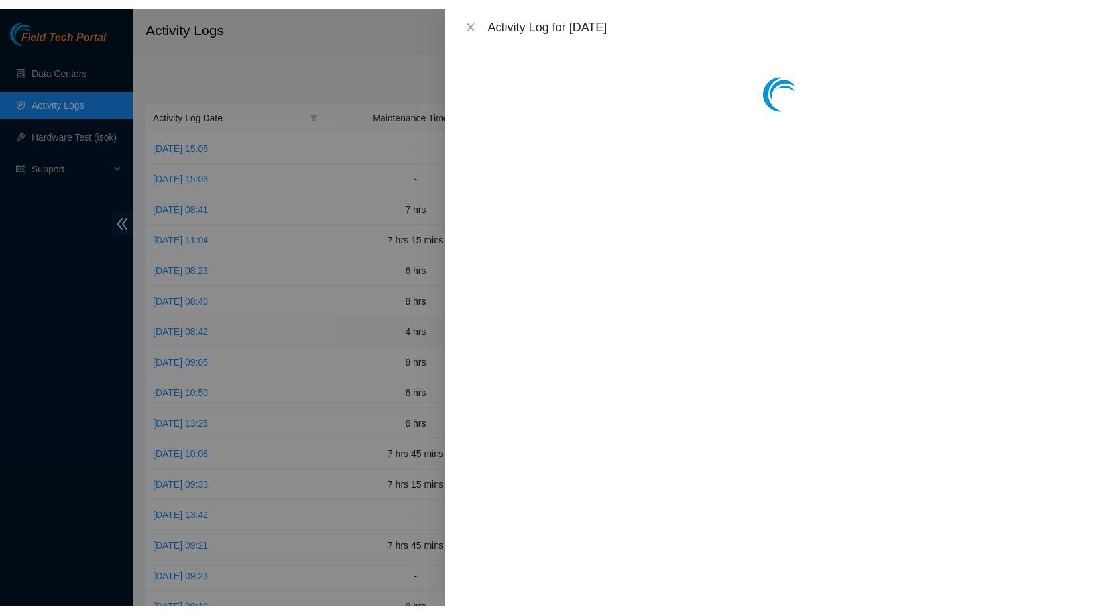
scroll to position [0, 0]
